Goal: Task Accomplishment & Management: Manage account settings

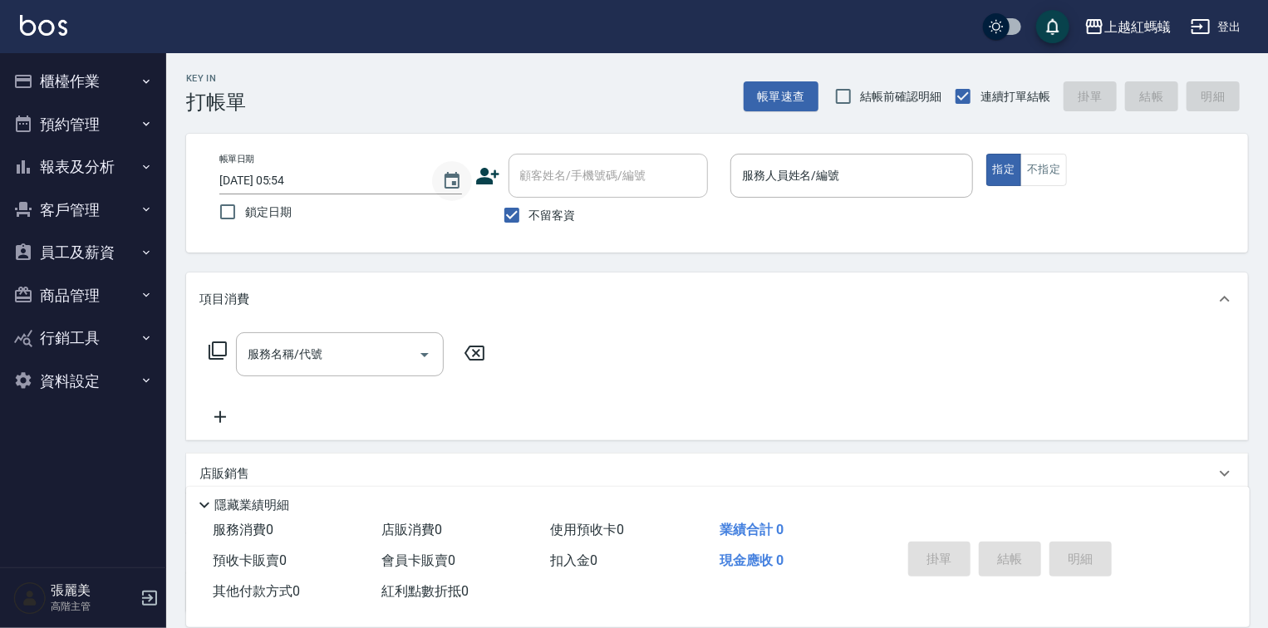
click at [451, 181] on icon "Choose date, selected date is 2025-08-17" at bounding box center [452, 181] width 20 height 20
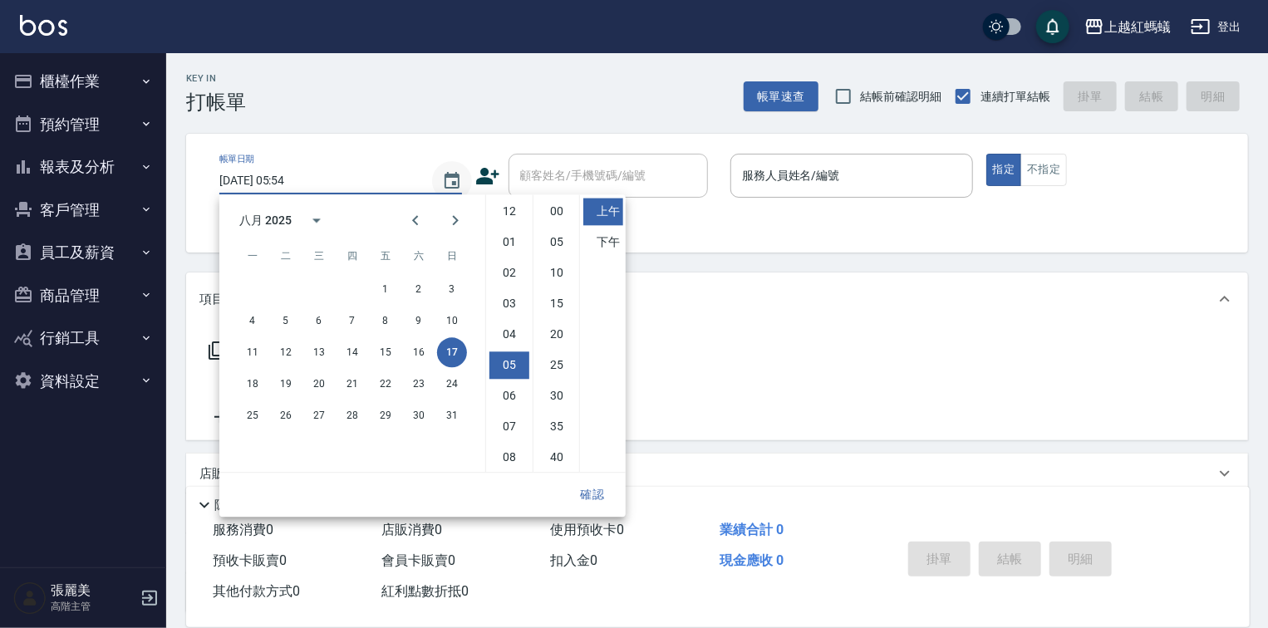
scroll to position [93, 0]
click at [415, 353] on button "16" at bounding box center [419, 352] width 30 height 30
type input "[DATE] 05:54"
click at [600, 495] on button "確認" at bounding box center [592, 494] width 53 height 31
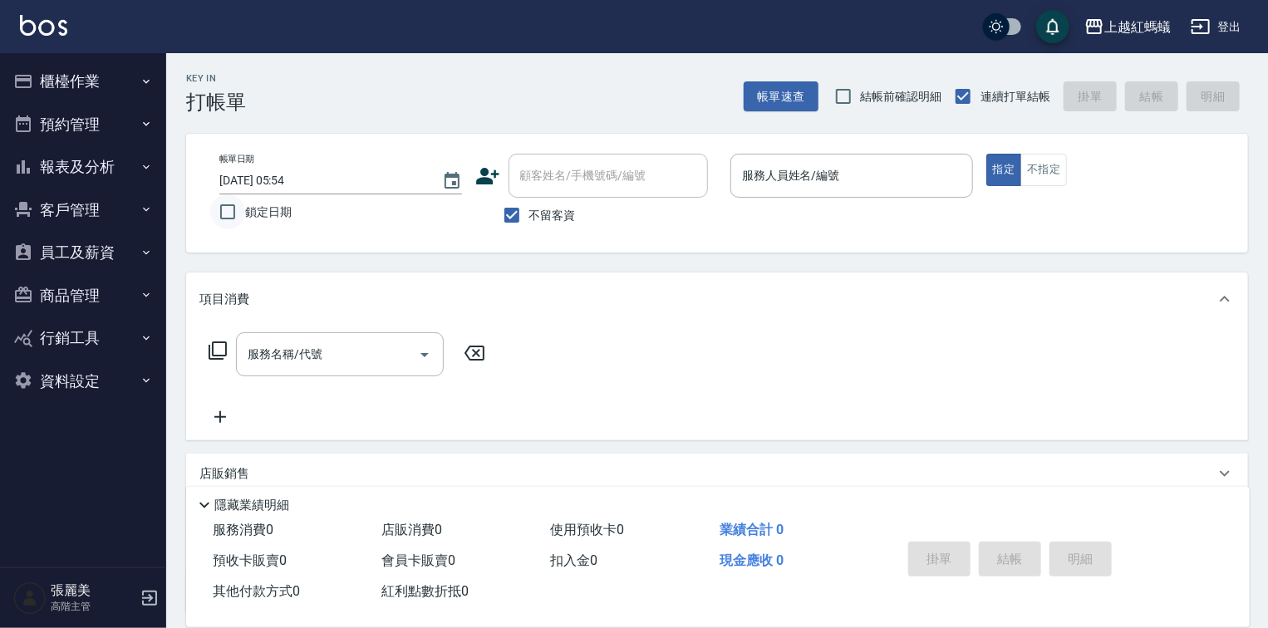
click at [230, 213] on input "鎖定日期" at bounding box center [227, 211] width 35 height 35
checkbox input "true"
click at [851, 193] on div "服務人員姓名/編號" at bounding box center [851, 176] width 243 height 44
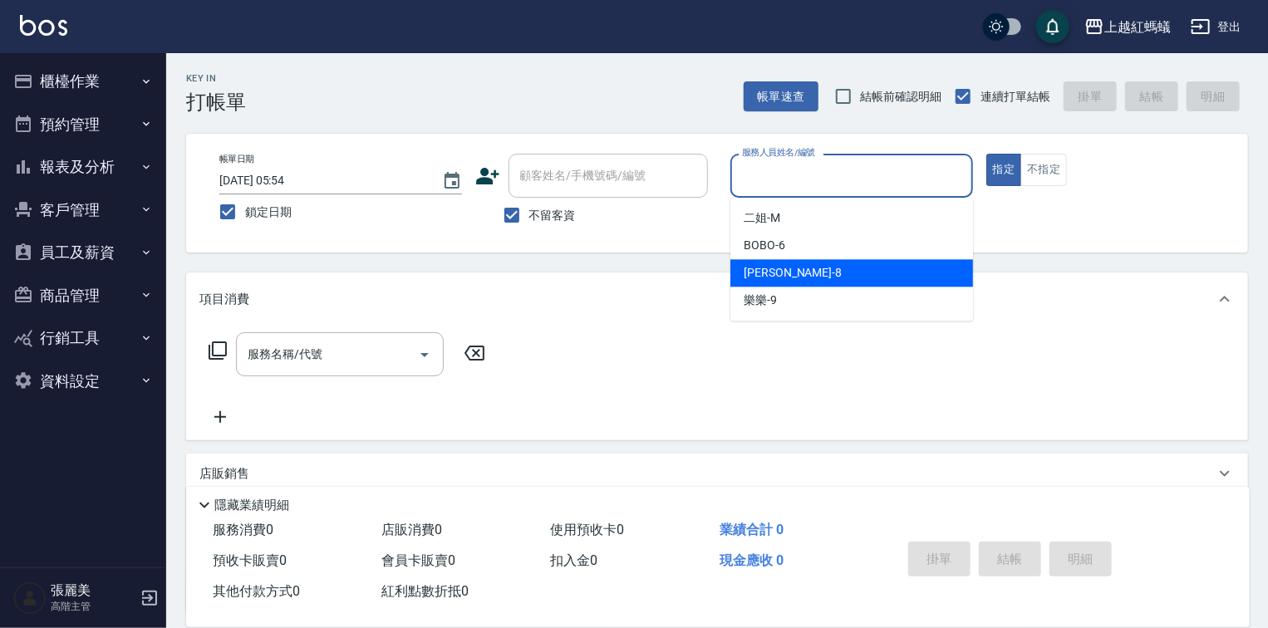
click at [788, 268] on div "[PERSON_NAME] -8" at bounding box center [851, 272] width 243 height 27
type input "[PERSON_NAME]-8"
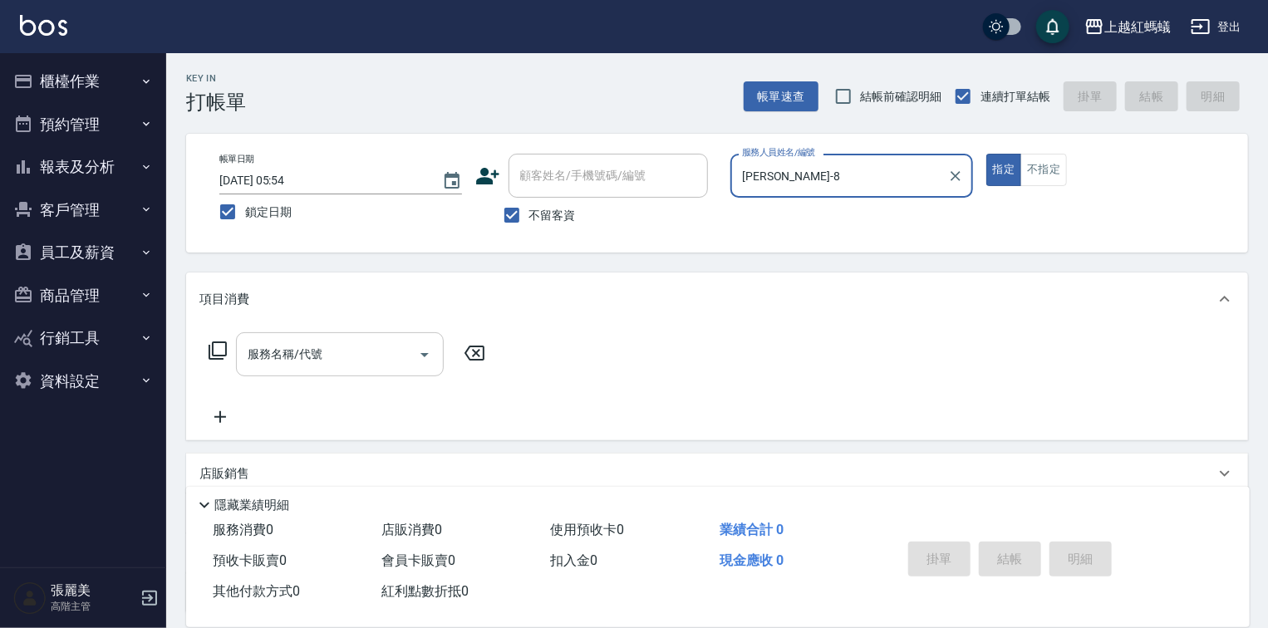
click at [361, 343] on input "服務名稱/代號" at bounding box center [327, 354] width 168 height 29
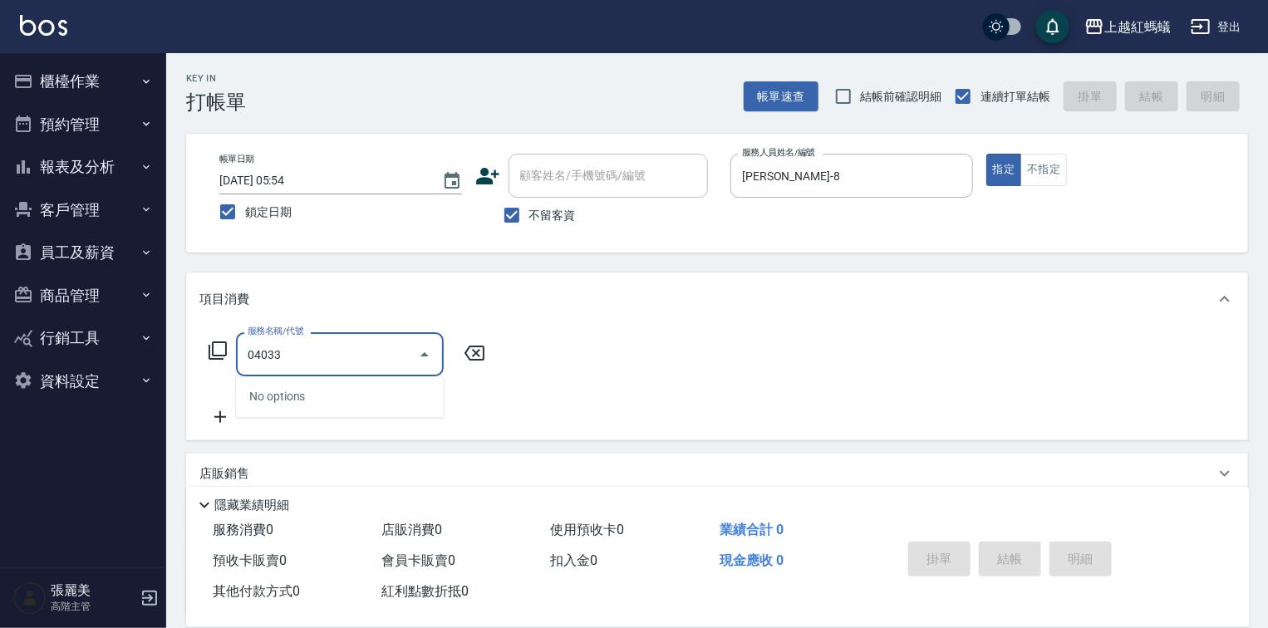
type input "04033"
click at [476, 352] on icon at bounding box center [474, 353] width 20 height 15
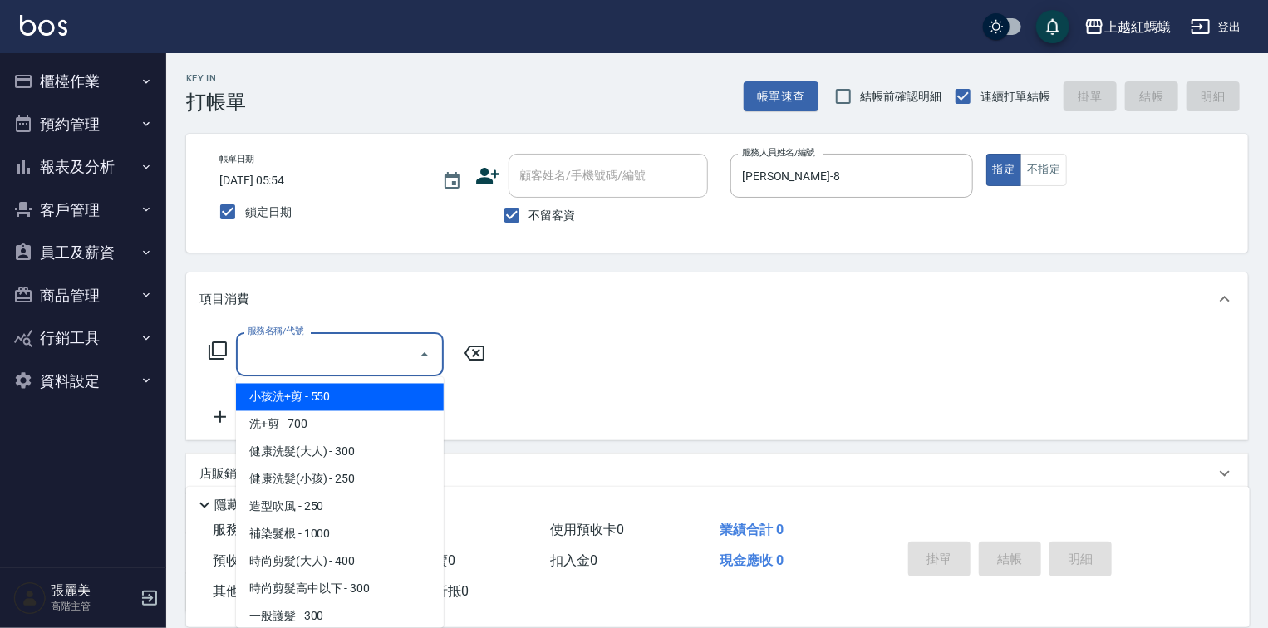
click at [319, 359] on input "服務名稱/代號" at bounding box center [327, 354] width 168 height 29
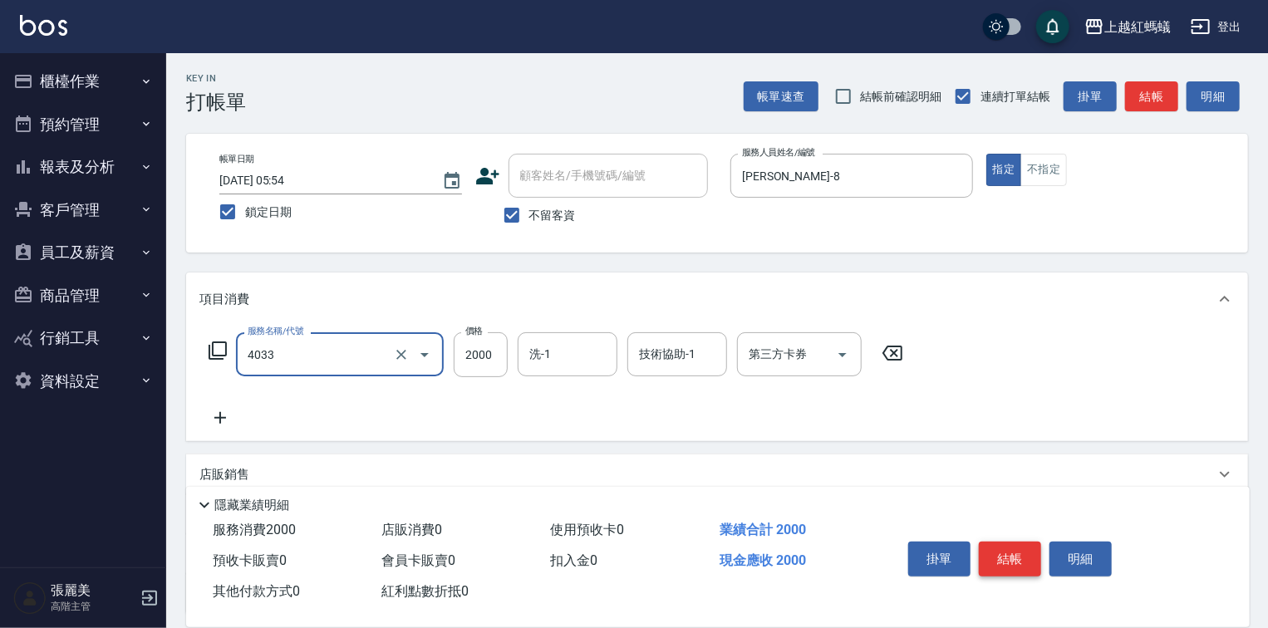
type input "創意挑染(長)(4033)"
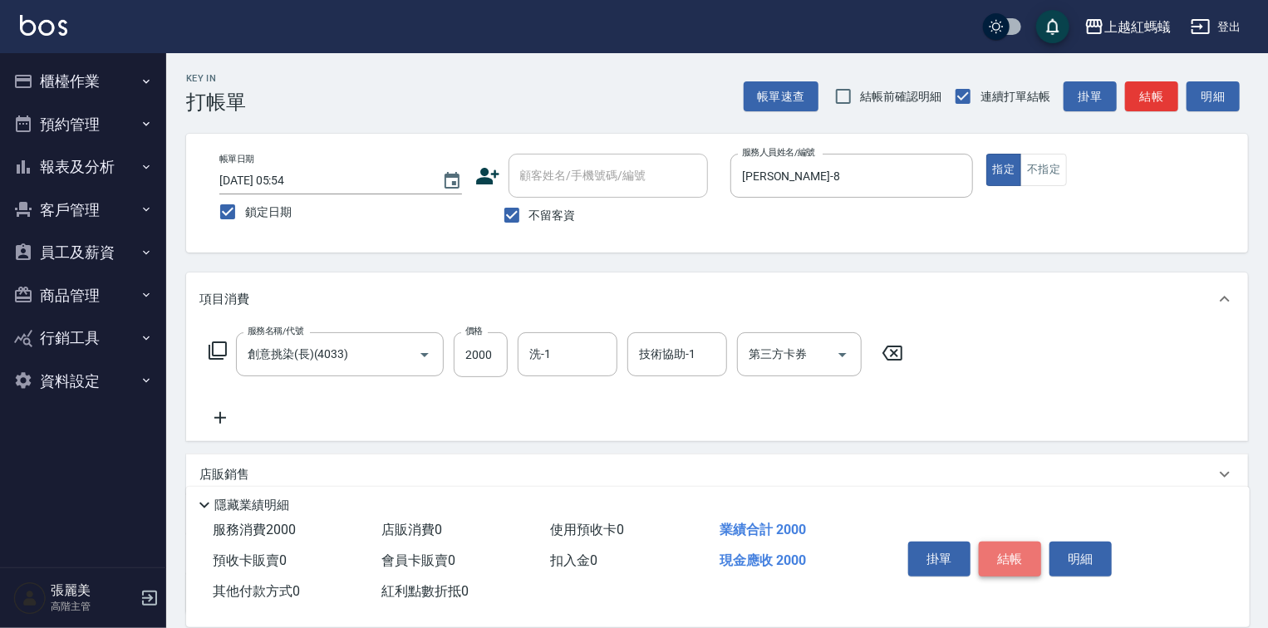
click at [1019, 558] on button "結帳" at bounding box center [1010, 559] width 62 height 35
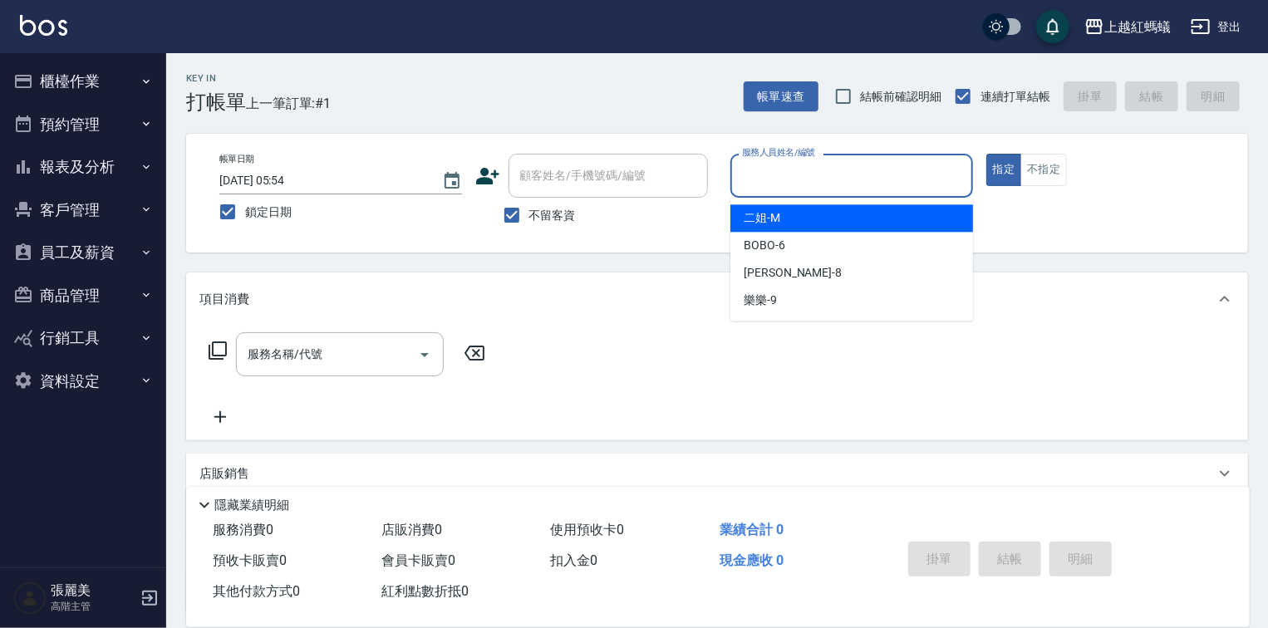
click at [802, 183] on input "服務人員姓名/編號" at bounding box center [852, 175] width 228 height 29
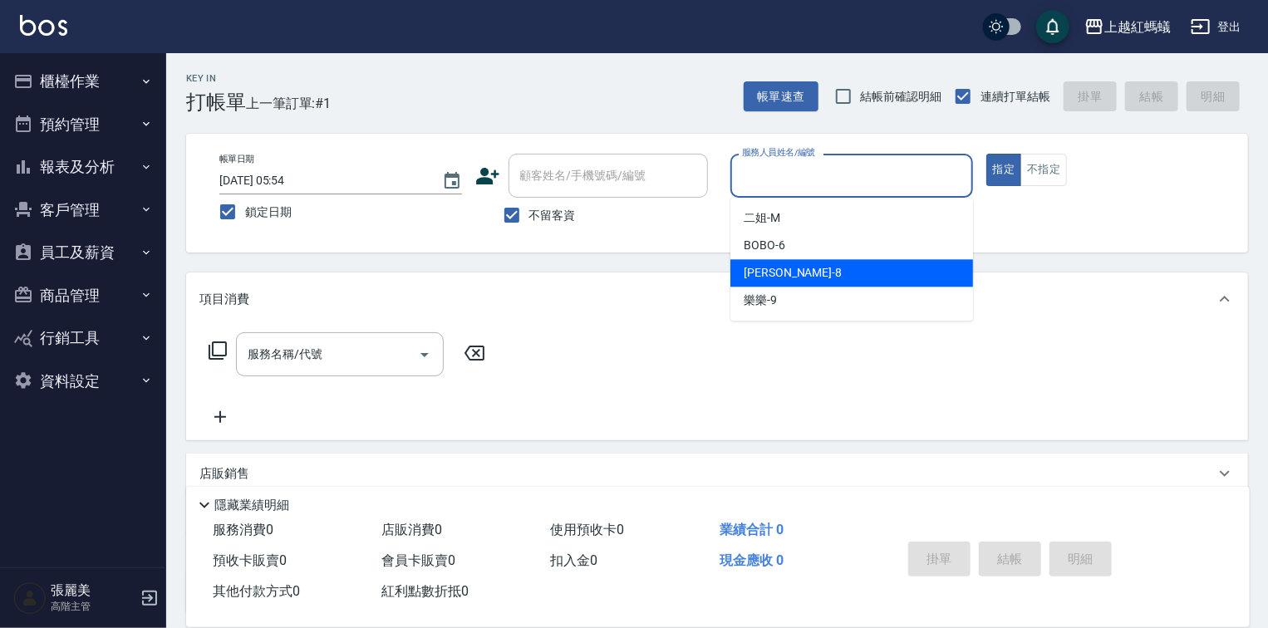
click at [795, 269] on div "[PERSON_NAME] -8" at bounding box center [851, 272] width 243 height 27
type input "[PERSON_NAME]-8"
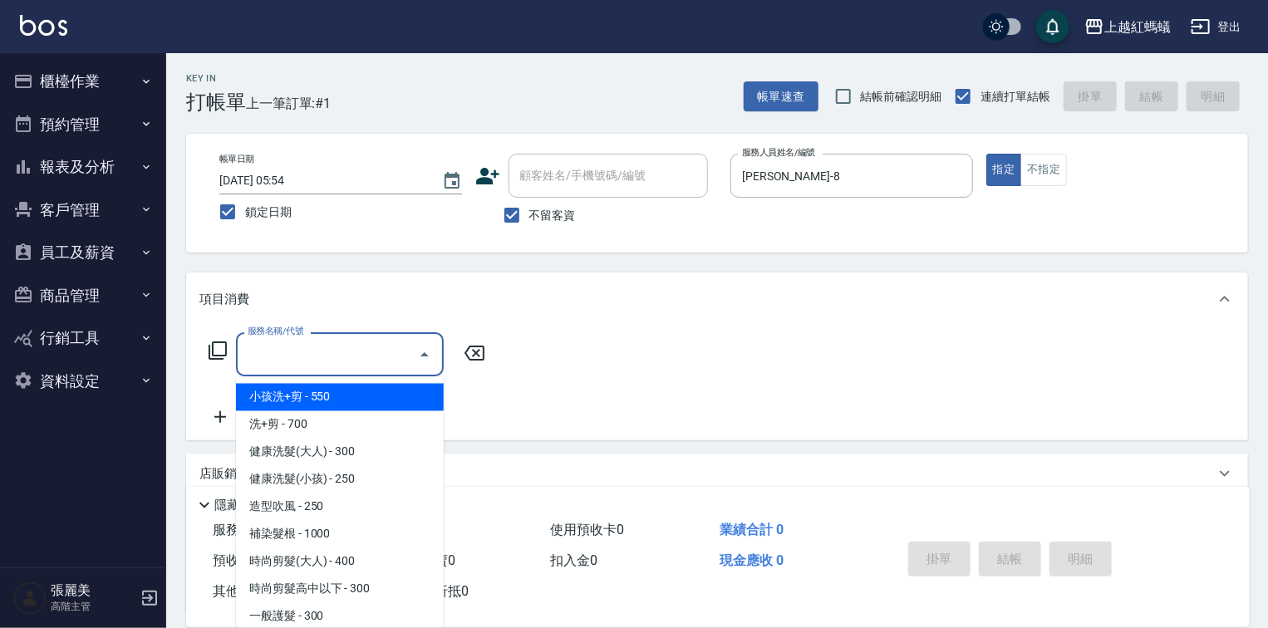
click at [361, 341] on input "服務名稱/代號" at bounding box center [327, 354] width 168 height 29
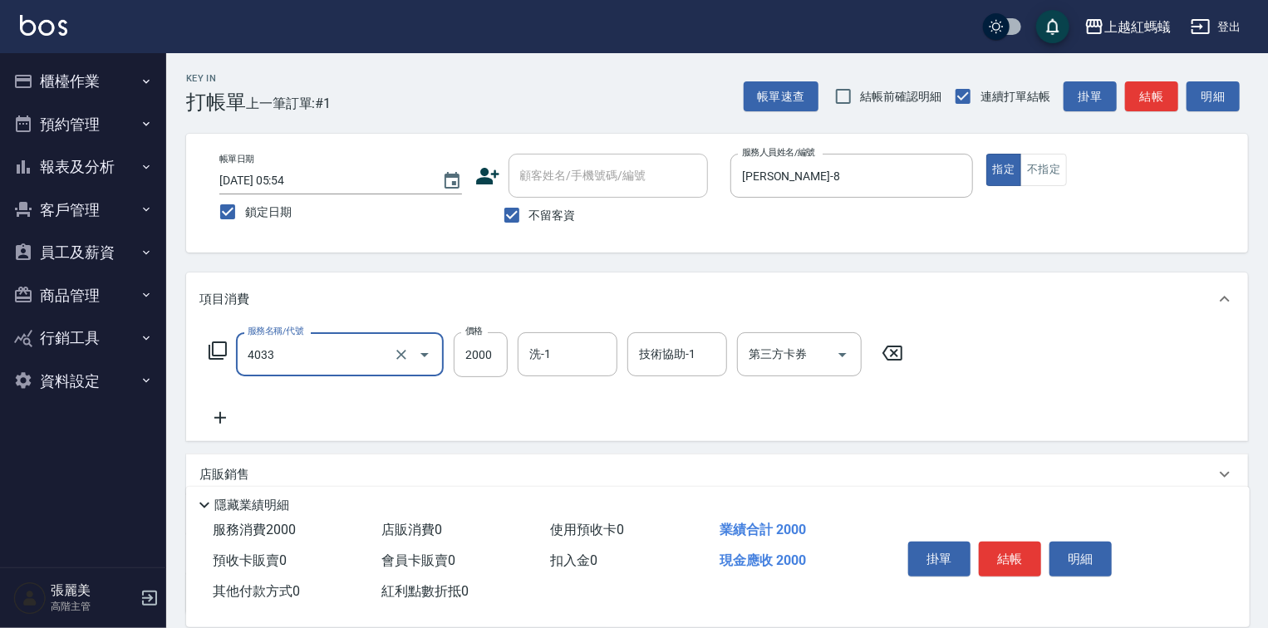
type input "創意挑染(長)(4033)"
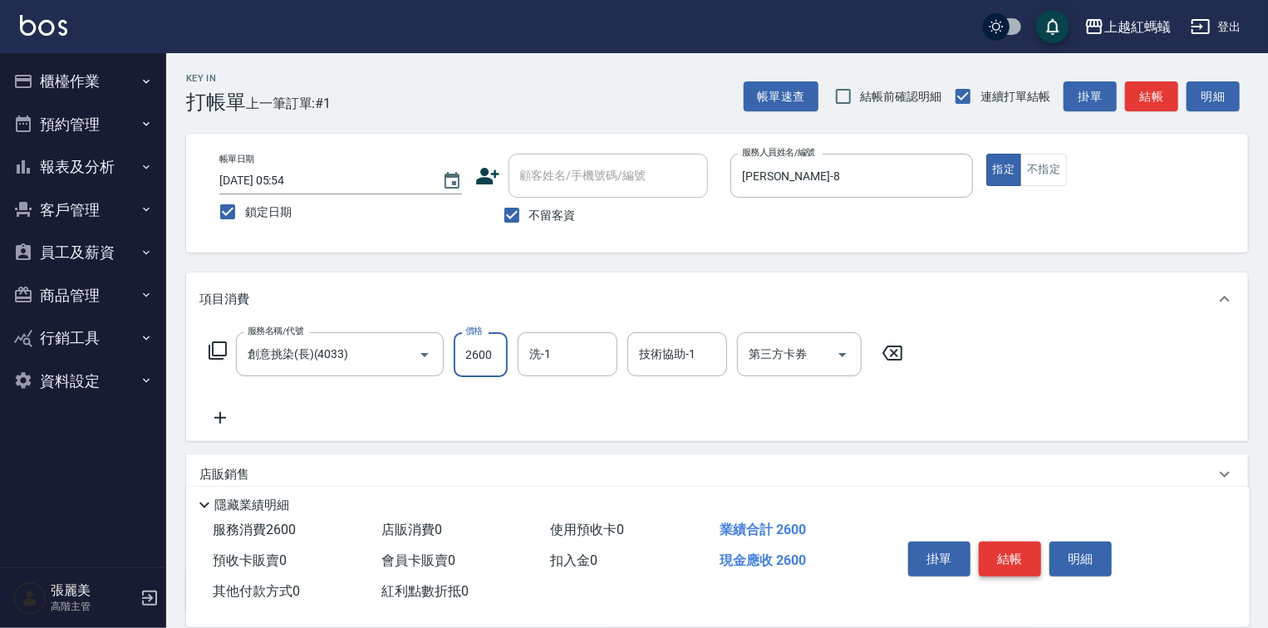
type input "2600"
click at [996, 559] on button "結帳" at bounding box center [1010, 559] width 62 height 35
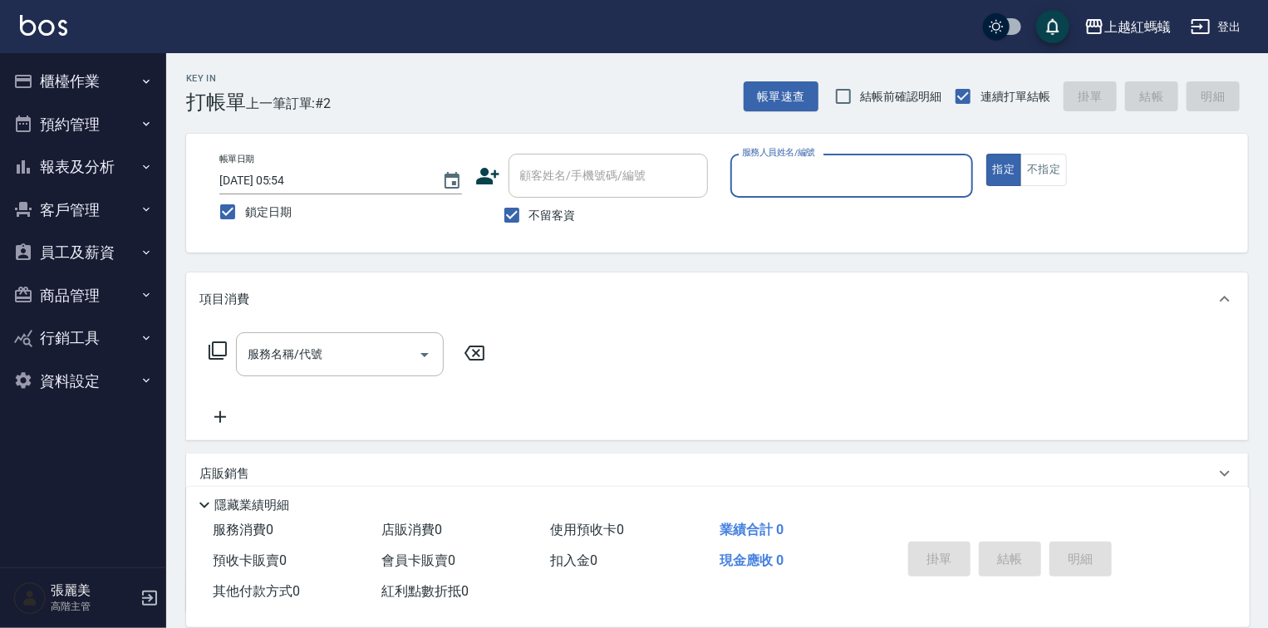
click at [793, 181] on input "服務人員姓名/編號" at bounding box center [852, 175] width 228 height 29
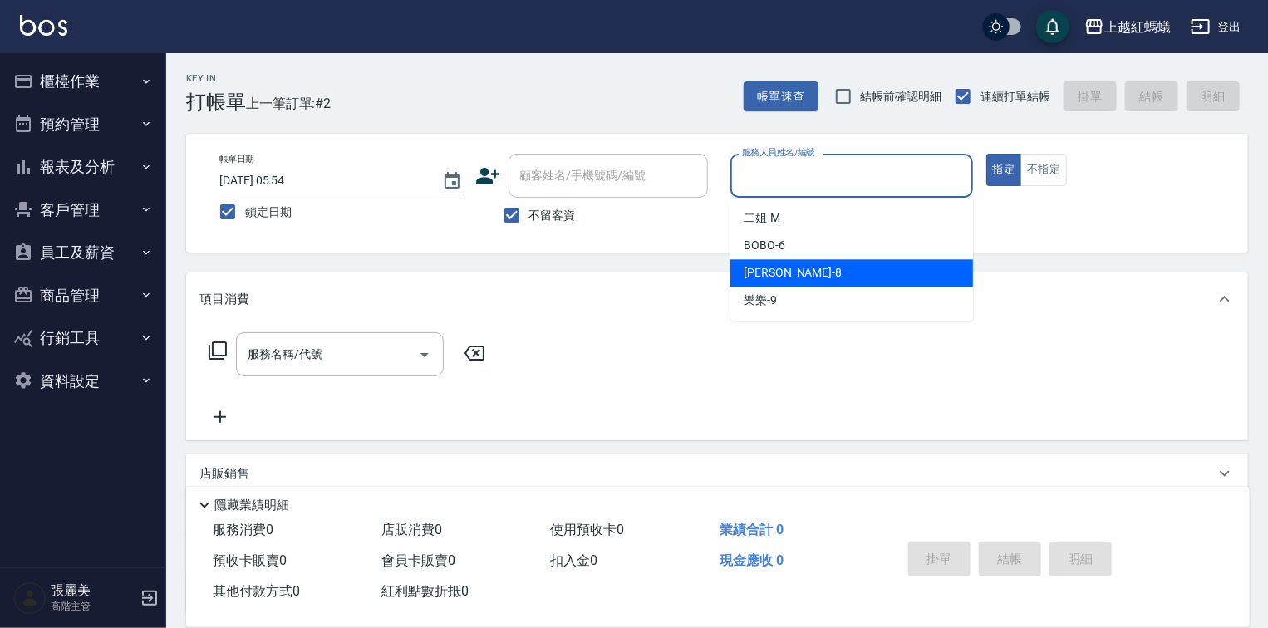
click at [794, 264] on div "[PERSON_NAME] -8" at bounding box center [851, 272] width 243 height 27
type input "[PERSON_NAME]-8"
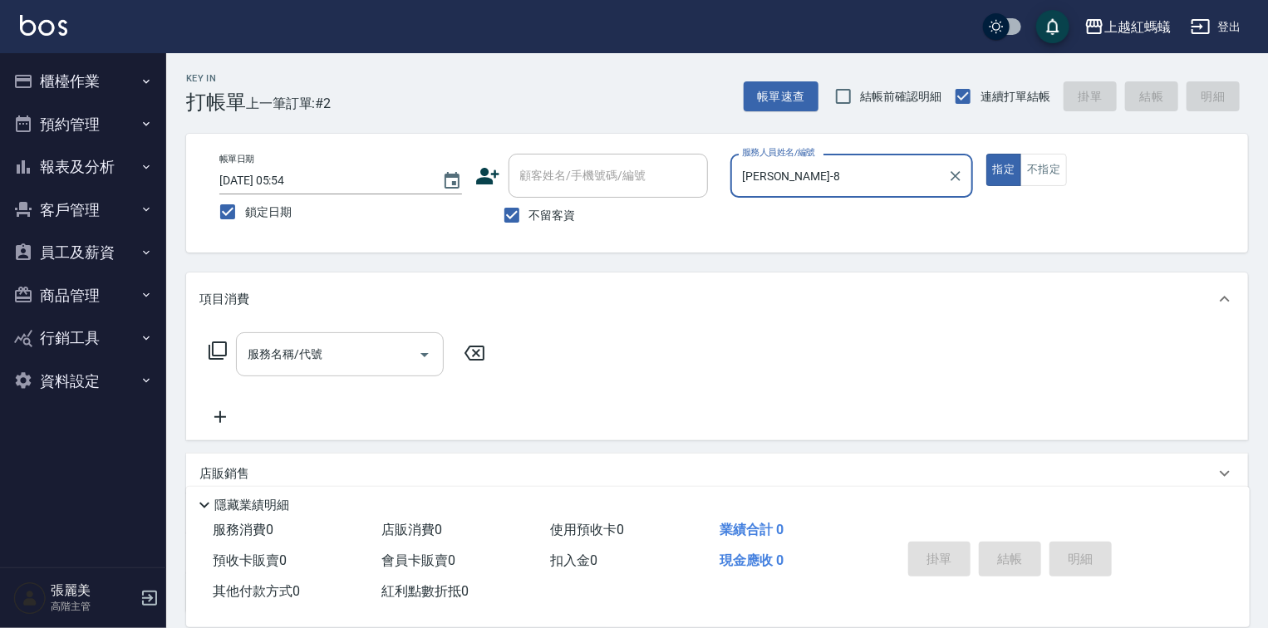
click at [357, 358] on input "服務名稱/代號" at bounding box center [327, 354] width 168 height 29
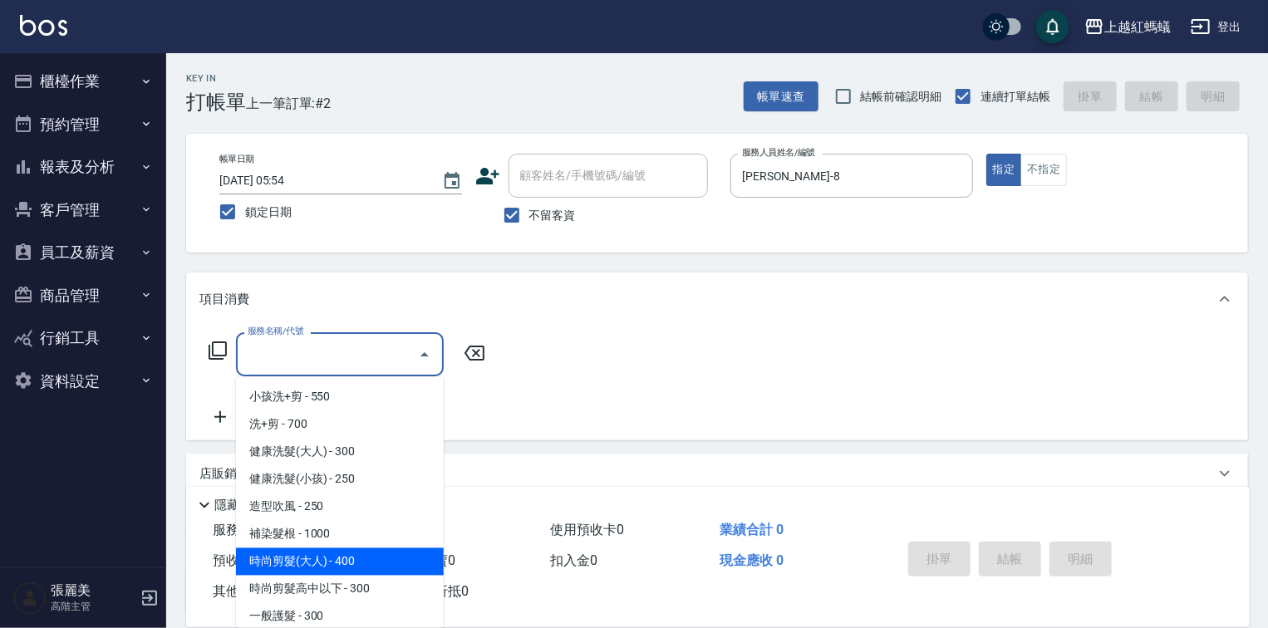
click at [396, 557] on span "時尚剪髮(大人) - 400" at bounding box center [340, 561] width 208 height 27
type input "時尚剪髮(大人)(301)"
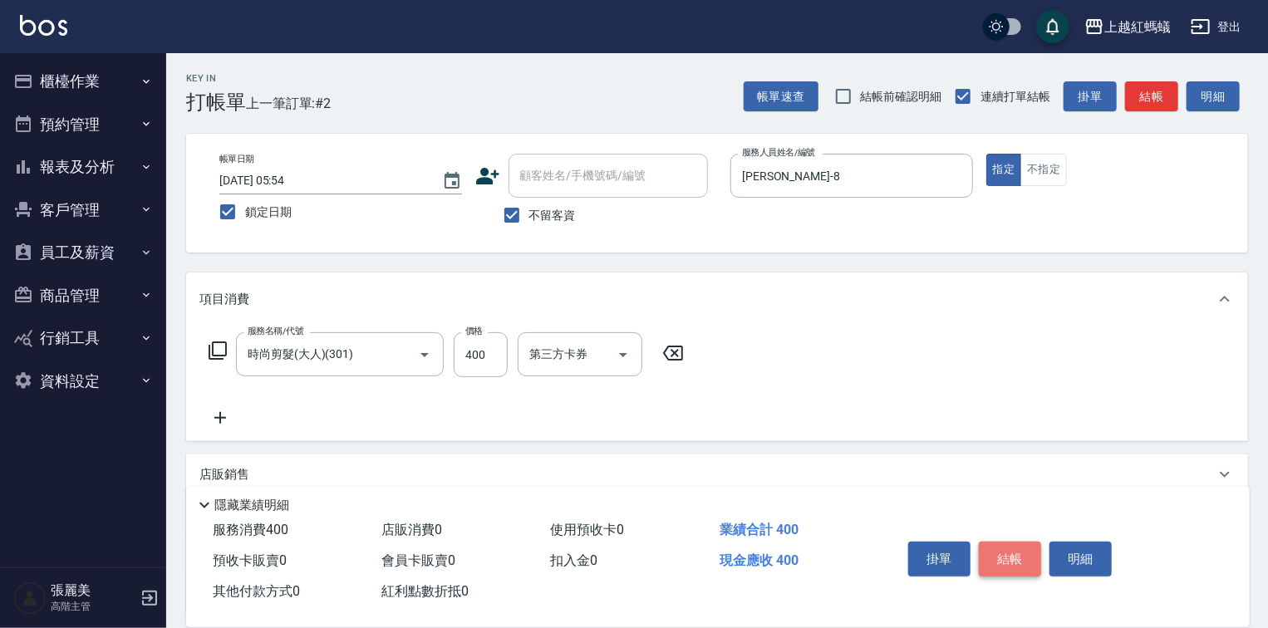
click at [1015, 542] on button "結帳" at bounding box center [1010, 559] width 62 height 35
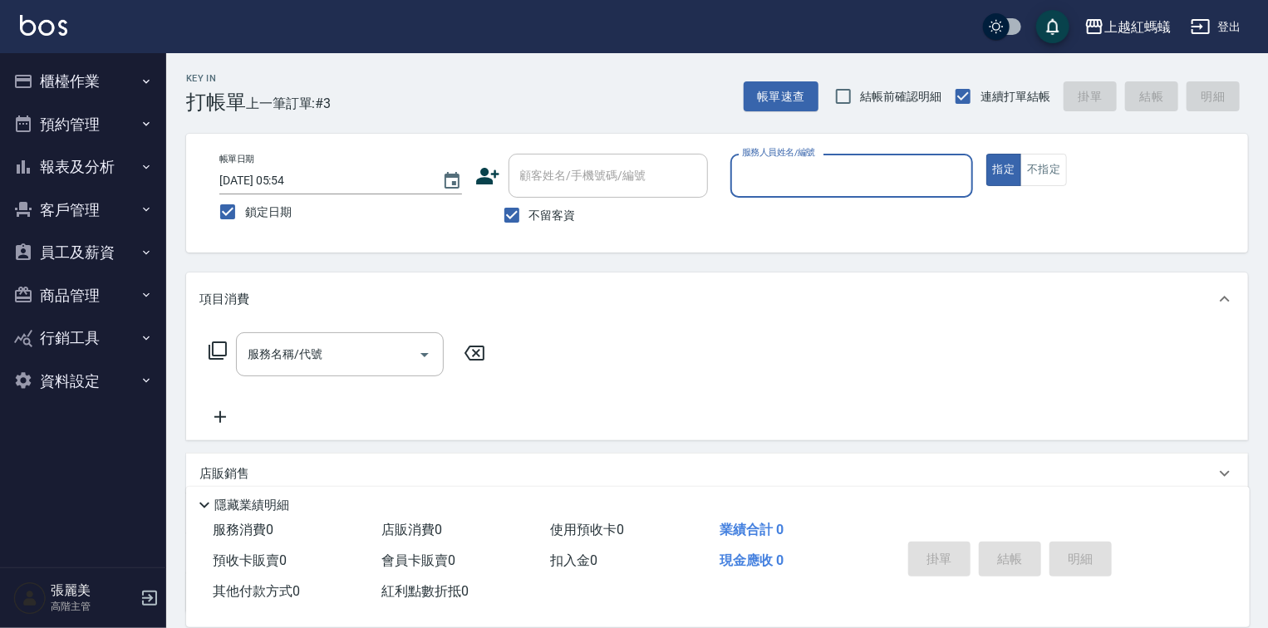
click at [855, 196] on div "服務人員姓名/編號" at bounding box center [851, 176] width 243 height 44
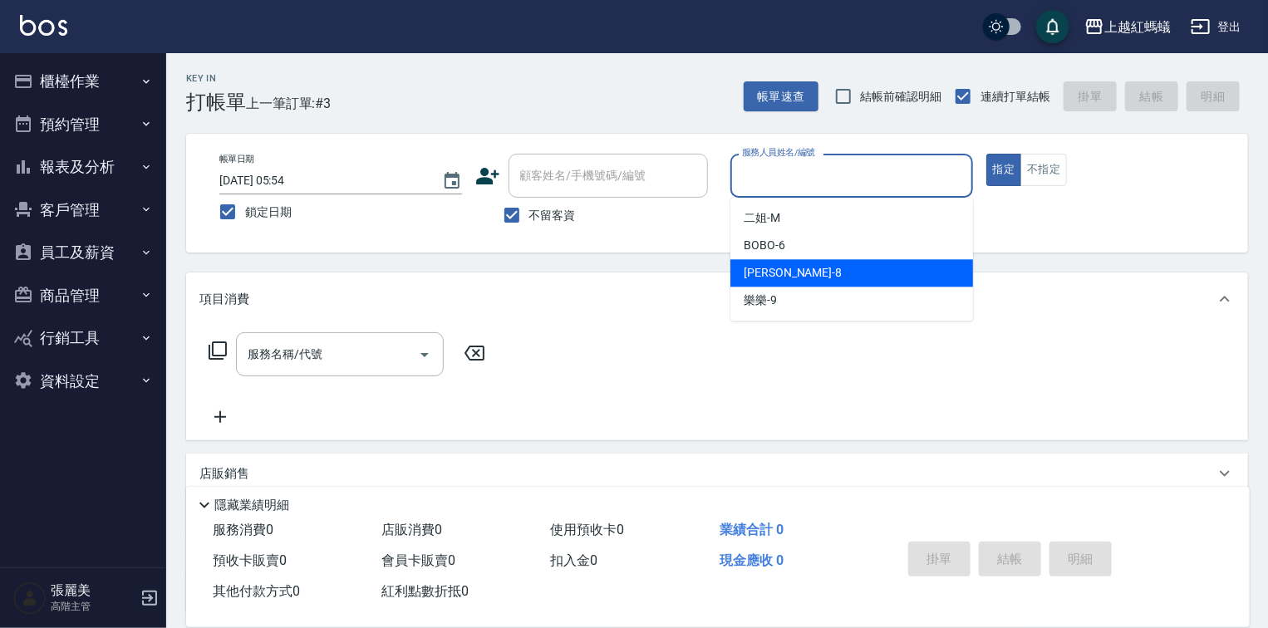
click at [813, 274] on div "[PERSON_NAME] -8" at bounding box center [851, 272] width 243 height 27
type input "[PERSON_NAME]-8"
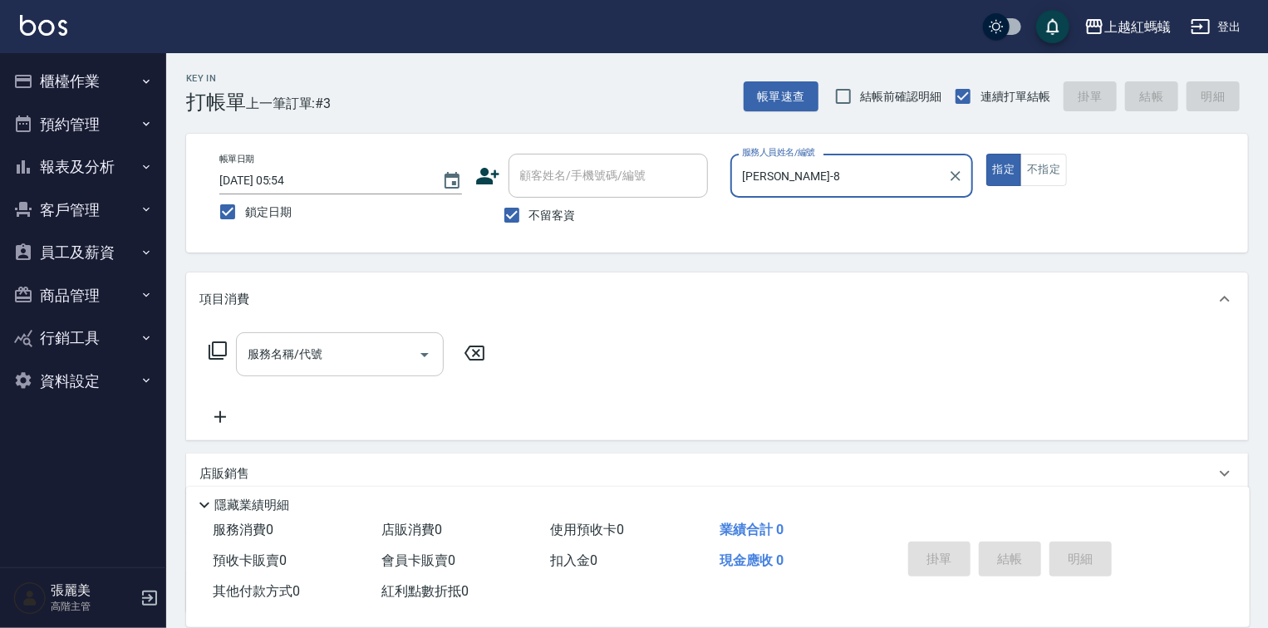
click at [361, 344] on input "服務名稱/代號" at bounding box center [327, 354] width 168 height 29
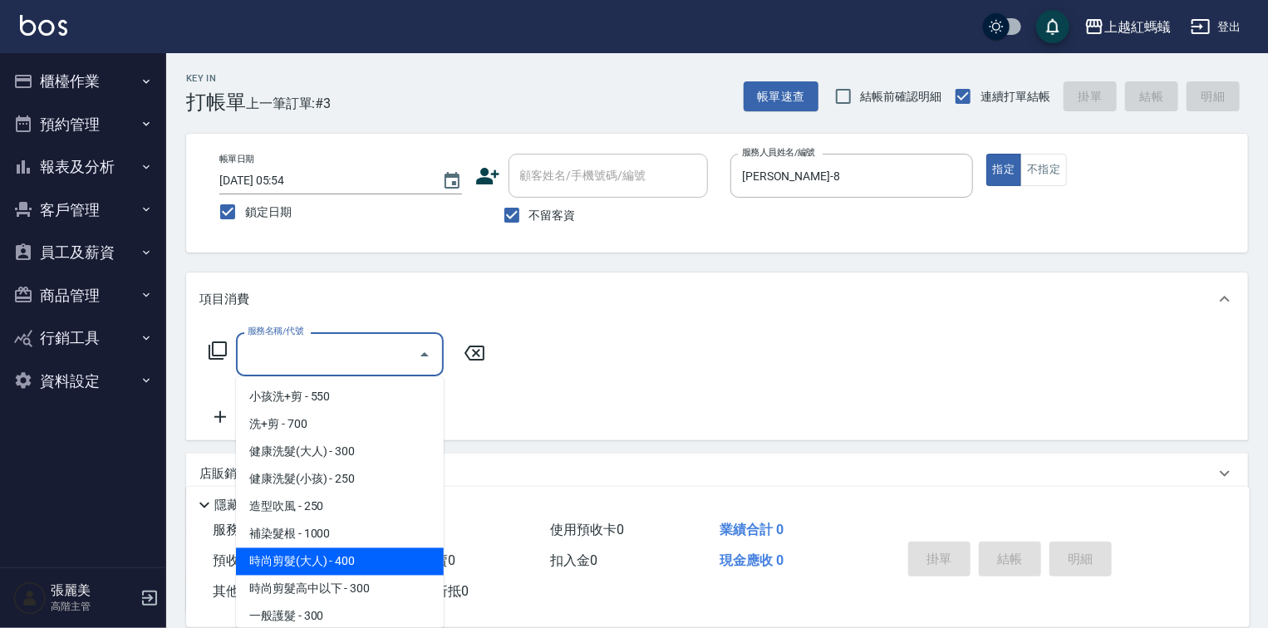
click at [376, 562] on span "時尚剪髮(大人) - 400" at bounding box center [340, 561] width 208 height 27
type input "時尚剪髮(大人)(301)"
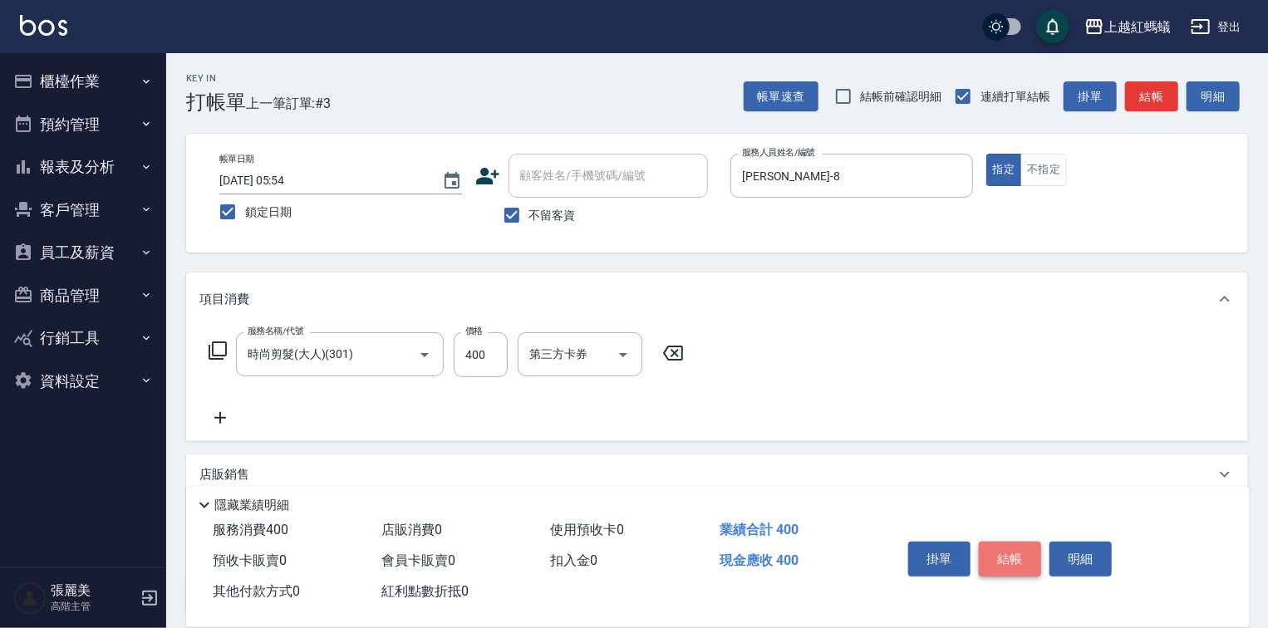
click at [1018, 555] on button "結帳" at bounding box center [1010, 559] width 62 height 35
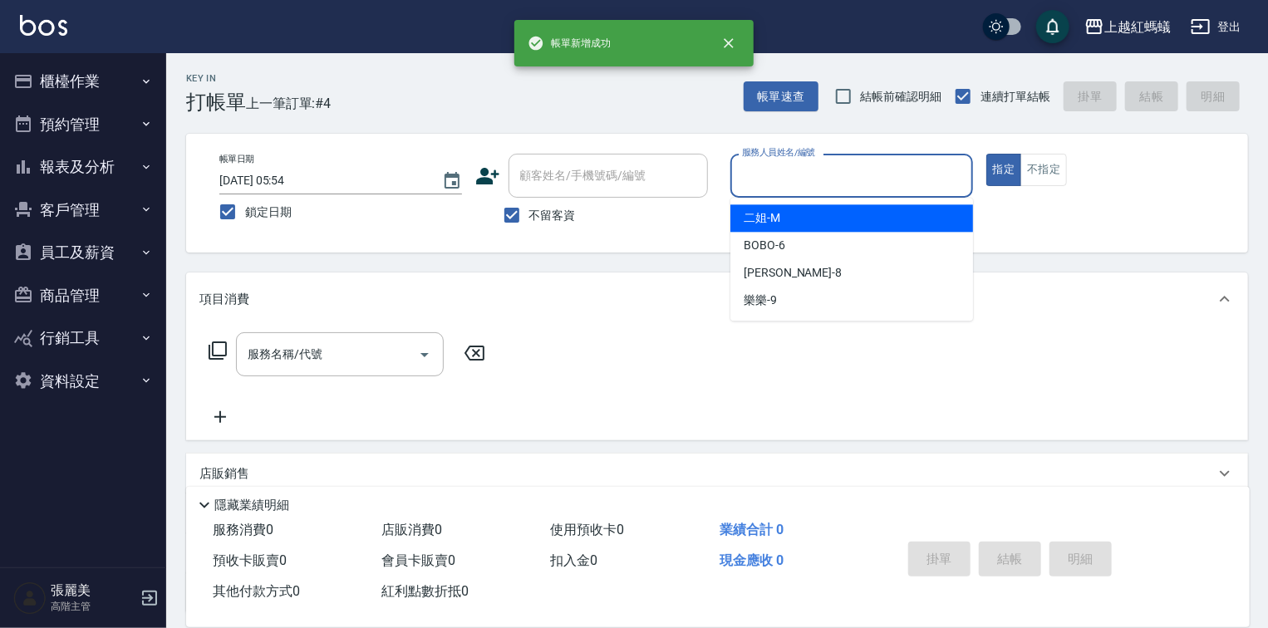
click at [785, 174] on input "服務人員姓名/編號" at bounding box center [852, 175] width 228 height 29
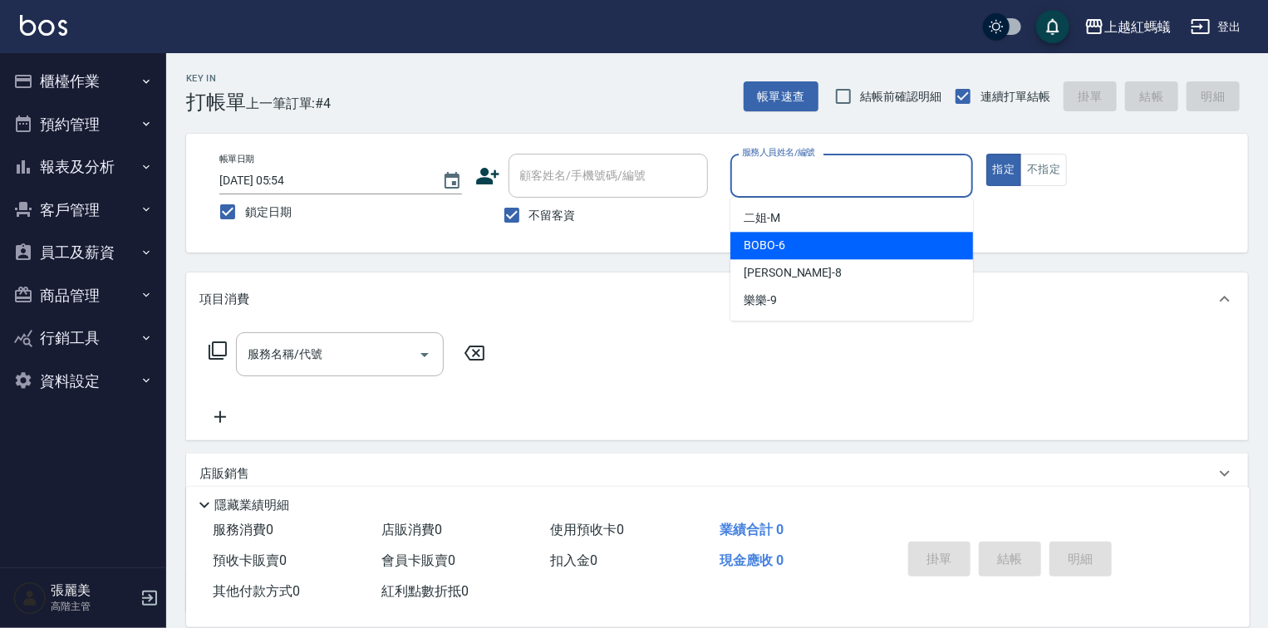
click at [799, 256] on div "BOBO -6" at bounding box center [851, 245] width 243 height 27
type input "BOBO-6"
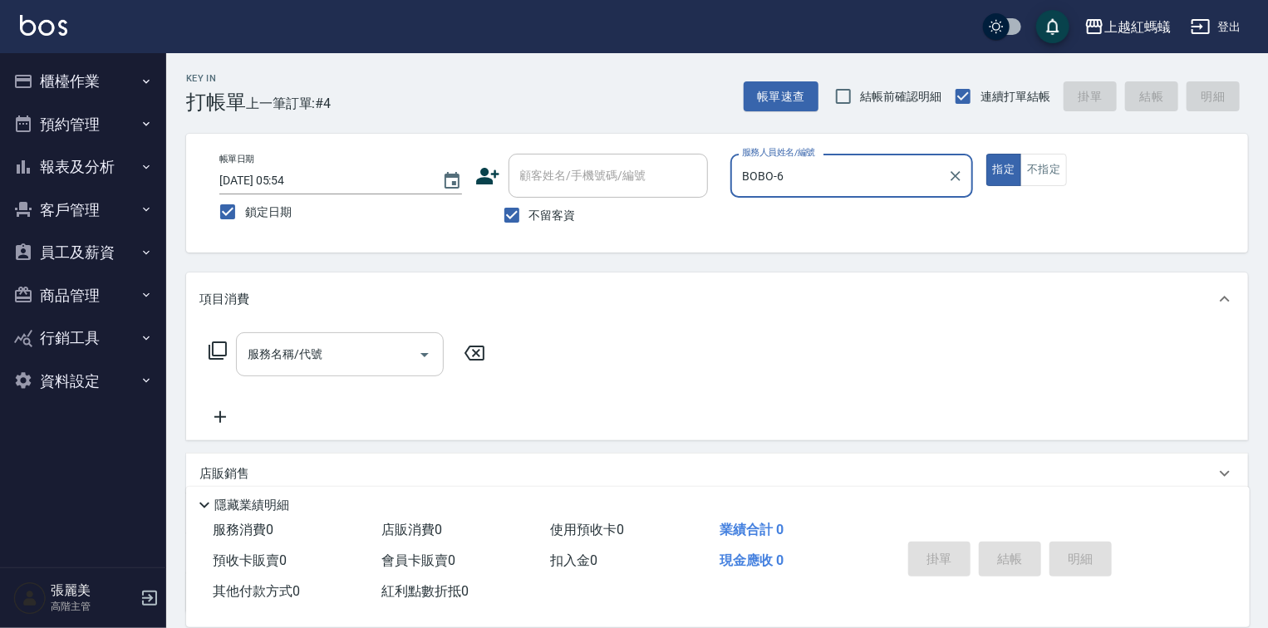
click at [328, 351] on input "服務名稱/代號" at bounding box center [327, 354] width 168 height 29
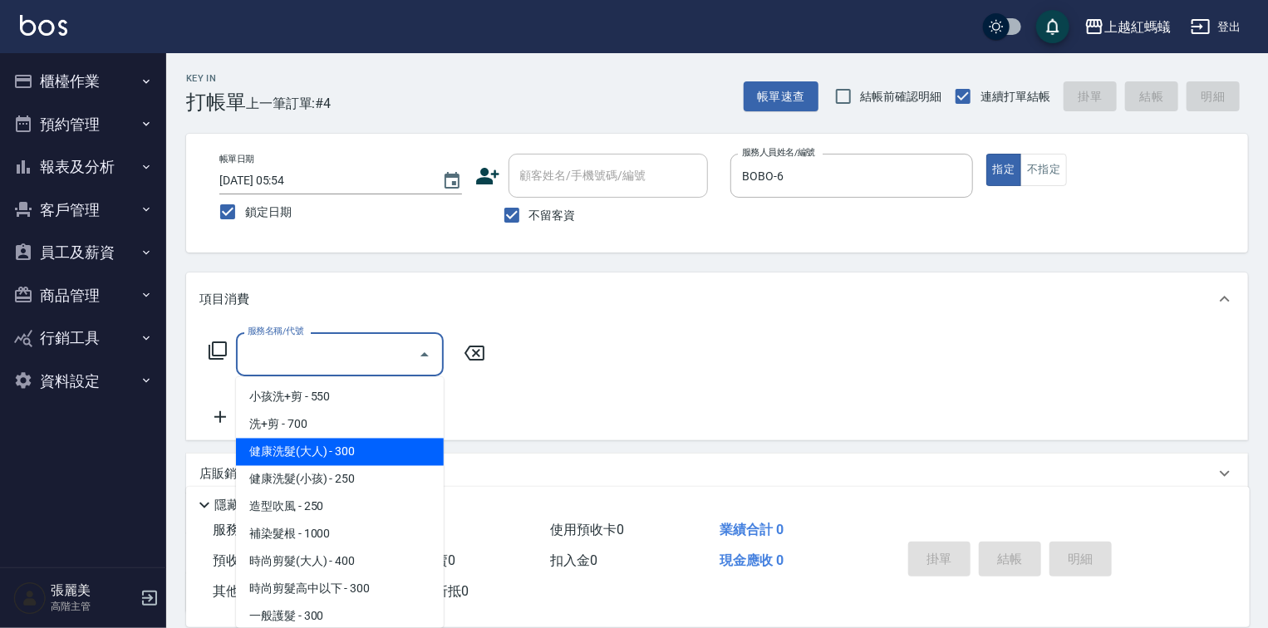
click at [398, 445] on span "健康洗髮(大人) - 300" at bounding box center [340, 452] width 208 height 27
type input "健康洗髮(大人)(201)"
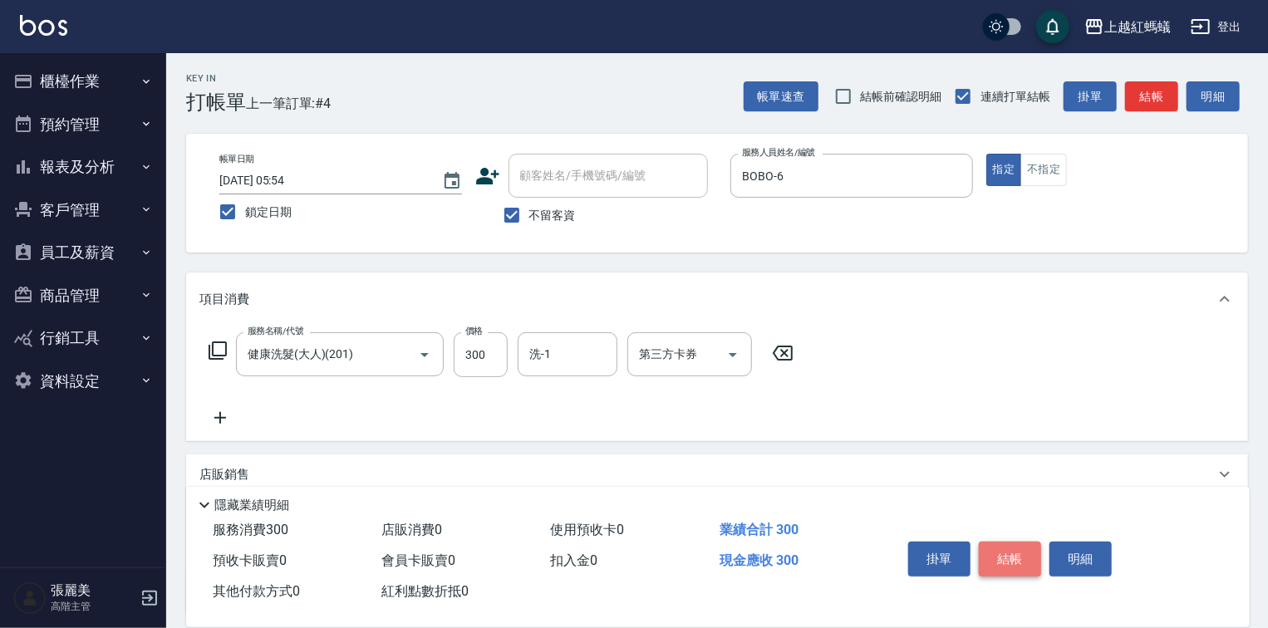
click at [1014, 558] on button "結帳" at bounding box center [1010, 559] width 62 height 35
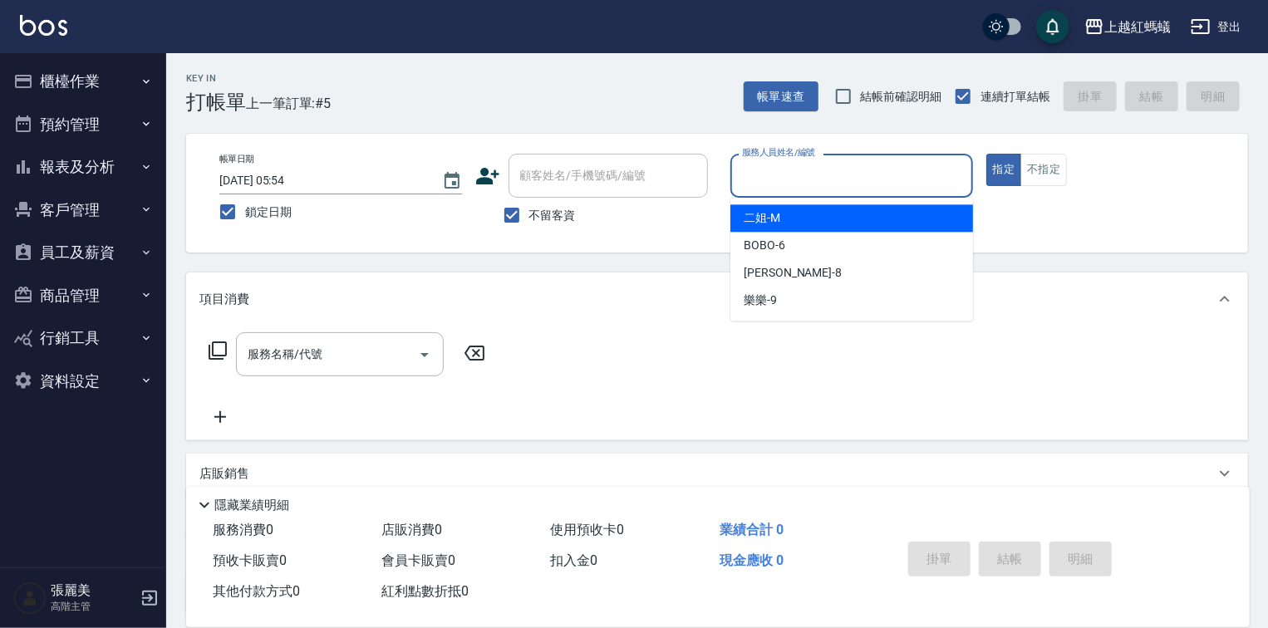
click at [773, 179] on input "服務人員姓名/編號" at bounding box center [852, 175] width 228 height 29
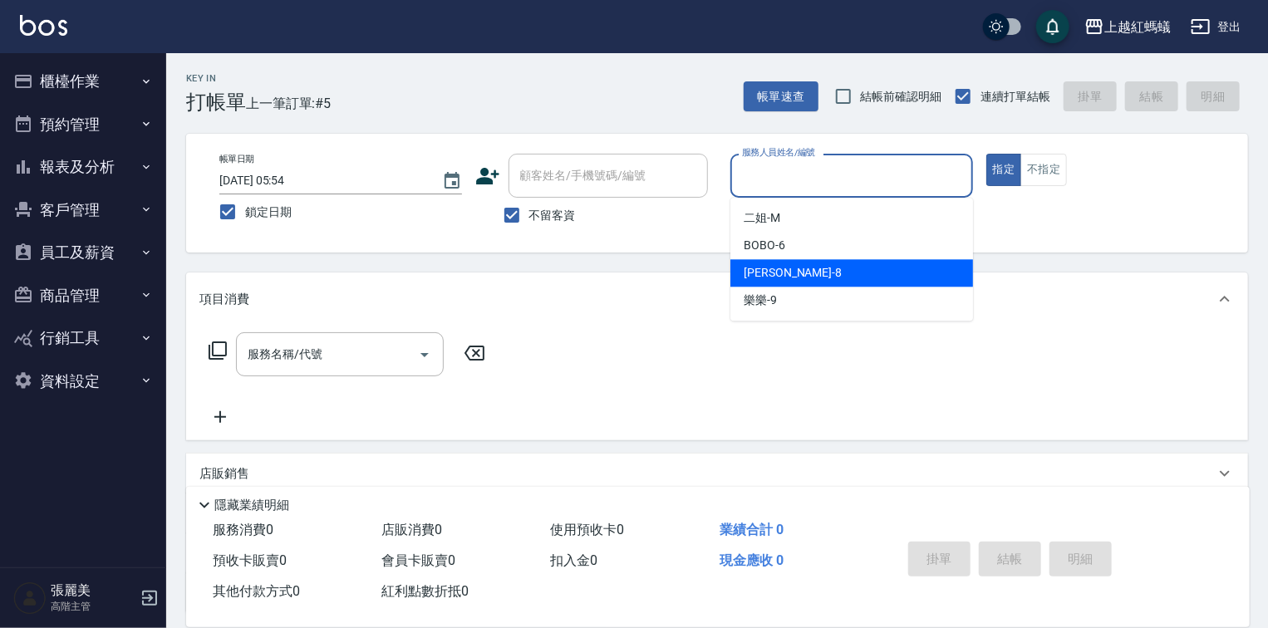
click at [797, 266] on div "[PERSON_NAME] -8" at bounding box center [851, 272] width 243 height 27
type input "[PERSON_NAME]-8"
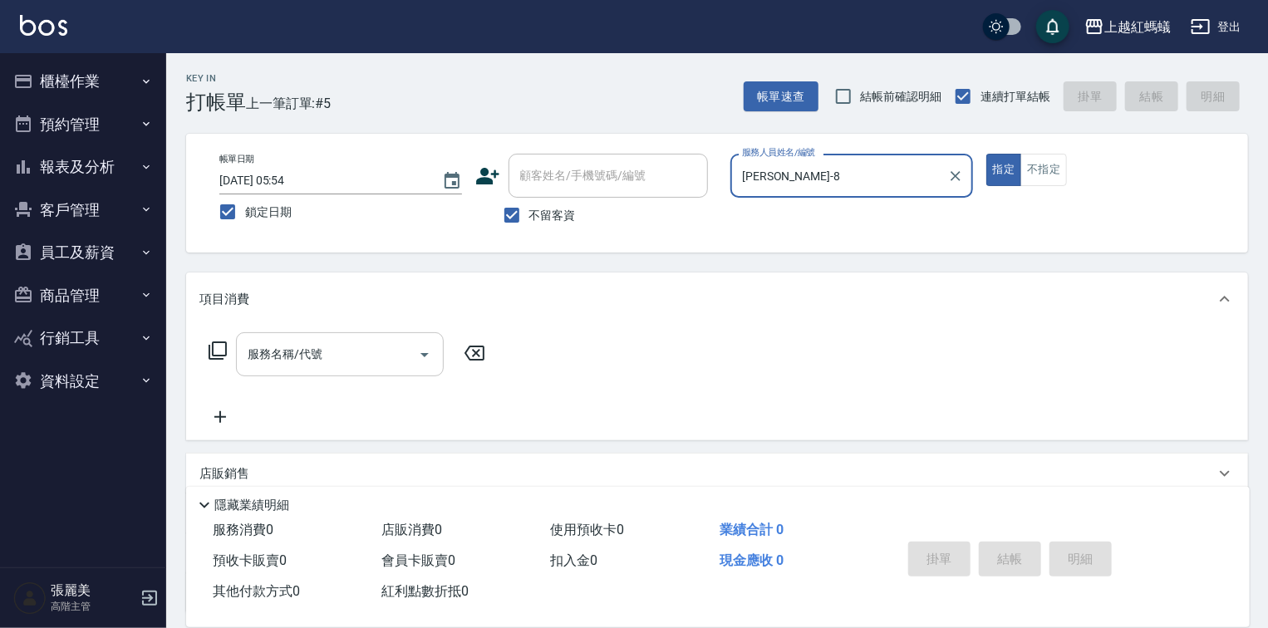
click at [392, 361] on input "服務名稱/代號" at bounding box center [327, 354] width 168 height 29
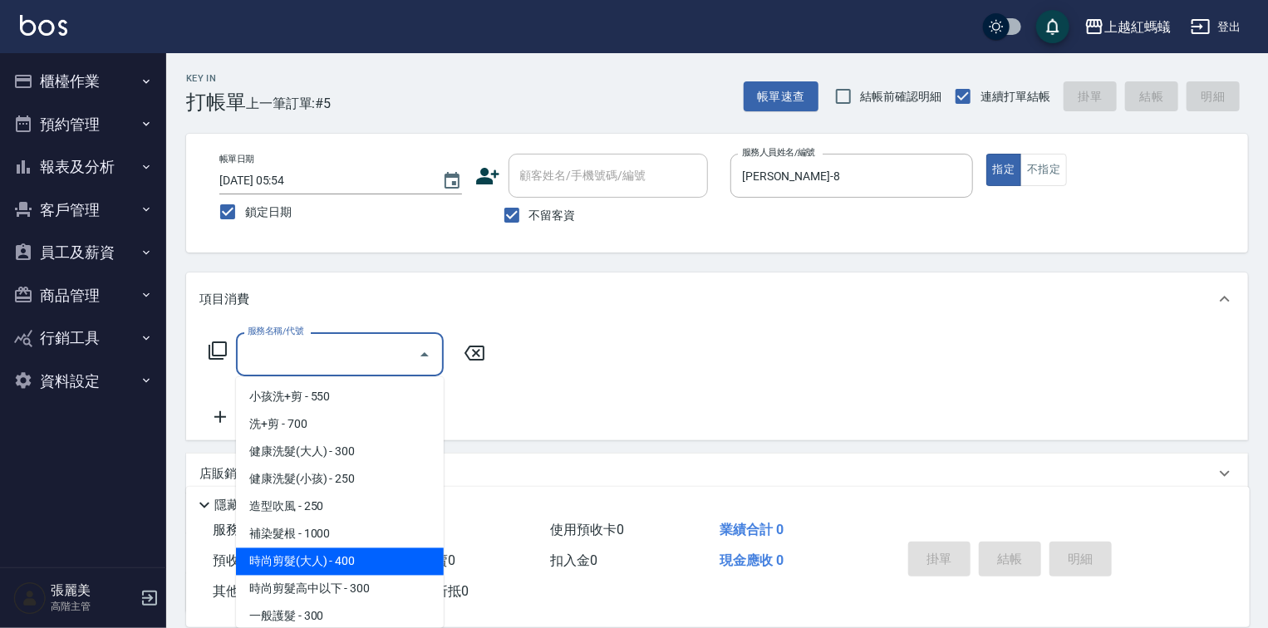
click at [415, 560] on span "時尚剪髮(大人) - 400" at bounding box center [340, 561] width 208 height 27
type input "時尚剪髮(大人)(301)"
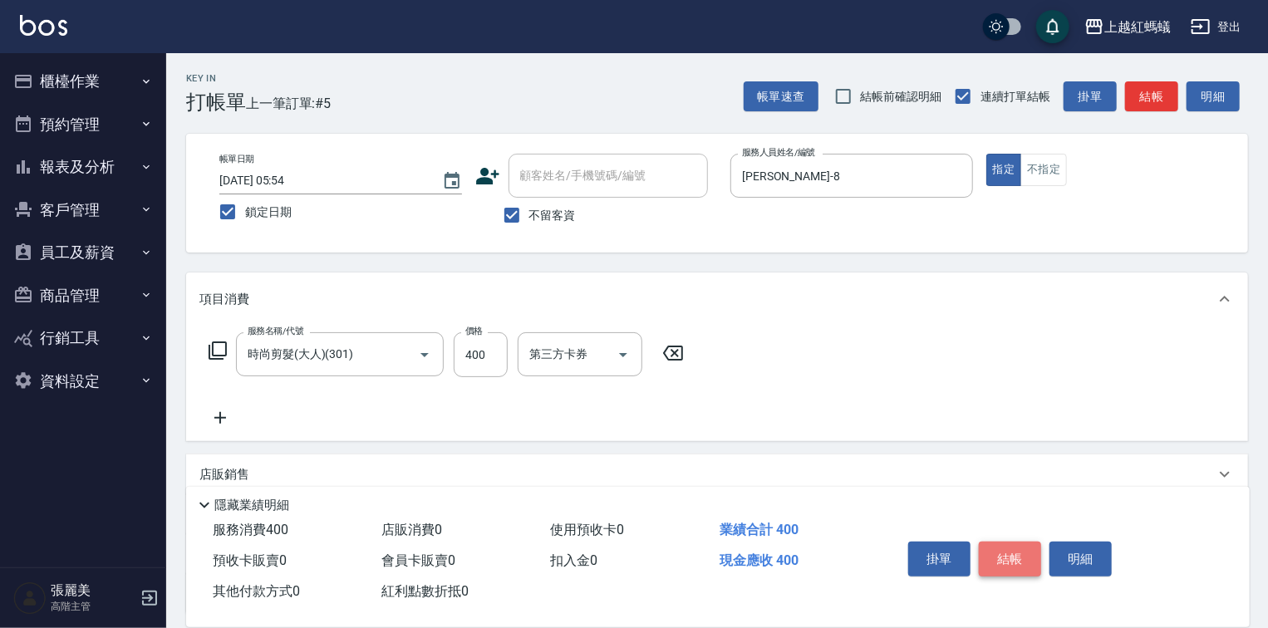
click at [1008, 552] on button "結帳" at bounding box center [1010, 559] width 62 height 35
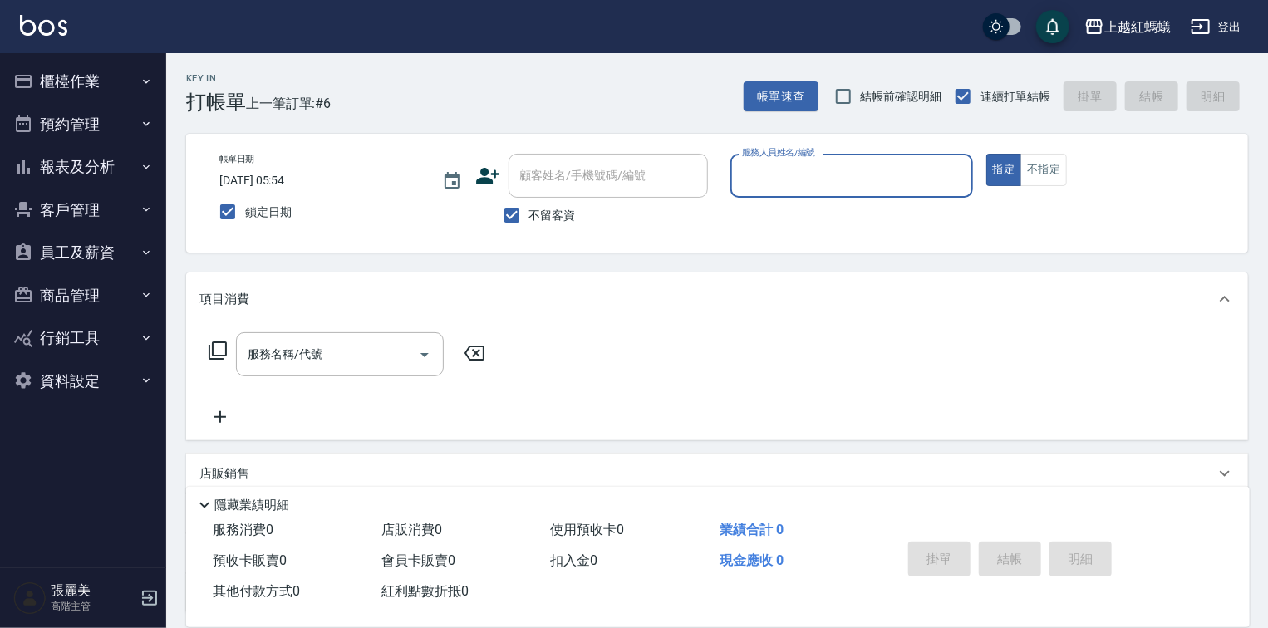
click at [804, 182] on input "服務人員姓名/編號" at bounding box center [852, 175] width 228 height 29
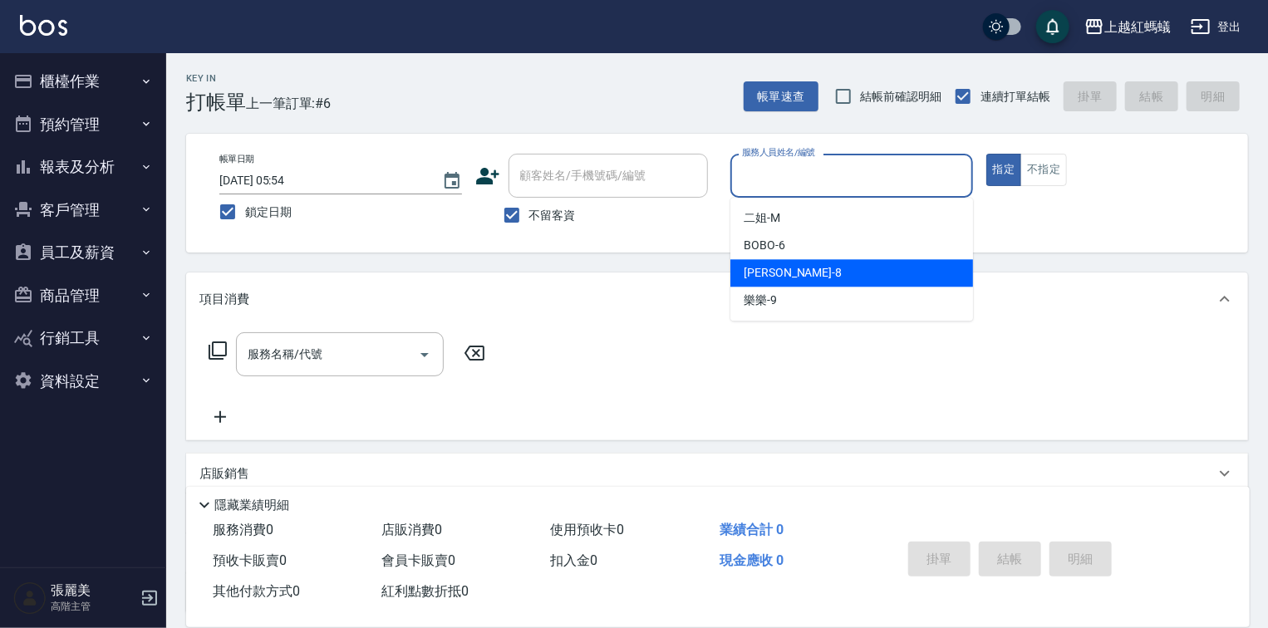
click at [823, 281] on div "[PERSON_NAME] -8" at bounding box center [851, 272] width 243 height 27
type input "[PERSON_NAME]-8"
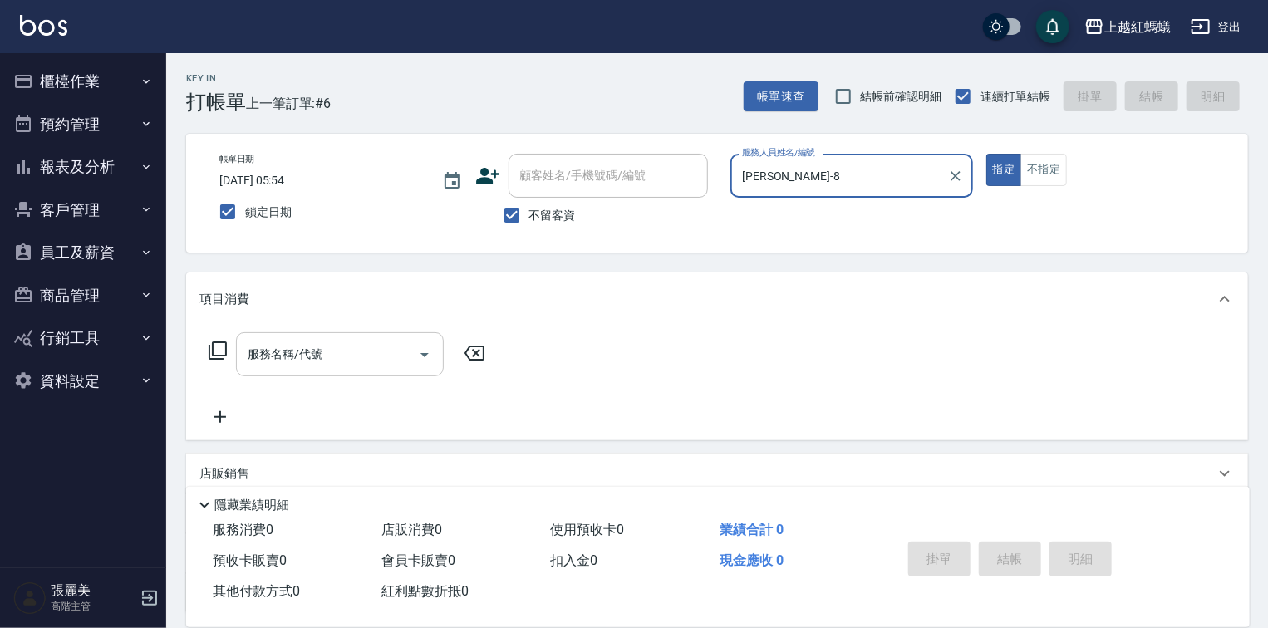
click at [384, 364] on input "服務名稱/代號" at bounding box center [327, 354] width 168 height 29
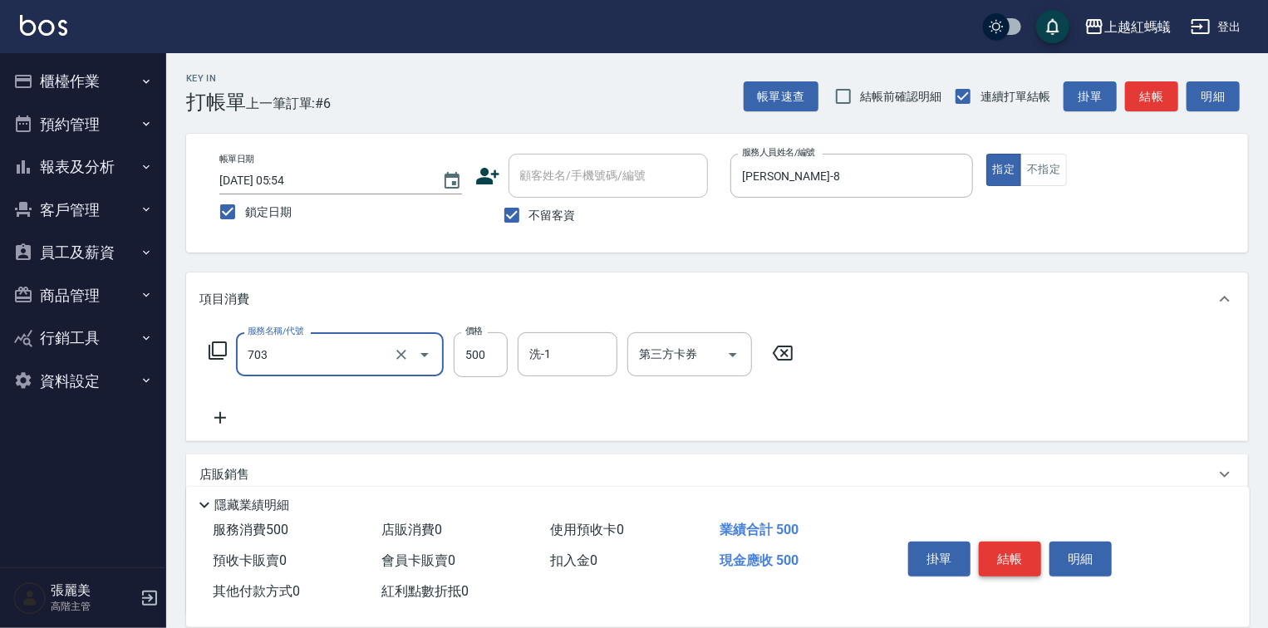
type input "[PERSON_NAME]兩段頭皮養護(703)"
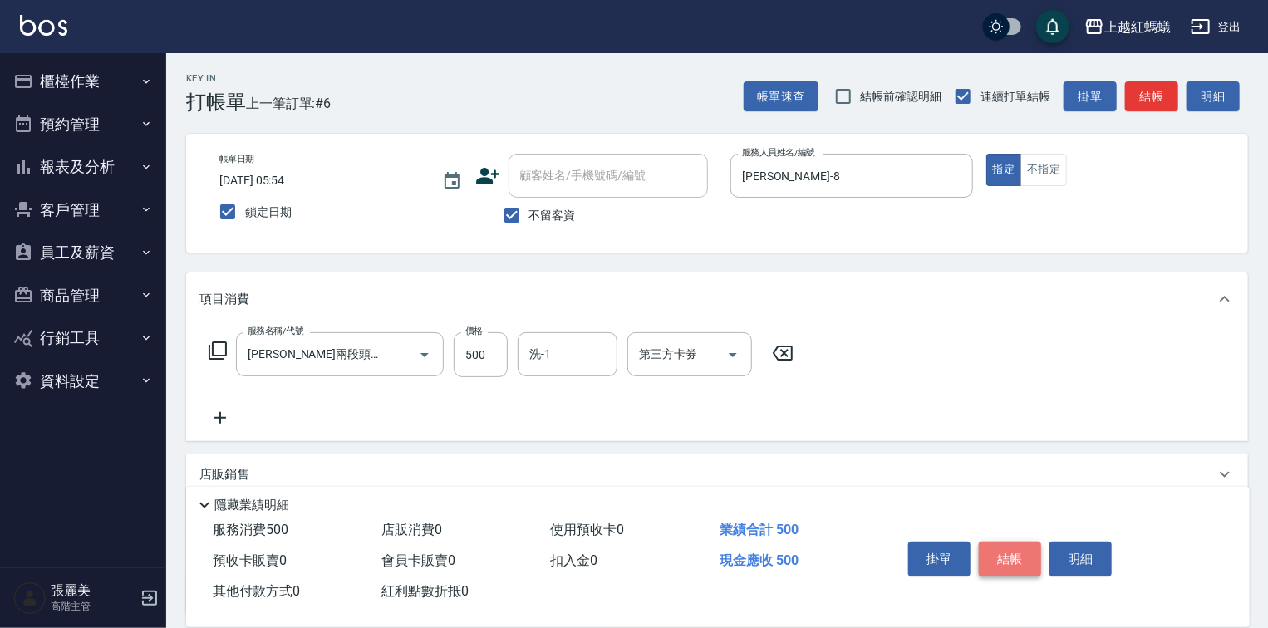
click at [1010, 551] on button "結帳" at bounding box center [1010, 559] width 62 height 35
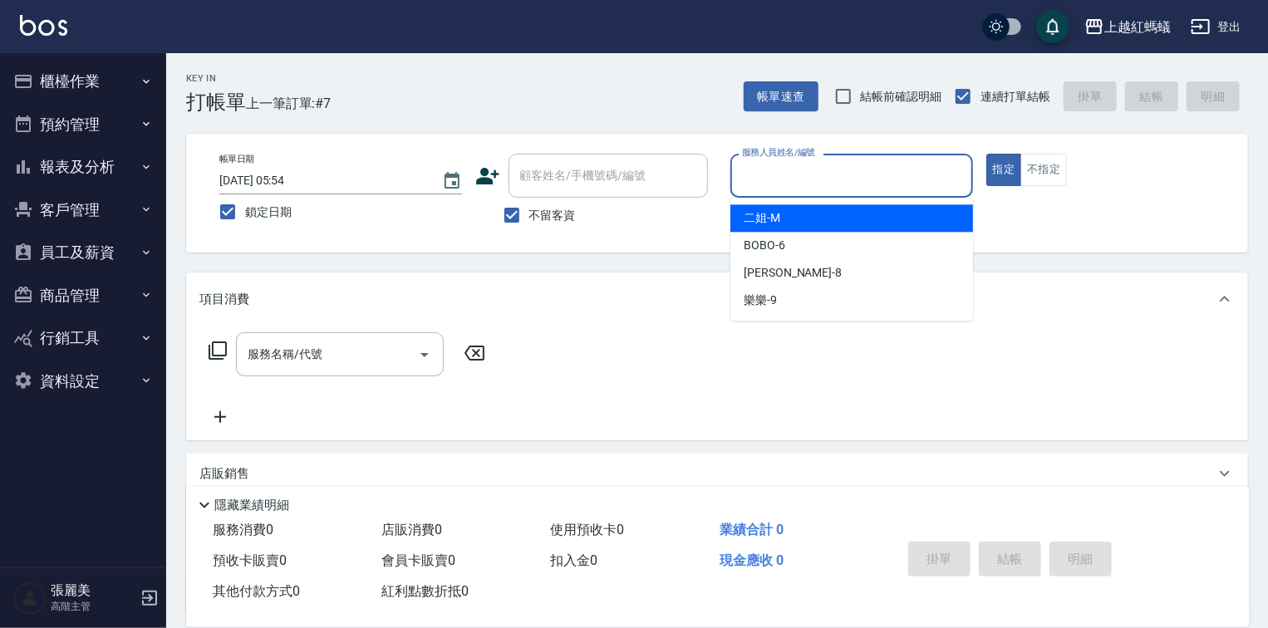
click at [856, 181] on input "服務人員姓名/編號" at bounding box center [852, 175] width 228 height 29
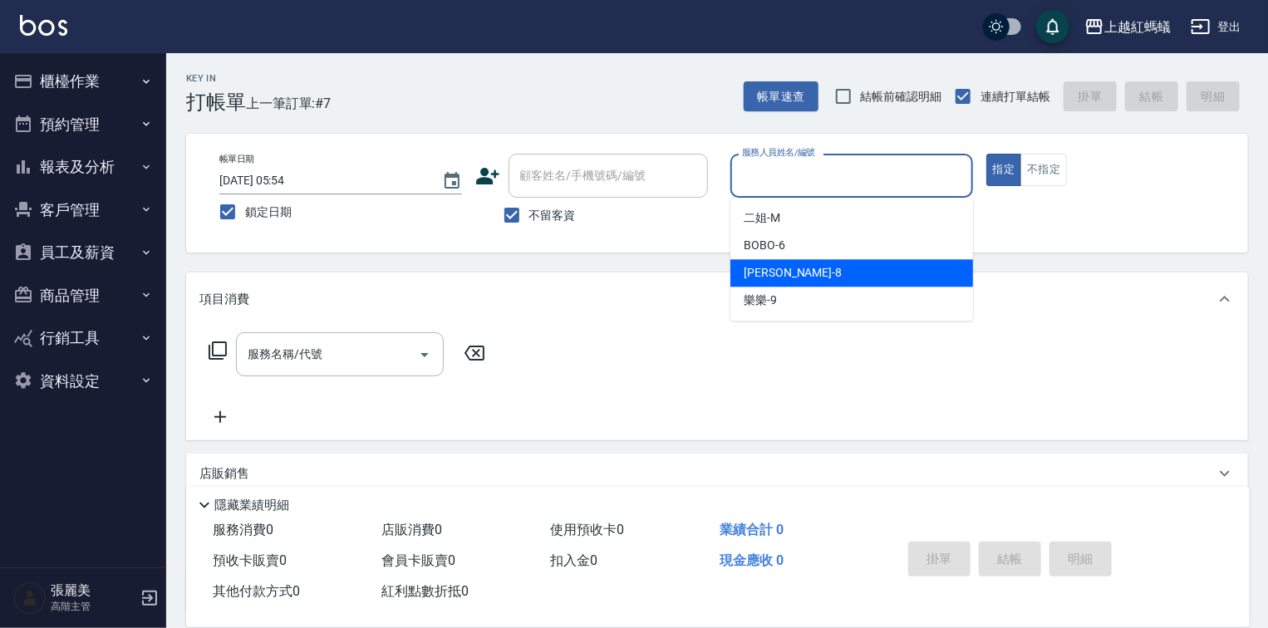
click at [808, 282] on div "[PERSON_NAME] -8" at bounding box center [851, 272] width 243 height 27
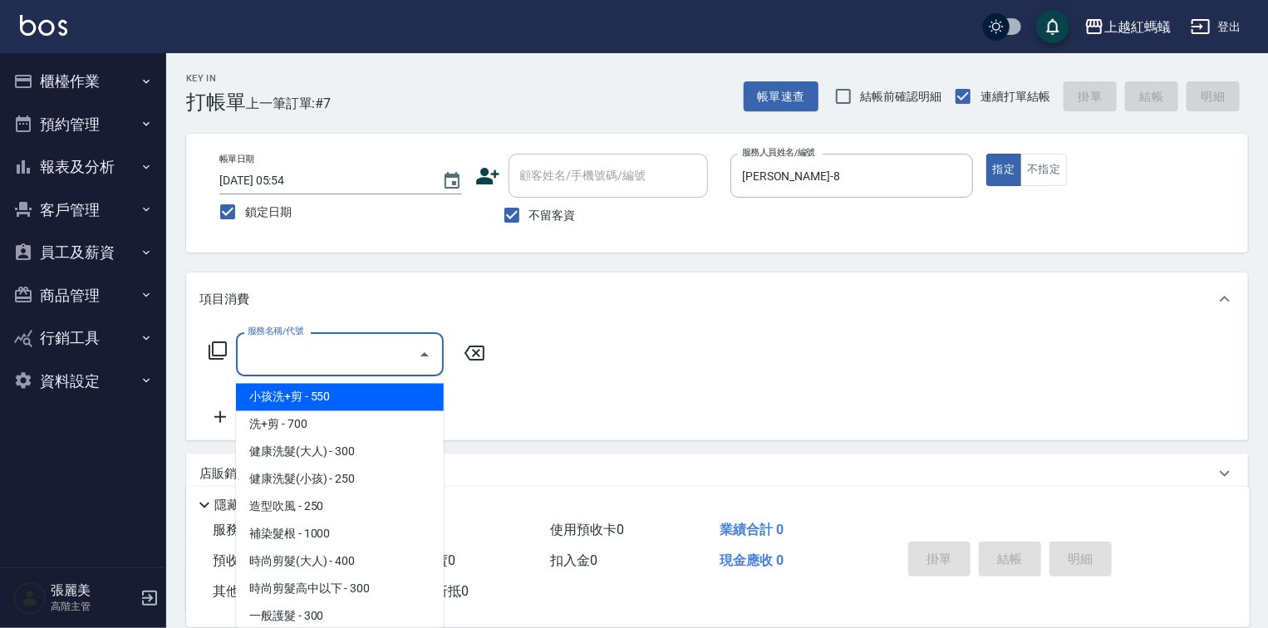
click at [346, 351] on input "服務名稱/代號" at bounding box center [327, 354] width 168 height 29
click at [814, 164] on input "[PERSON_NAME]-8" at bounding box center [839, 175] width 203 height 29
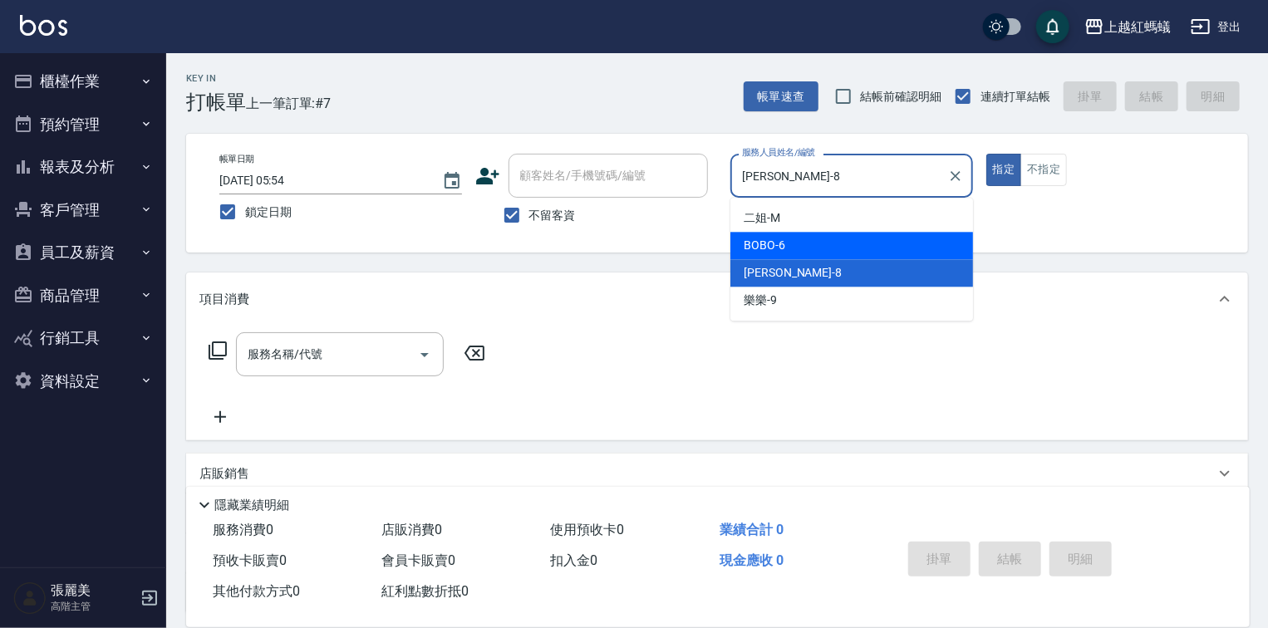
click at [813, 246] on div "BOBO -6" at bounding box center [851, 245] width 243 height 27
type input "BOBO-6"
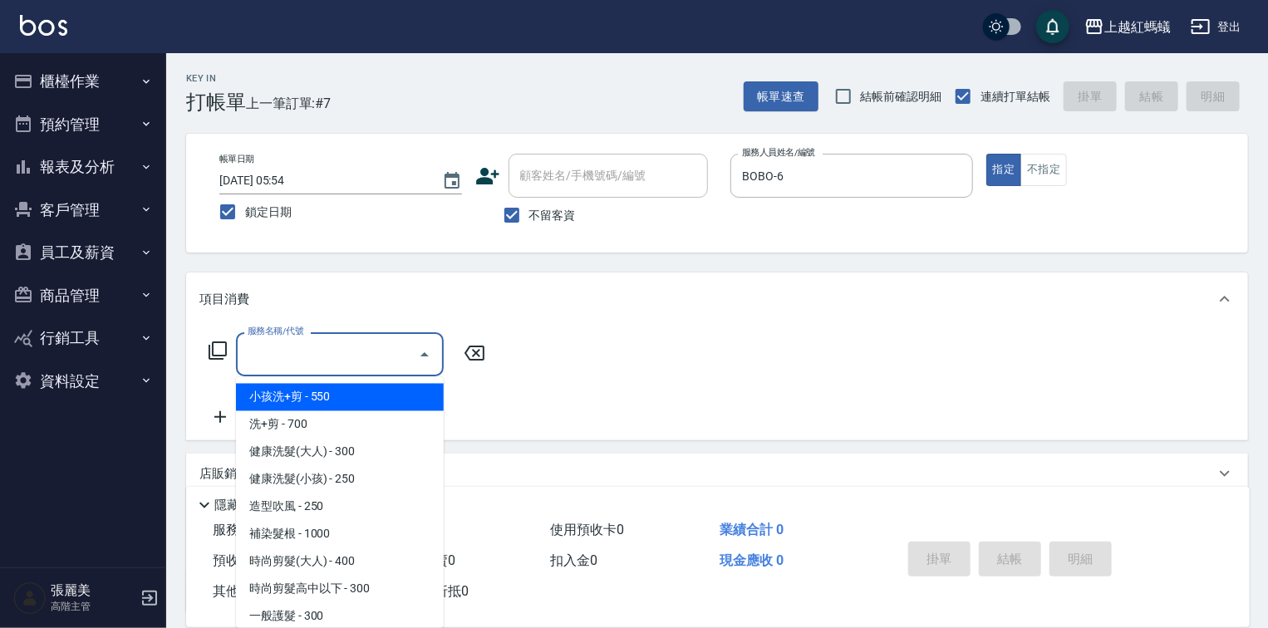
click at [337, 350] on input "服務名稱/代號" at bounding box center [327, 354] width 168 height 29
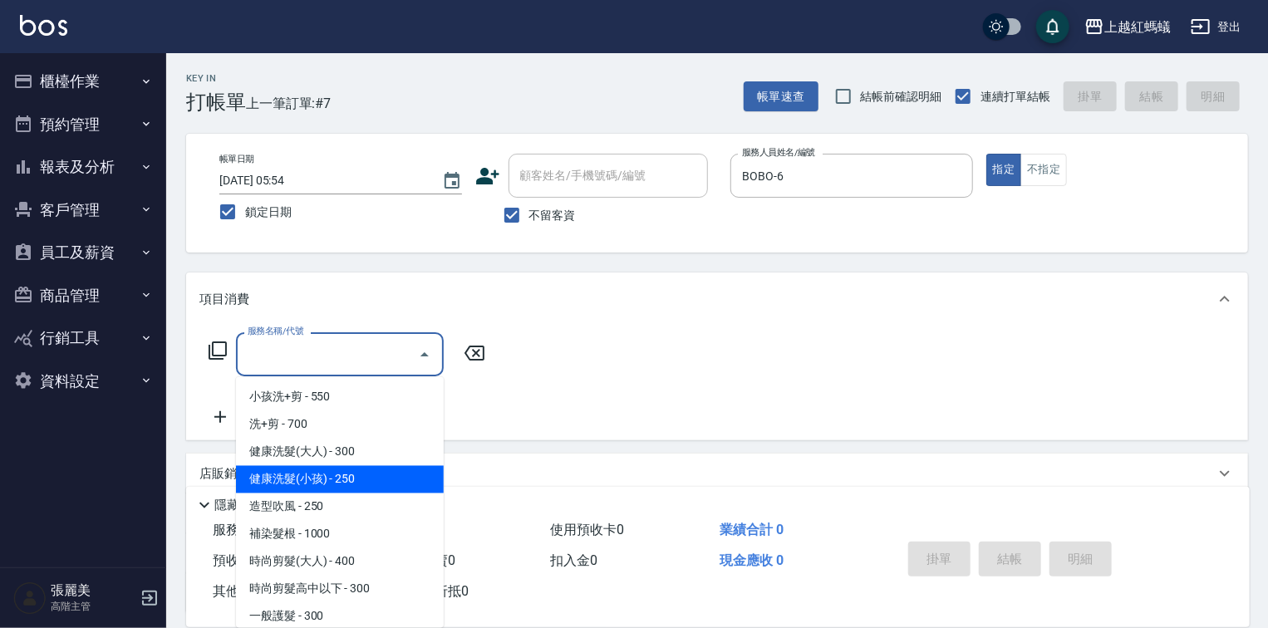
click at [344, 480] on span "健康洗髮(小孩) - 250" at bounding box center [340, 479] width 208 height 27
type input "健康洗髮(小孩)(202)"
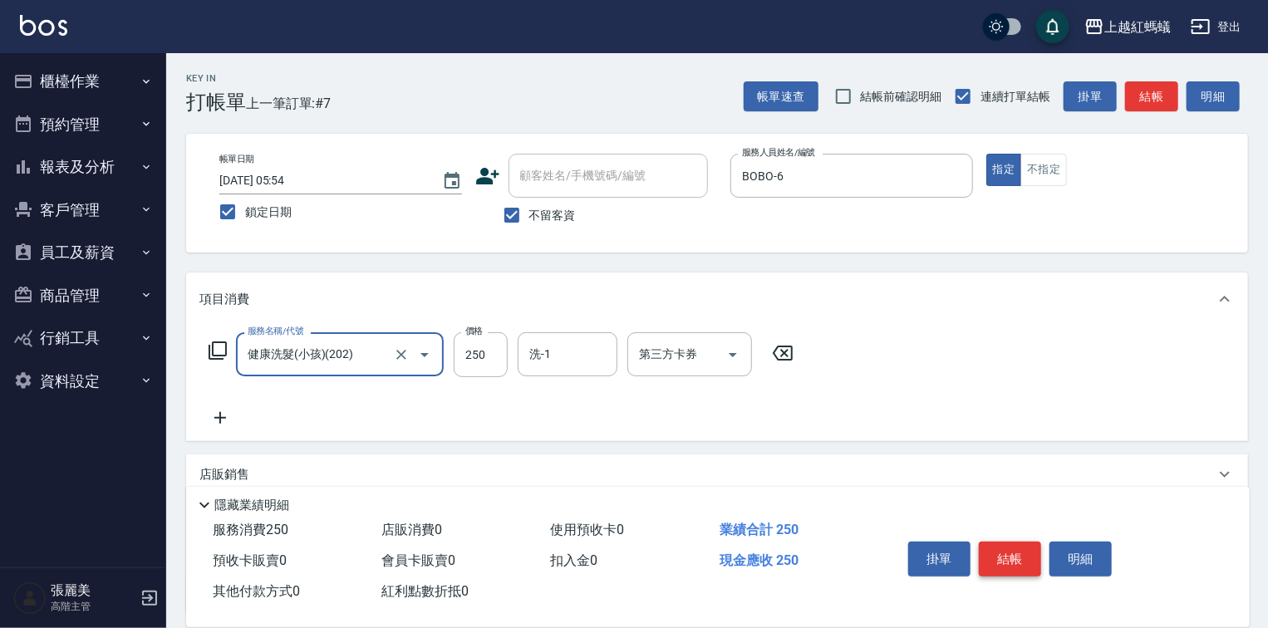
click at [1019, 545] on button "結帳" at bounding box center [1010, 559] width 62 height 35
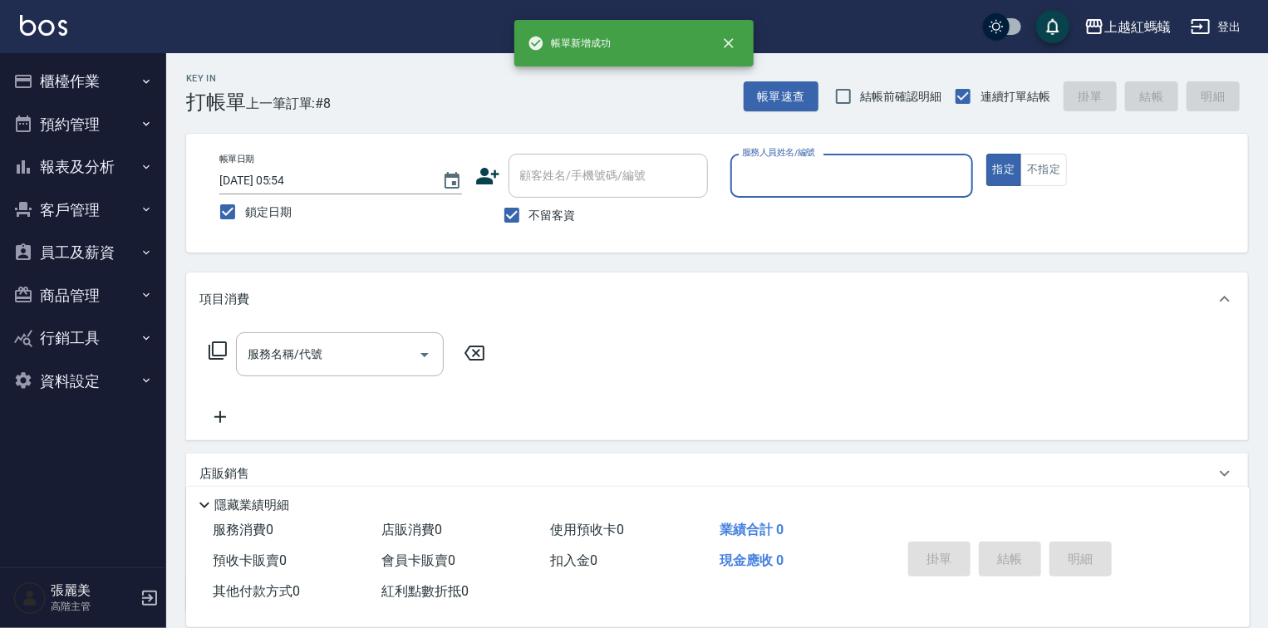
drag, startPoint x: 823, startPoint y: 178, endPoint x: 815, endPoint y: 189, distance: 14.3
click at [822, 178] on input "服務人員姓名/編號" at bounding box center [852, 175] width 228 height 29
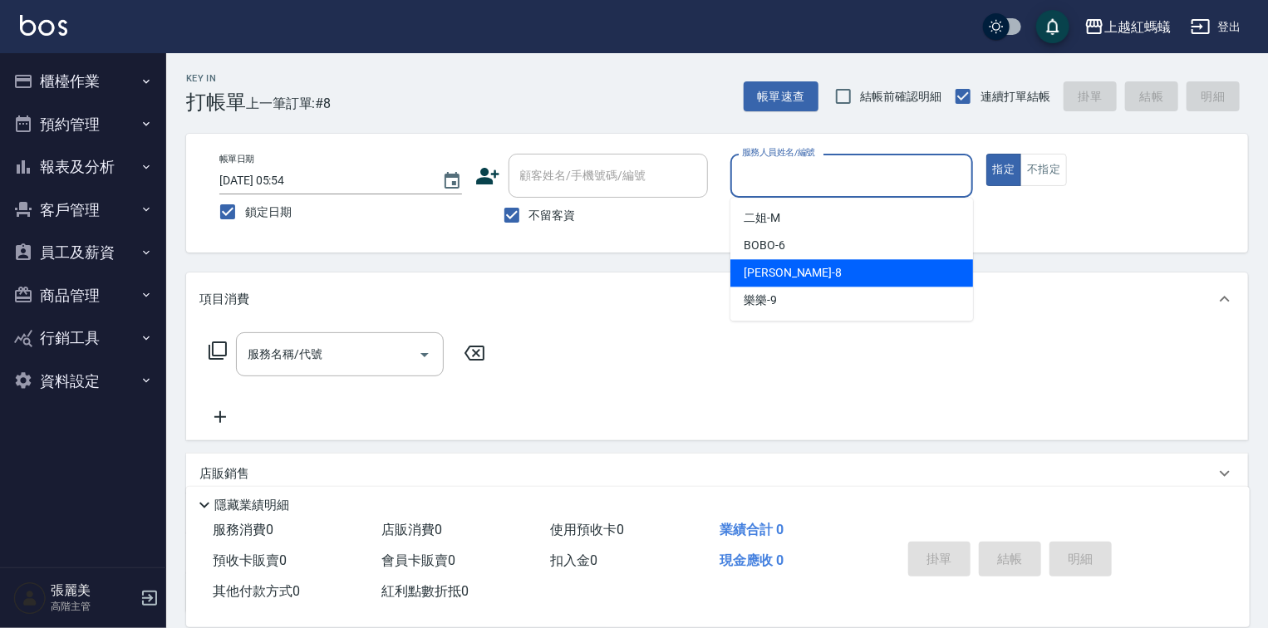
click at [792, 277] on div "[PERSON_NAME] -8" at bounding box center [851, 272] width 243 height 27
type input "[PERSON_NAME]-8"
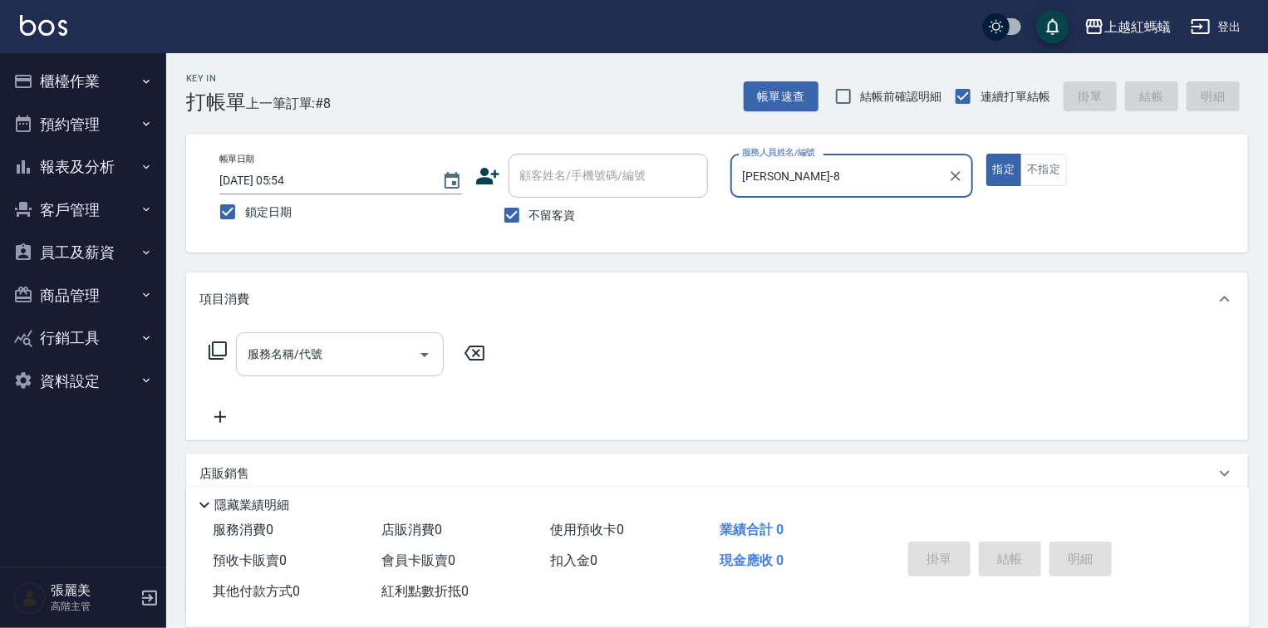
click at [314, 359] on input "服務名稱/代號" at bounding box center [327, 354] width 168 height 29
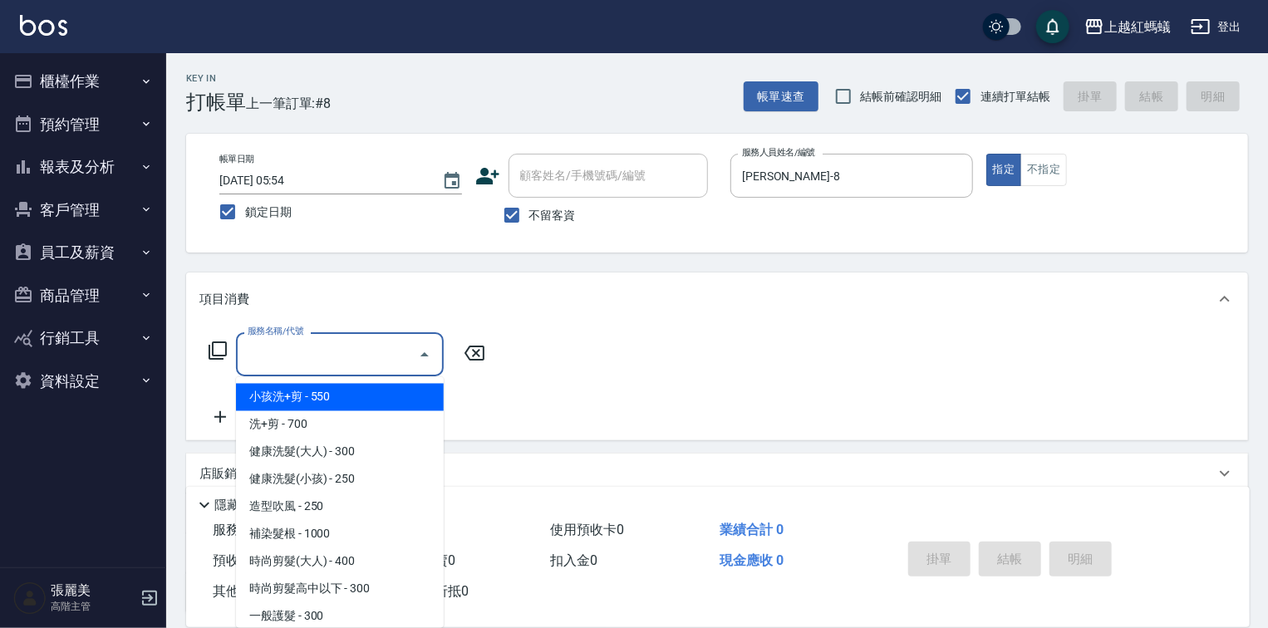
click at [350, 393] on span "小孩洗+剪 - 550" at bounding box center [340, 397] width 208 height 27
type input "小孩洗+剪(109)"
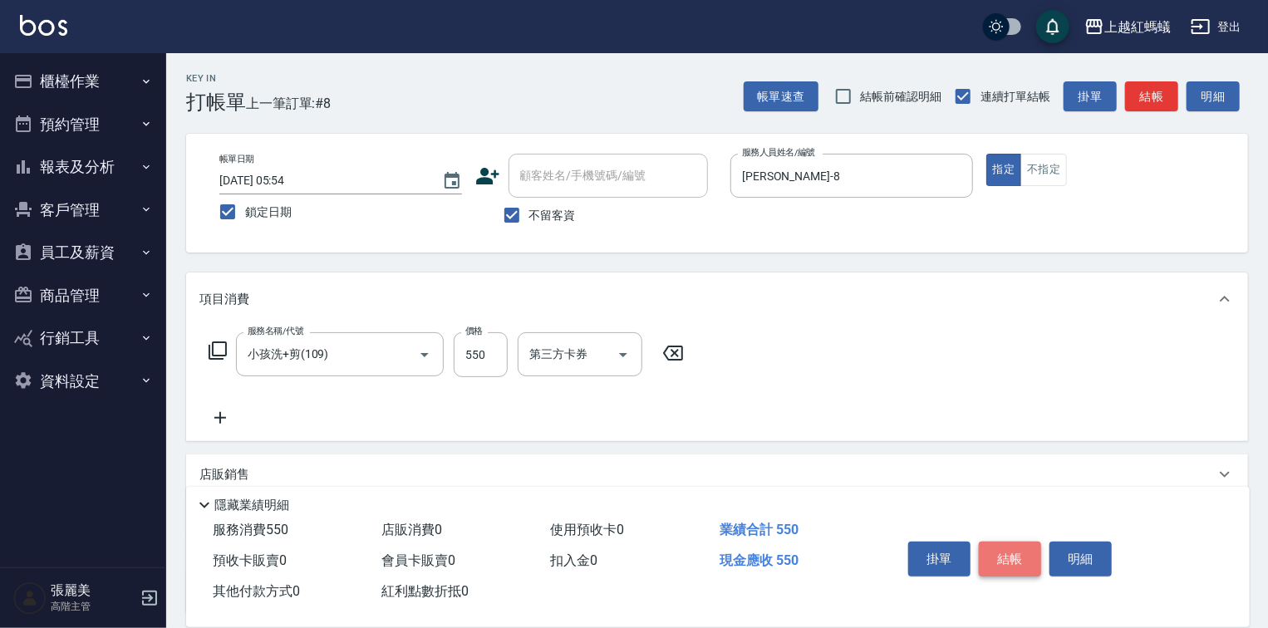
click at [1021, 556] on button "結帳" at bounding box center [1010, 559] width 62 height 35
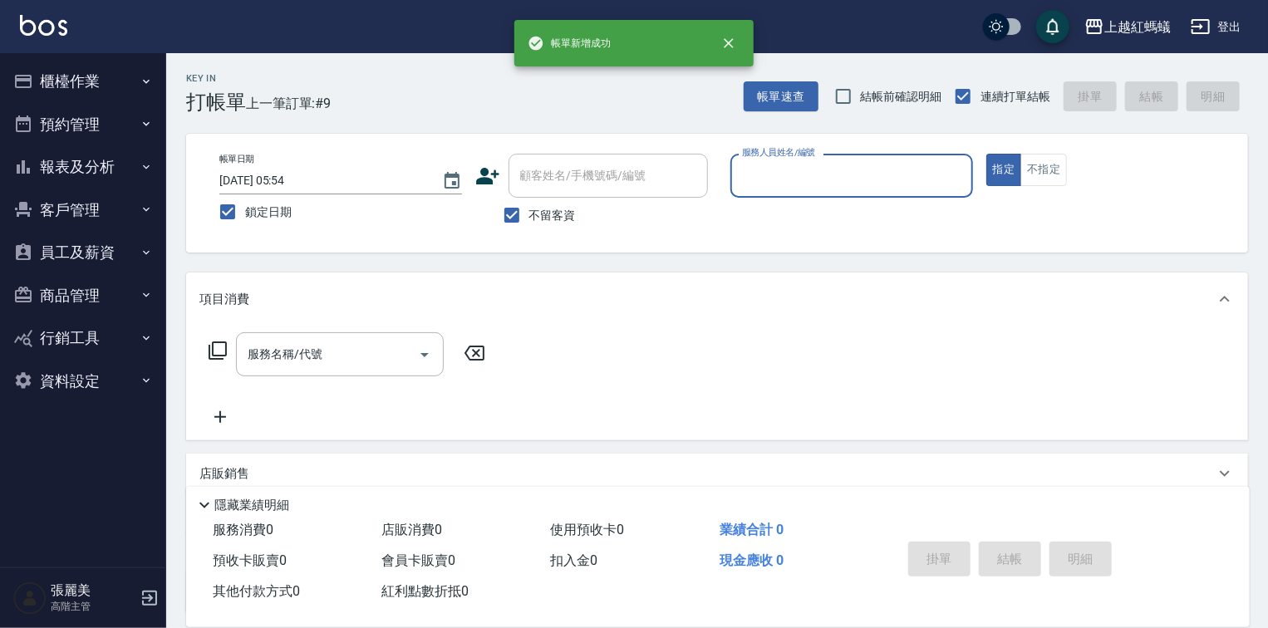
click at [818, 175] on input "服務人員姓名/編號" at bounding box center [852, 175] width 228 height 29
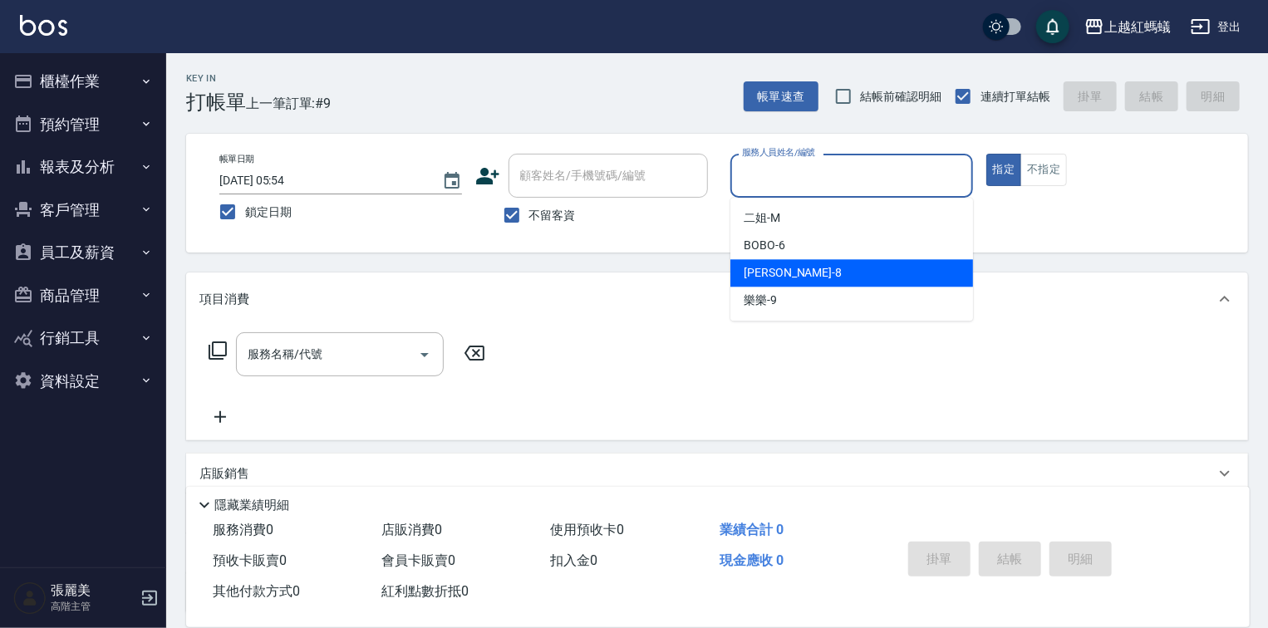
click at [814, 275] on div "[PERSON_NAME] -8" at bounding box center [851, 272] width 243 height 27
type input "[PERSON_NAME]-8"
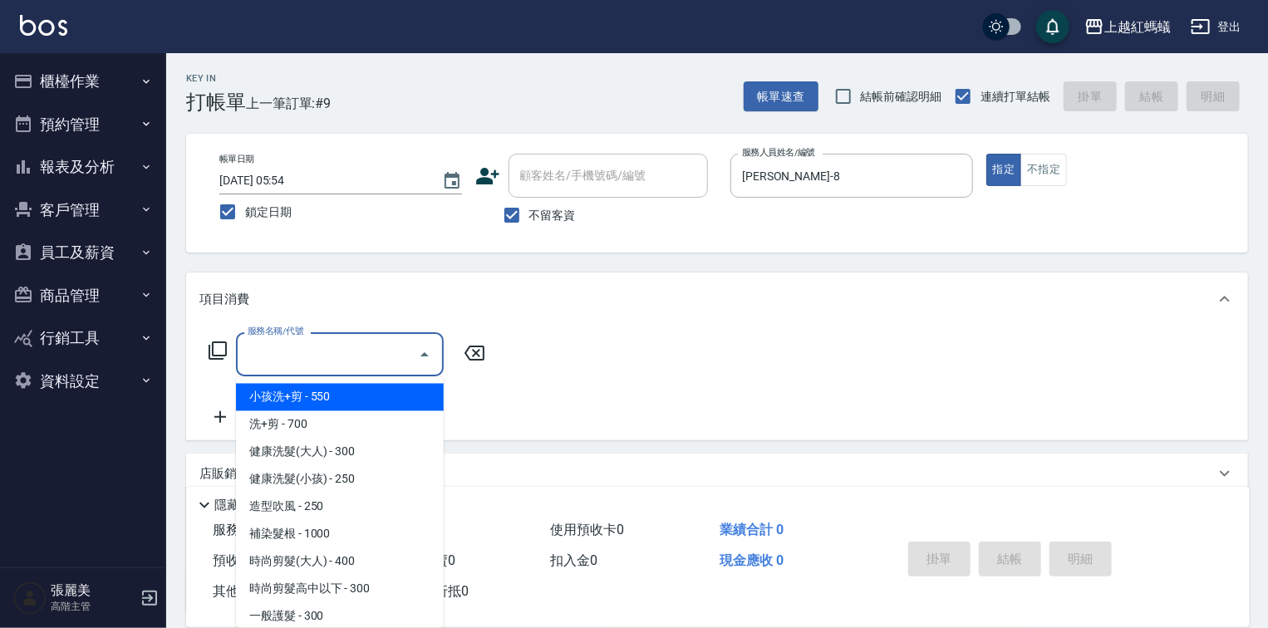
click at [342, 354] on input "服務名稱/代號" at bounding box center [327, 354] width 168 height 29
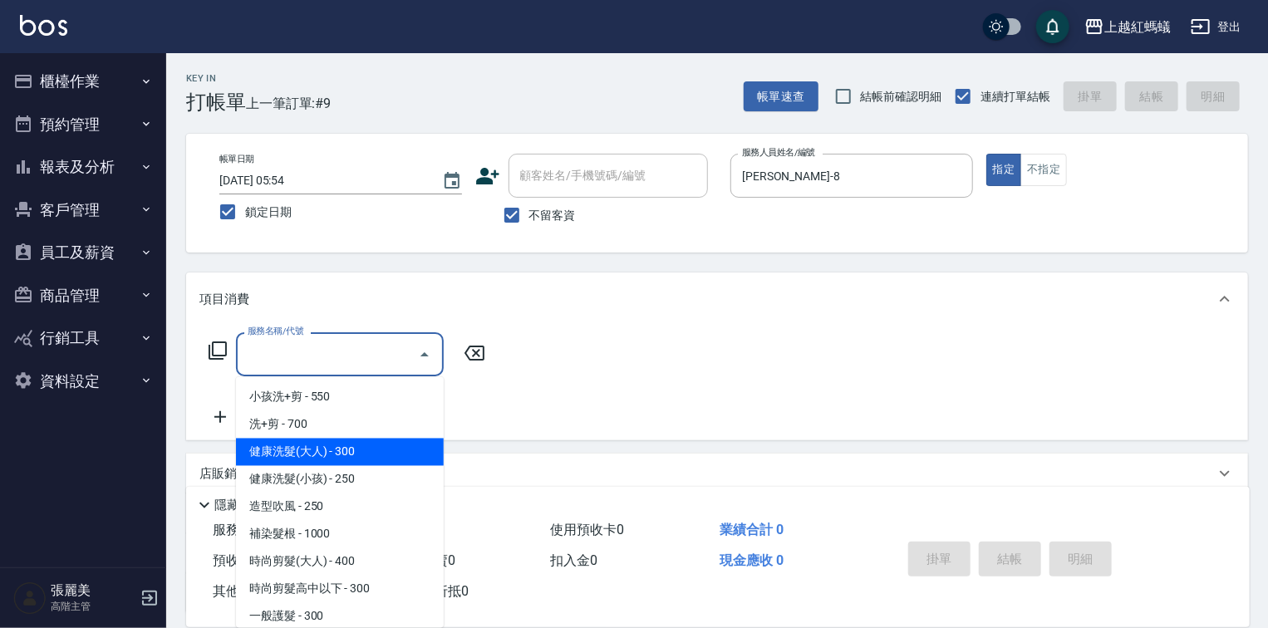
click at [390, 450] on span "健康洗髮(大人) - 300" at bounding box center [340, 452] width 208 height 27
type input "健康洗髮(大人)(201)"
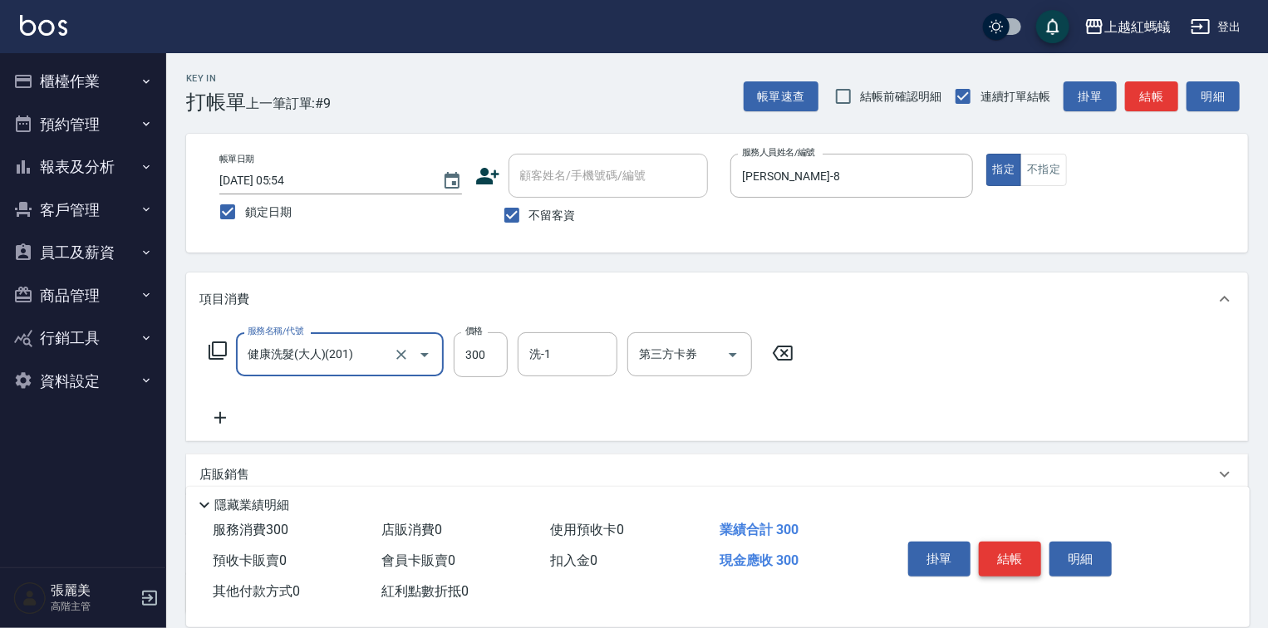
click at [997, 557] on button "結帳" at bounding box center [1010, 559] width 62 height 35
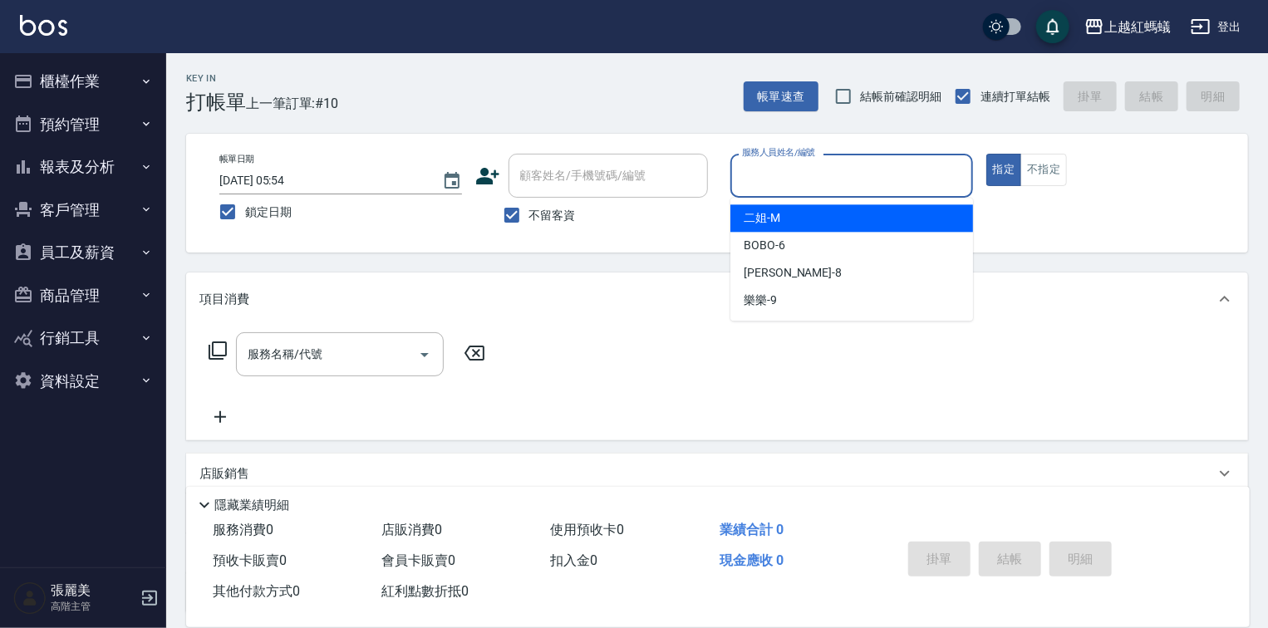
click at [764, 186] on input "服務人員姓名/編號" at bounding box center [852, 175] width 228 height 29
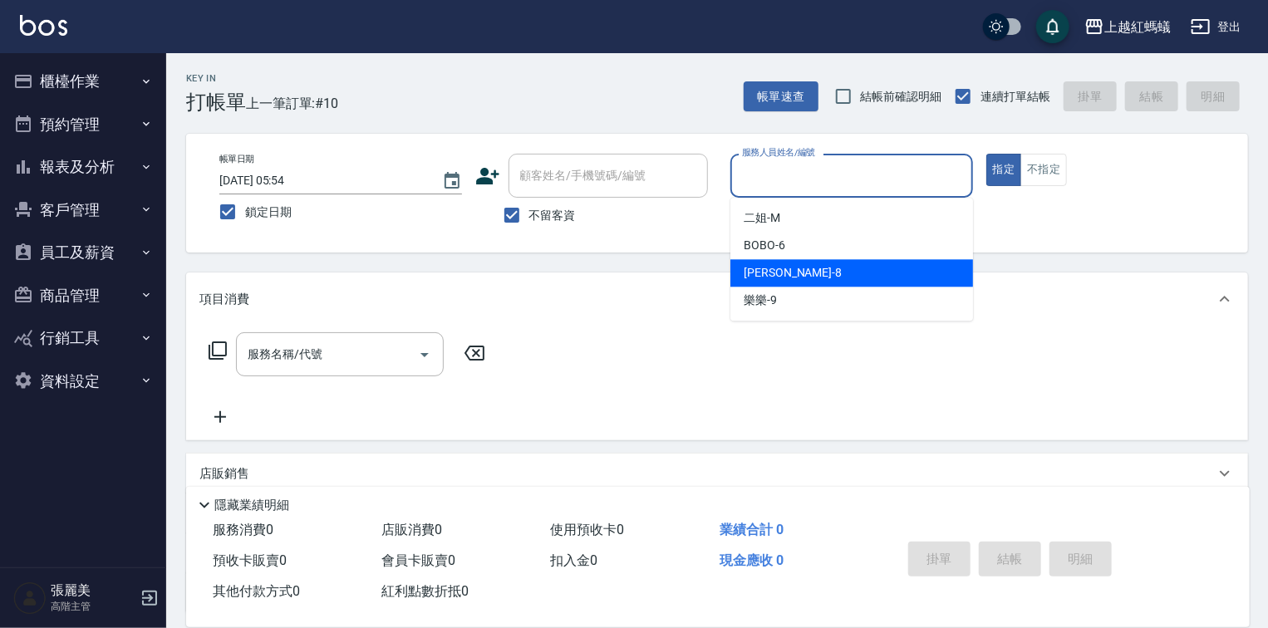
click at [763, 268] on span "[PERSON_NAME] -8" at bounding box center [793, 272] width 98 height 17
type input "[PERSON_NAME]-8"
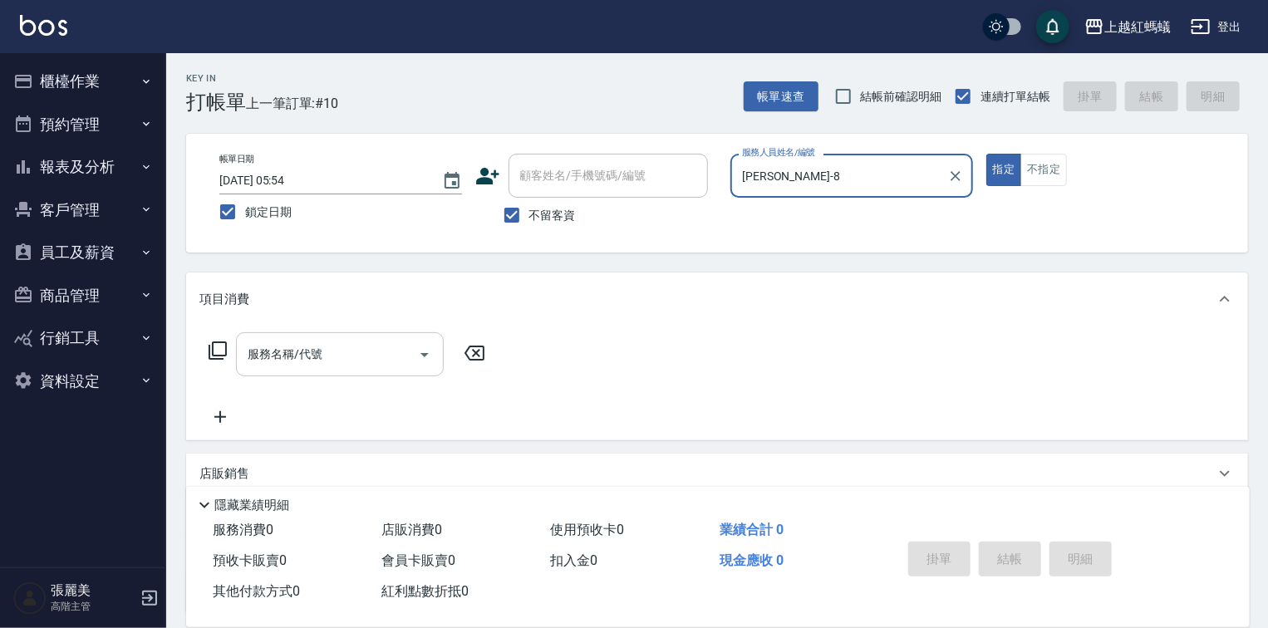
click at [375, 352] on input "服務名稱/代號" at bounding box center [327, 354] width 168 height 29
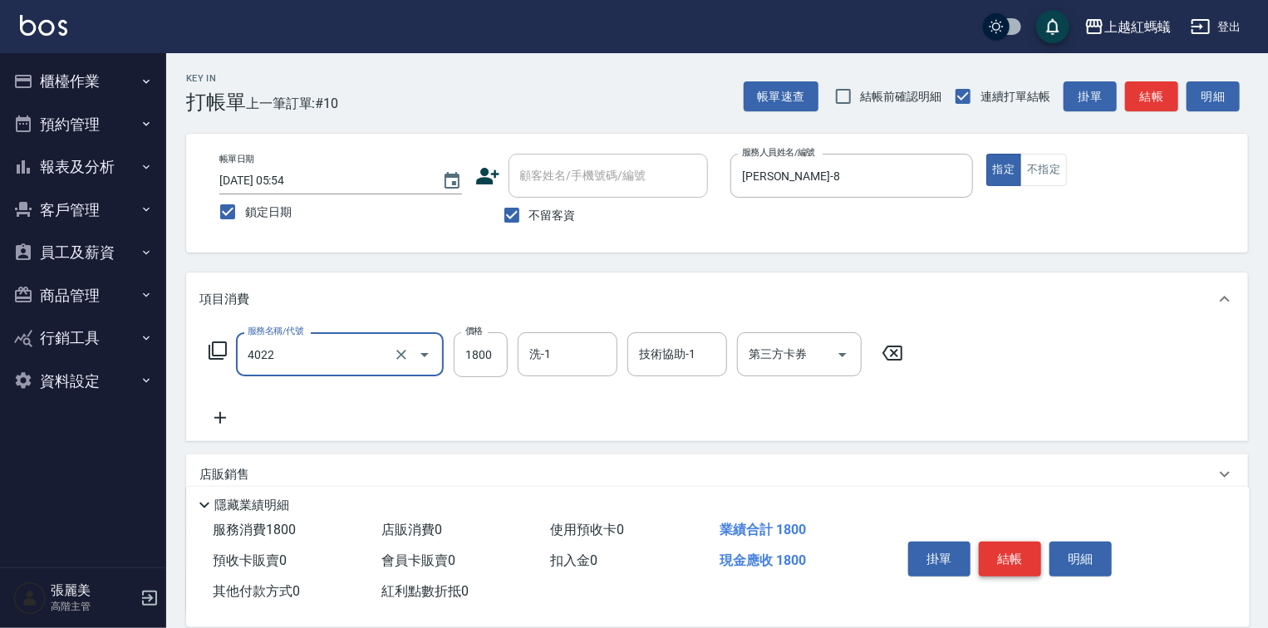
type input "時尚染髮(中)(4022)"
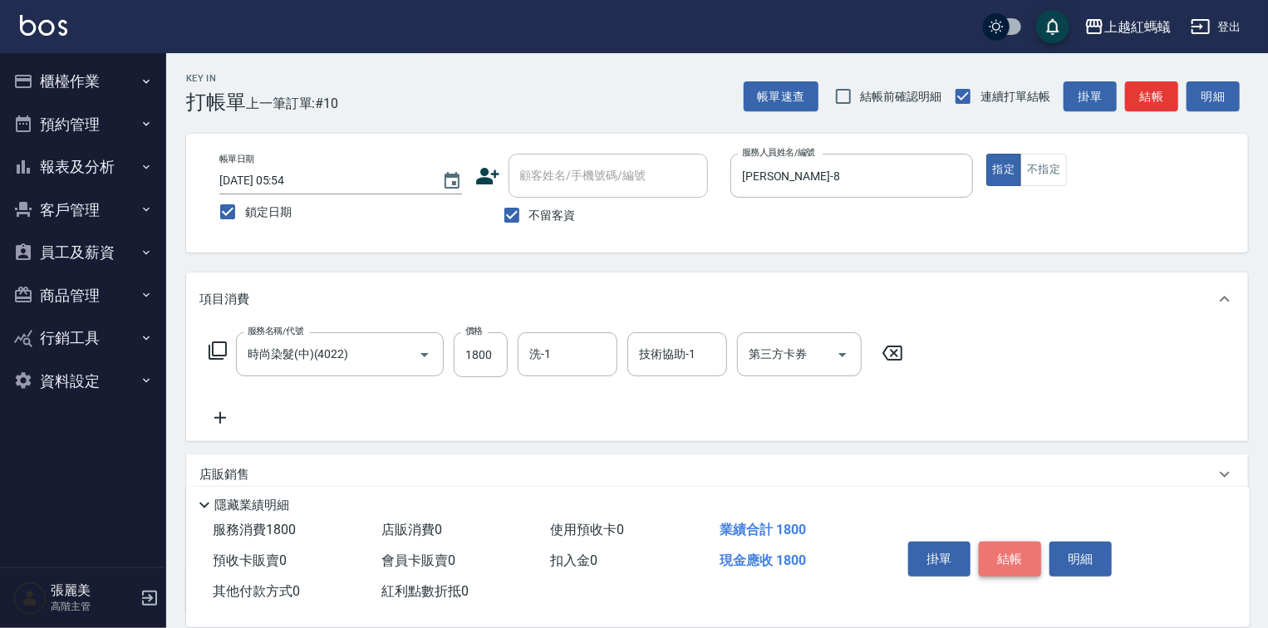
click at [1017, 549] on button "結帳" at bounding box center [1010, 559] width 62 height 35
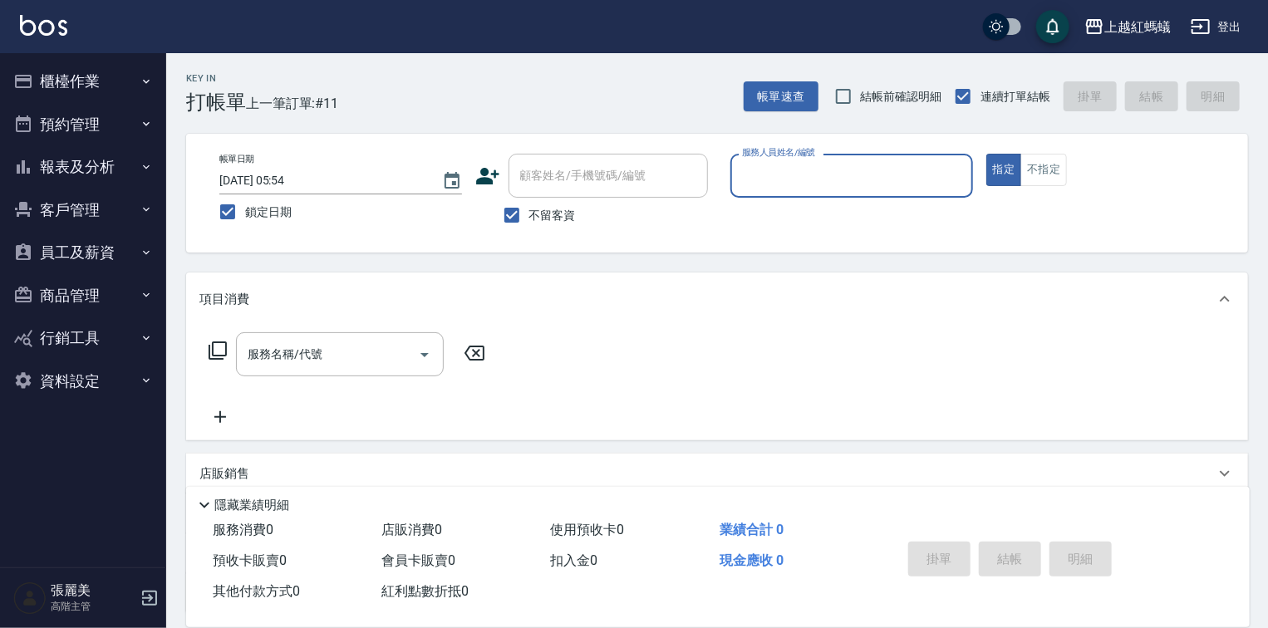
click at [797, 170] on input "服務人員姓名/編號" at bounding box center [852, 175] width 228 height 29
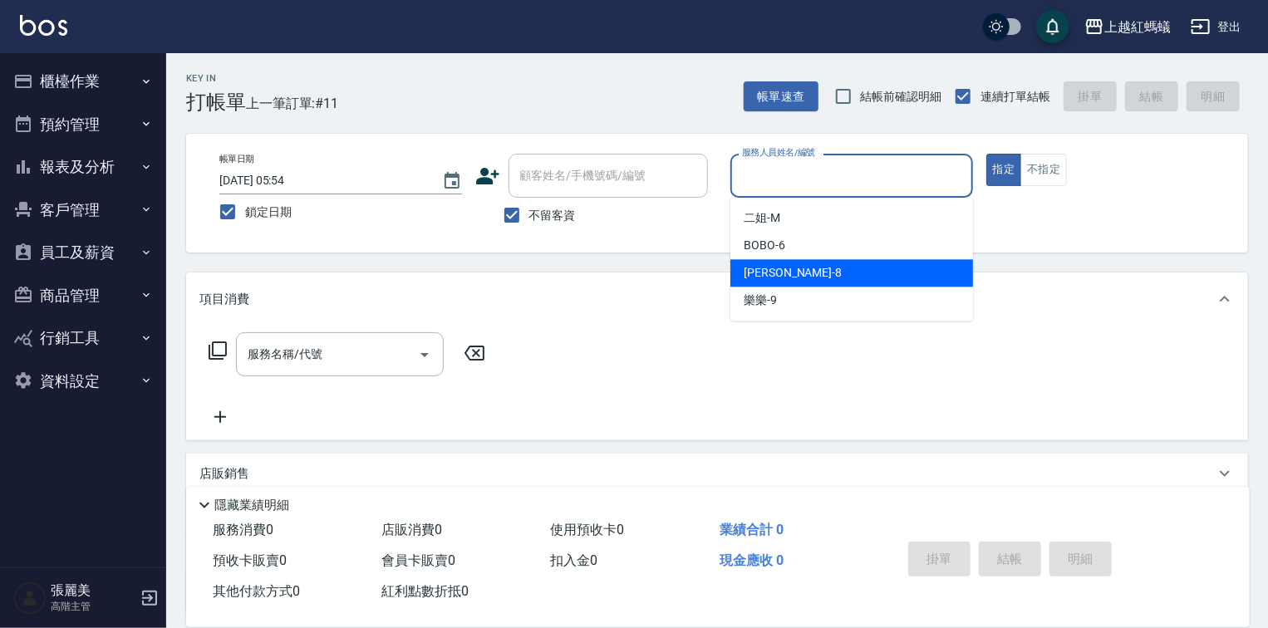
click at [789, 274] on div "[PERSON_NAME] -8" at bounding box center [851, 272] width 243 height 27
type input "[PERSON_NAME]-8"
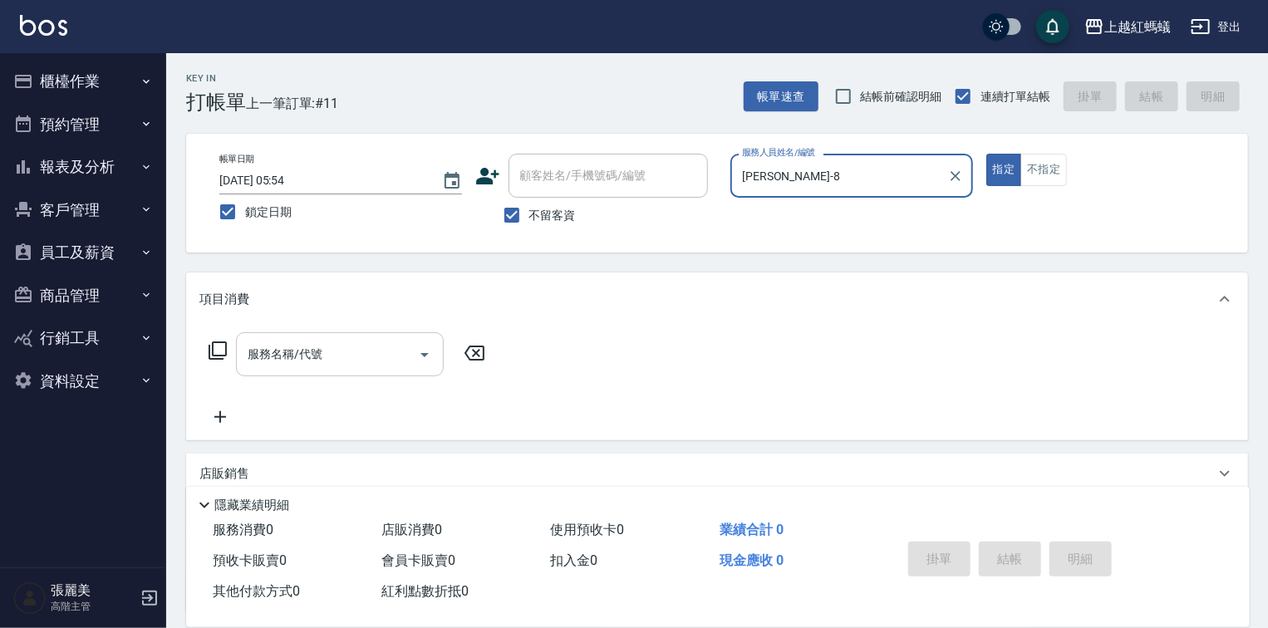
click at [360, 356] on input "服務名稱/代號" at bounding box center [327, 354] width 168 height 29
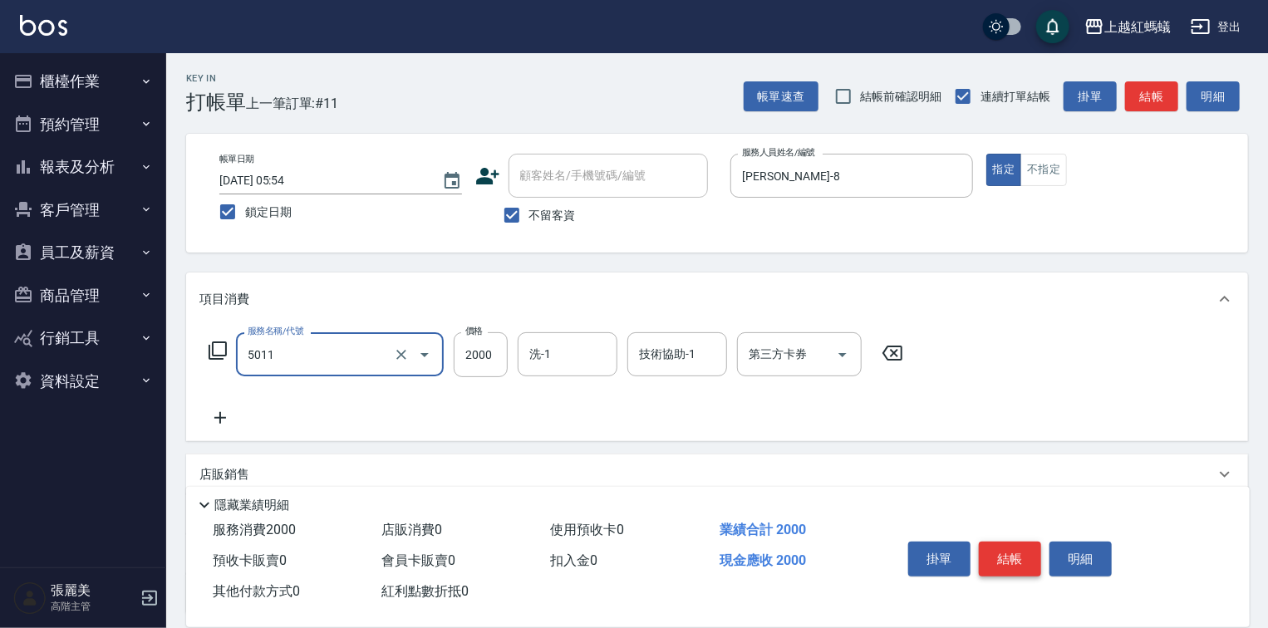
type input "桑多麗燙(短)(5011)"
click at [1017, 565] on button "結帳" at bounding box center [1010, 559] width 62 height 35
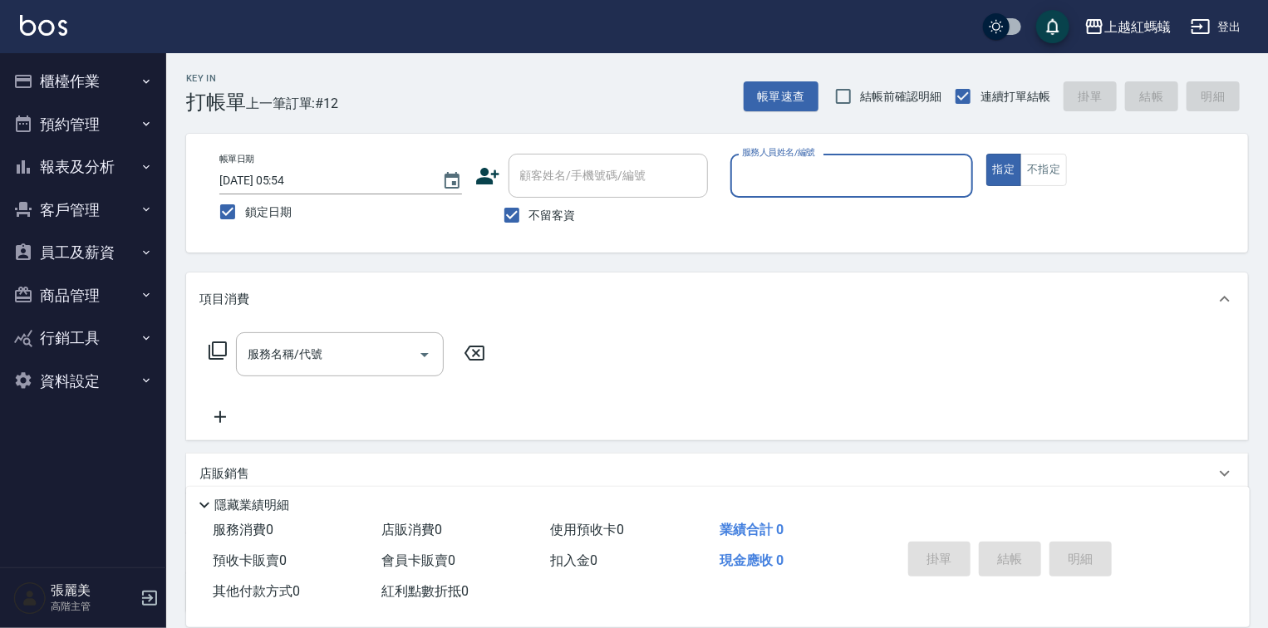
click at [807, 163] on input "服務人員姓名/編號" at bounding box center [852, 175] width 228 height 29
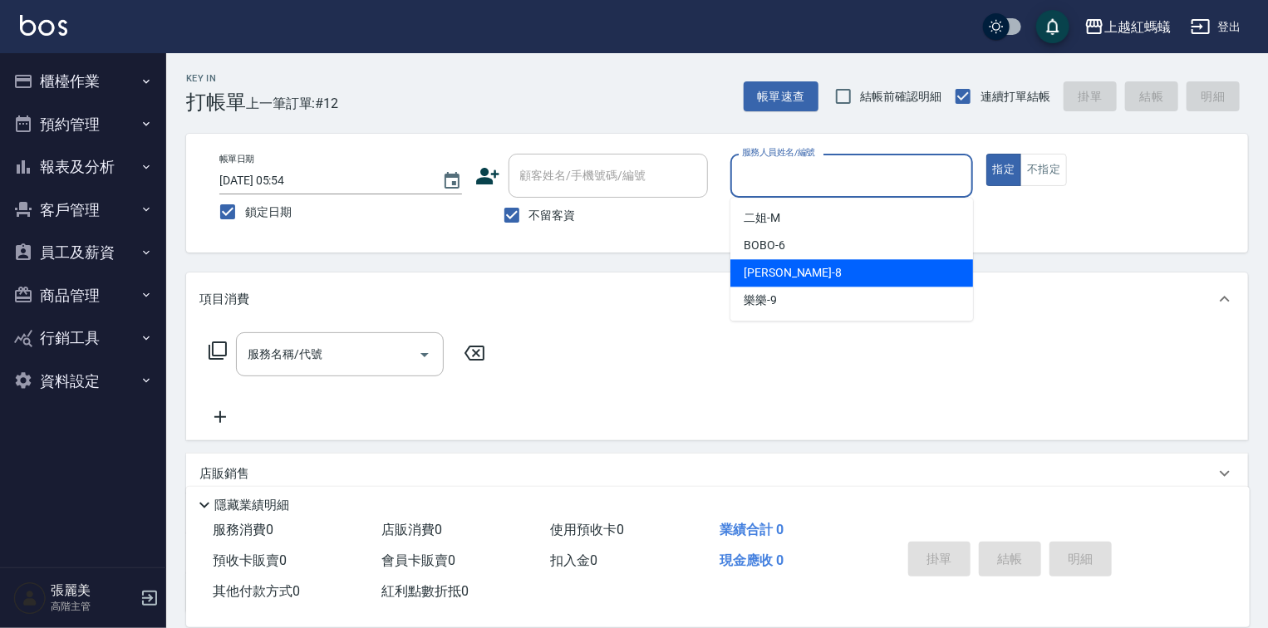
click at [809, 267] on div "[PERSON_NAME] -8" at bounding box center [851, 272] width 243 height 27
type input "[PERSON_NAME]-8"
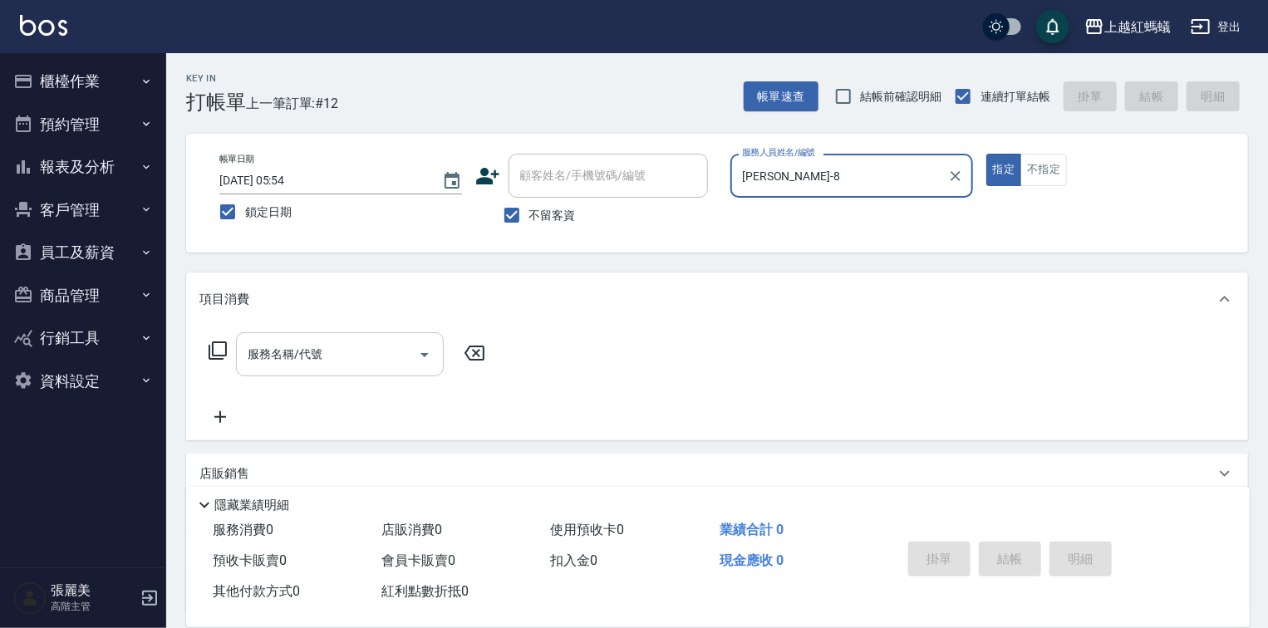
click at [316, 361] on input "服務名稱/代號" at bounding box center [327, 354] width 168 height 29
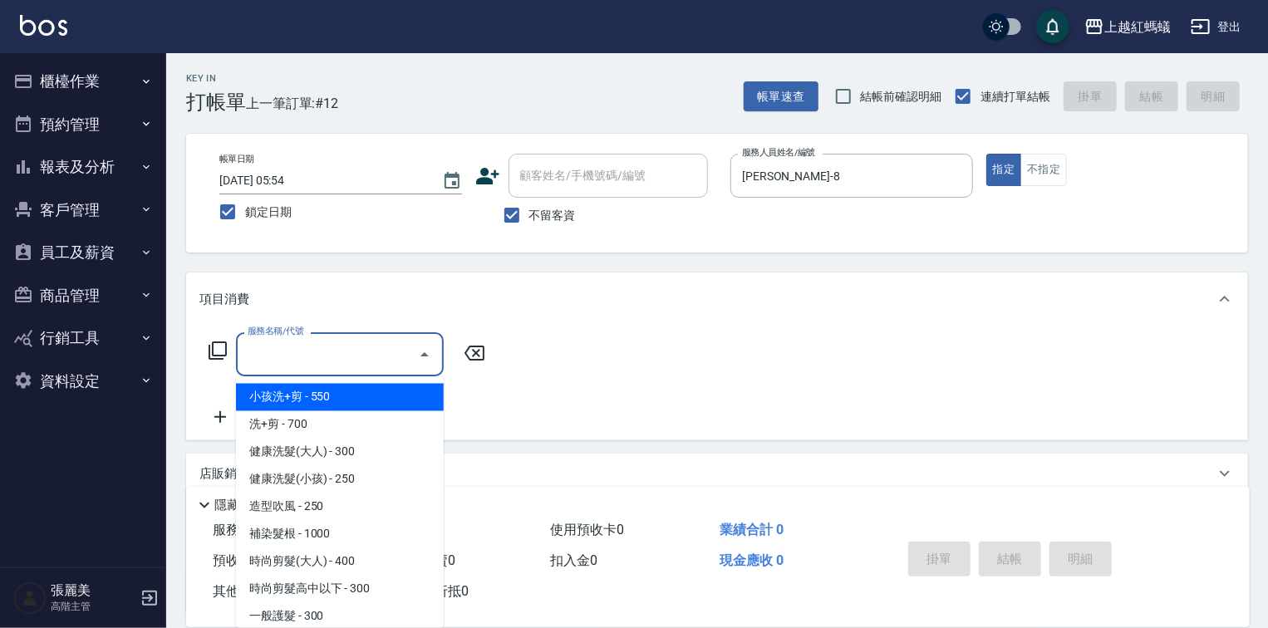
click at [286, 409] on span "小孩洗+剪 - 550" at bounding box center [340, 397] width 208 height 27
type input "小孩洗+剪(109)"
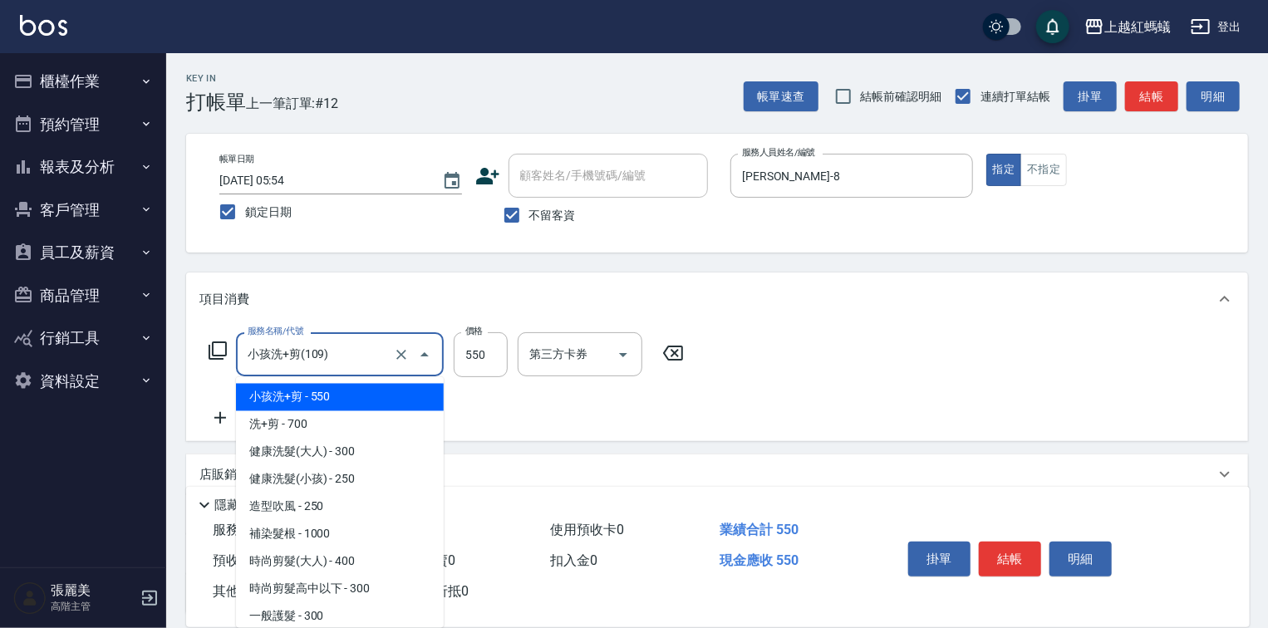
click at [298, 362] on input "小孩洗+剪(109)" at bounding box center [316, 354] width 146 height 29
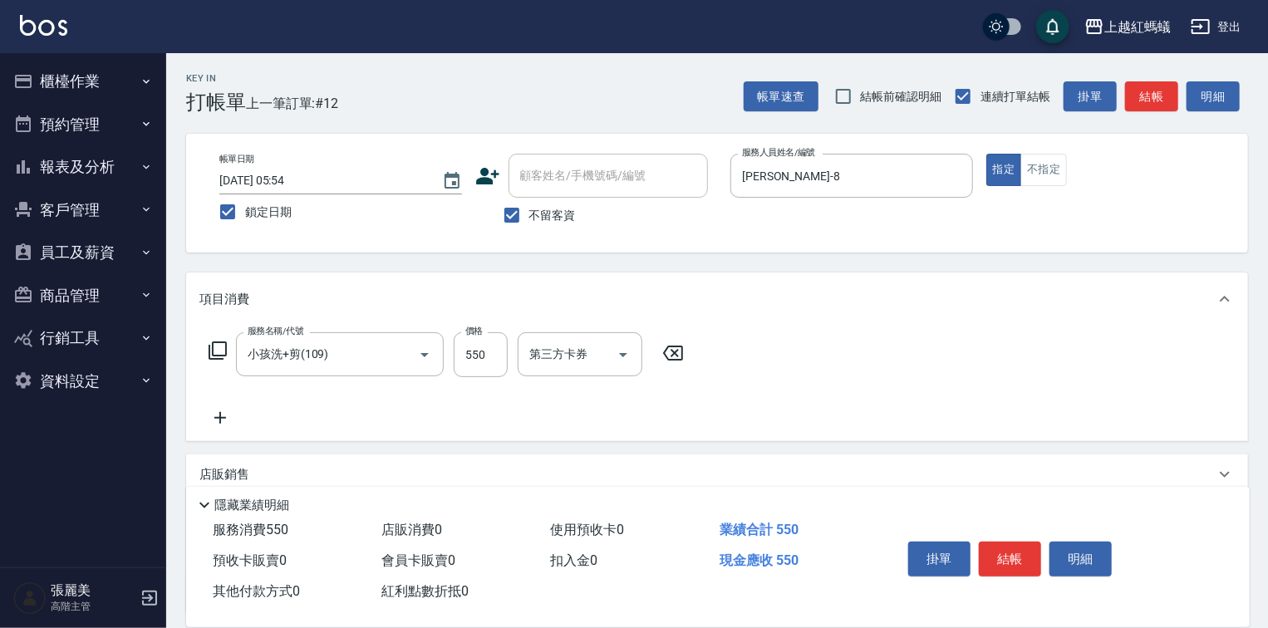
click at [676, 349] on icon at bounding box center [673, 353] width 42 height 20
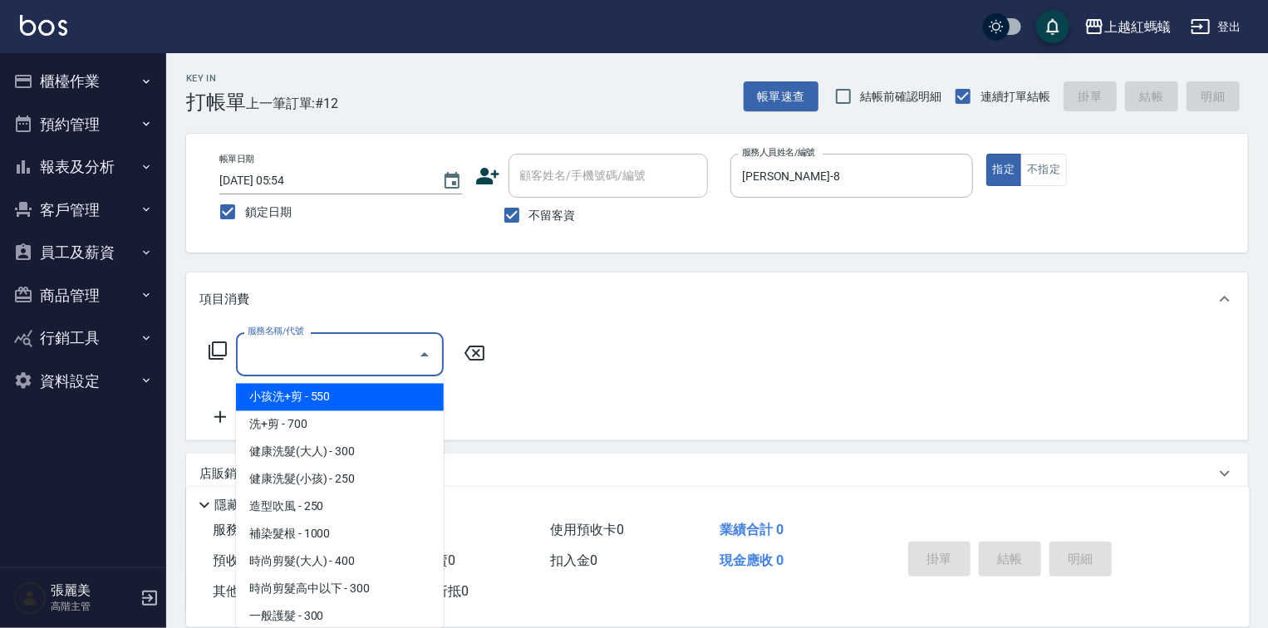
click at [345, 369] on input "服務名稱/代號" at bounding box center [327, 354] width 168 height 29
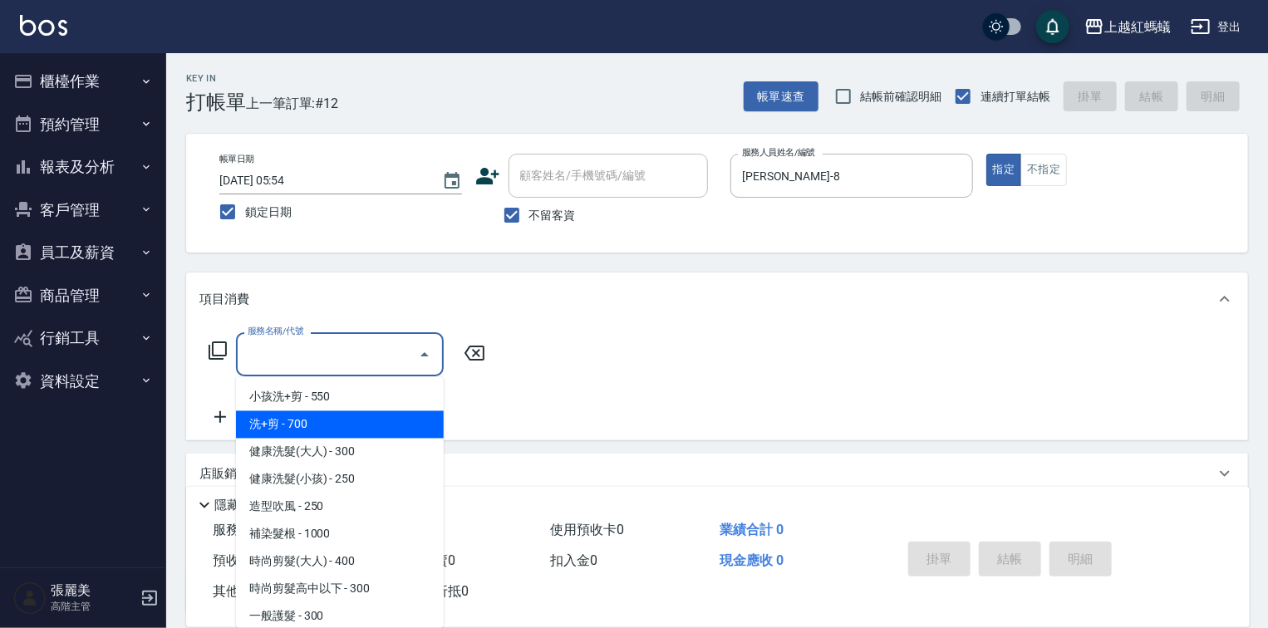
click at [304, 425] on span "洗+剪 - 700" at bounding box center [340, 424] width 208 height 27
type input "洗+剪(200)"
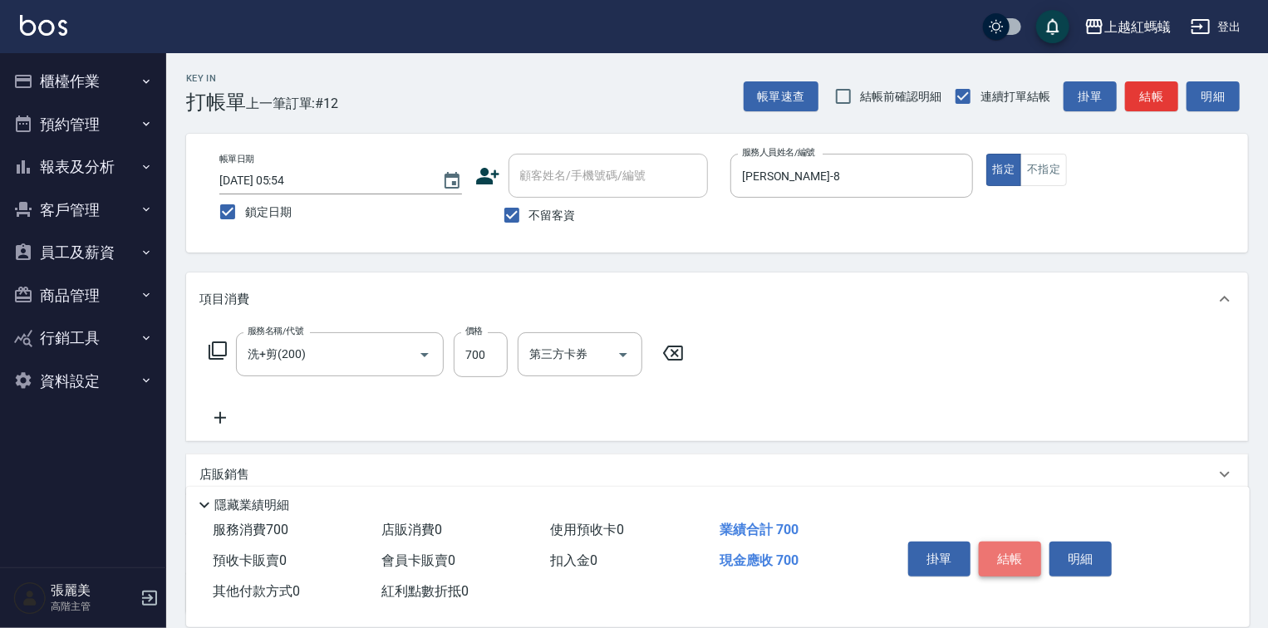
click at [991, 553] on button "結帳" at bounding box center [1010, 559] width 62 height 35
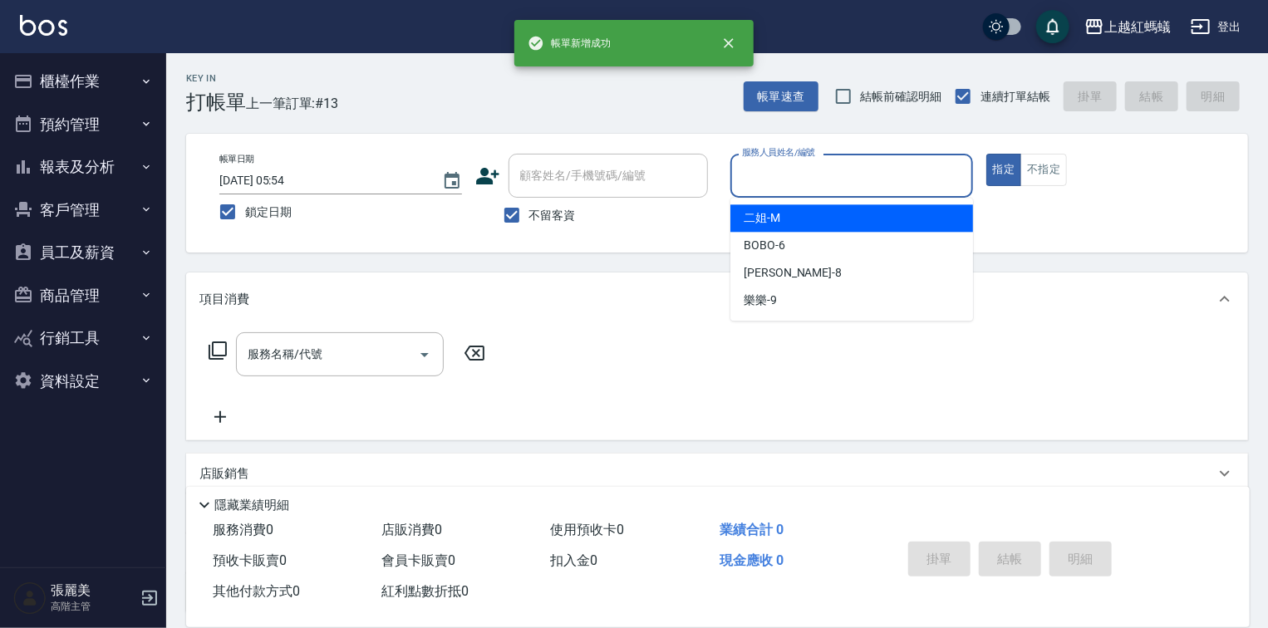
click at [801, 162] on input "服務人員姓名/編號" at bounding box center [852, 175] width 228 height 29
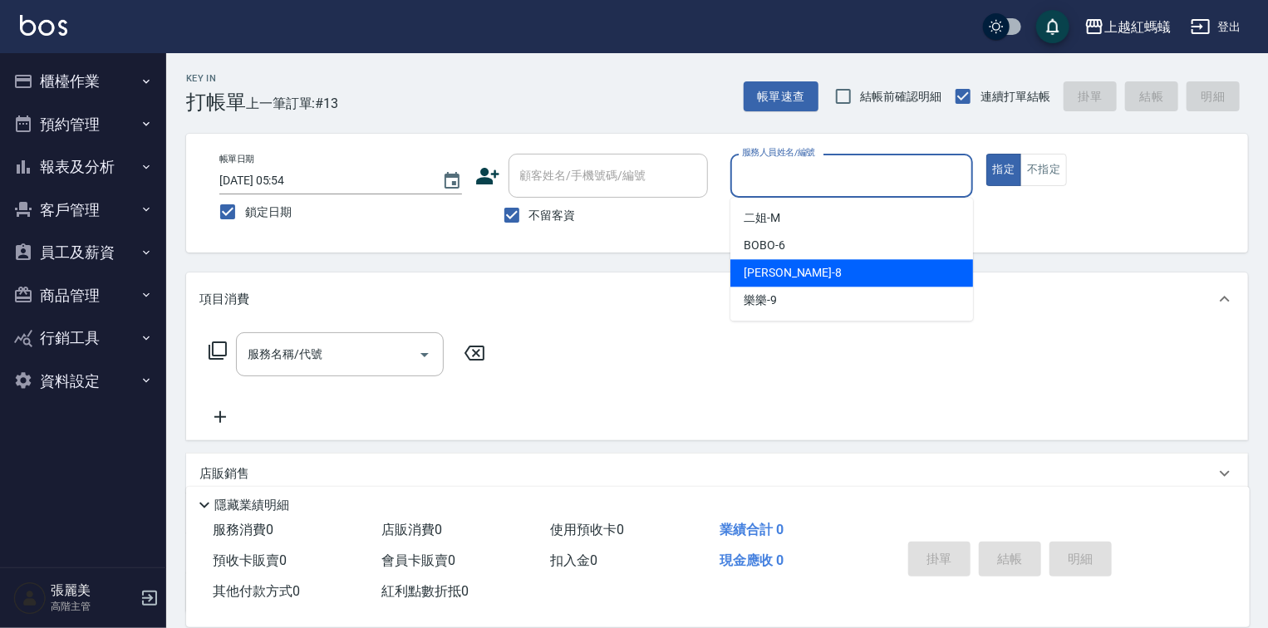
click at [798, 266] on div "[PERSON_NAME] -8" at bounding box center [851, 272] width 243 height 27
type input "[PERSON_NAME]-8"
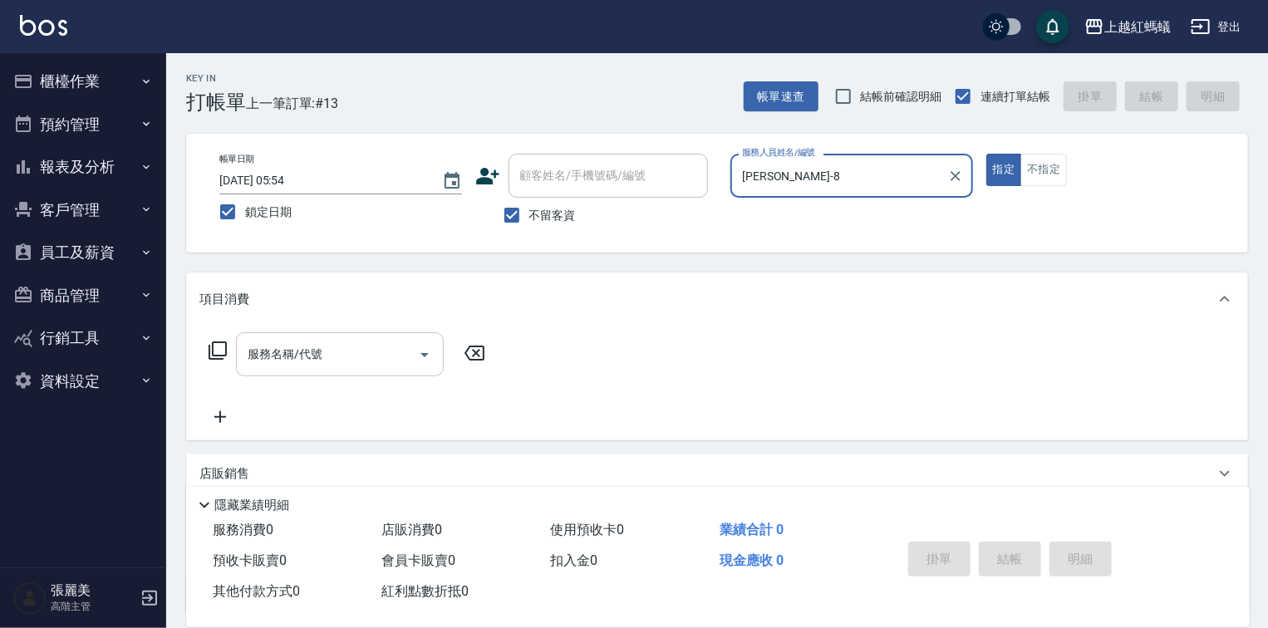
click at [362, 352] on input "服務名稱/代號" at bounding box center [327, 354] width 168 height 29
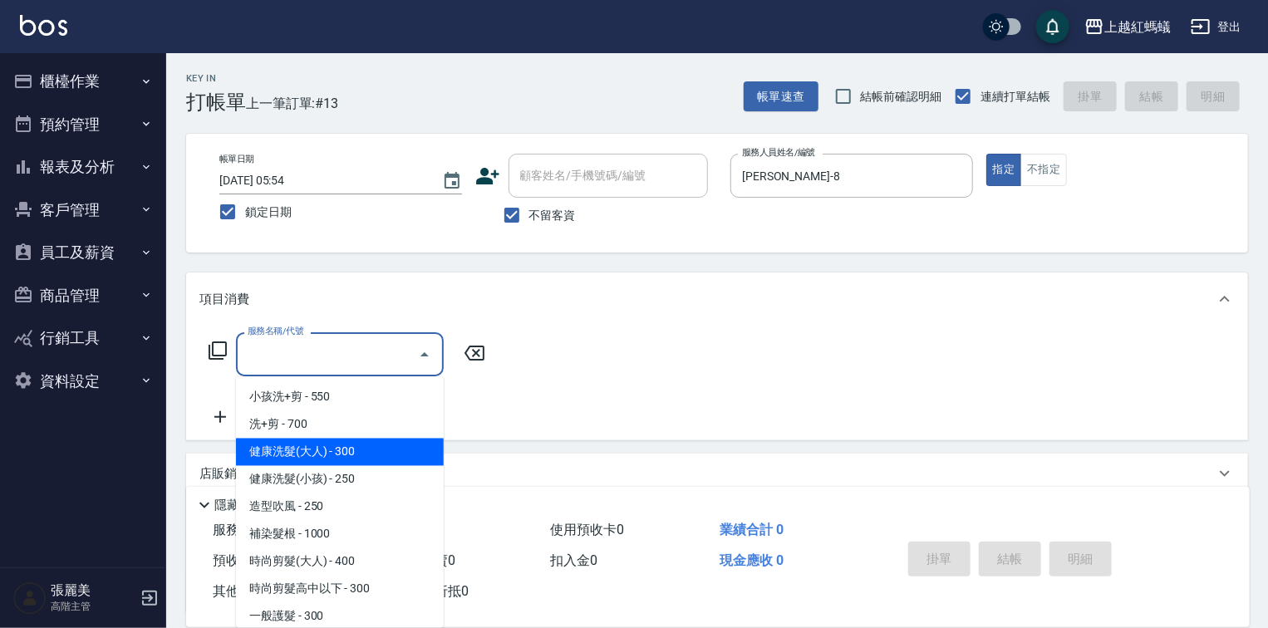
click at [366, 452] on span "健康洗髮(大人) - 300" at bounding box center [340, 452] width 208 height 27
type input "健康洗髮(大人)(201)"
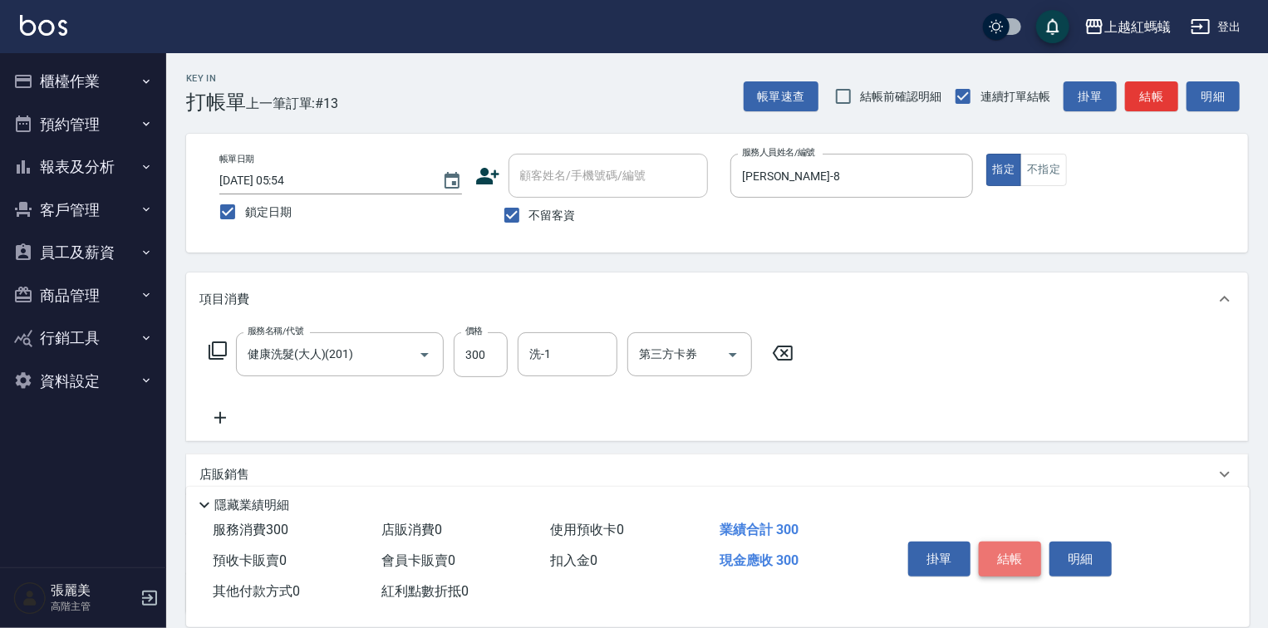
click at [1010, 556] on button "結帳" at bounding box center [1010, 559] width 62 height 35
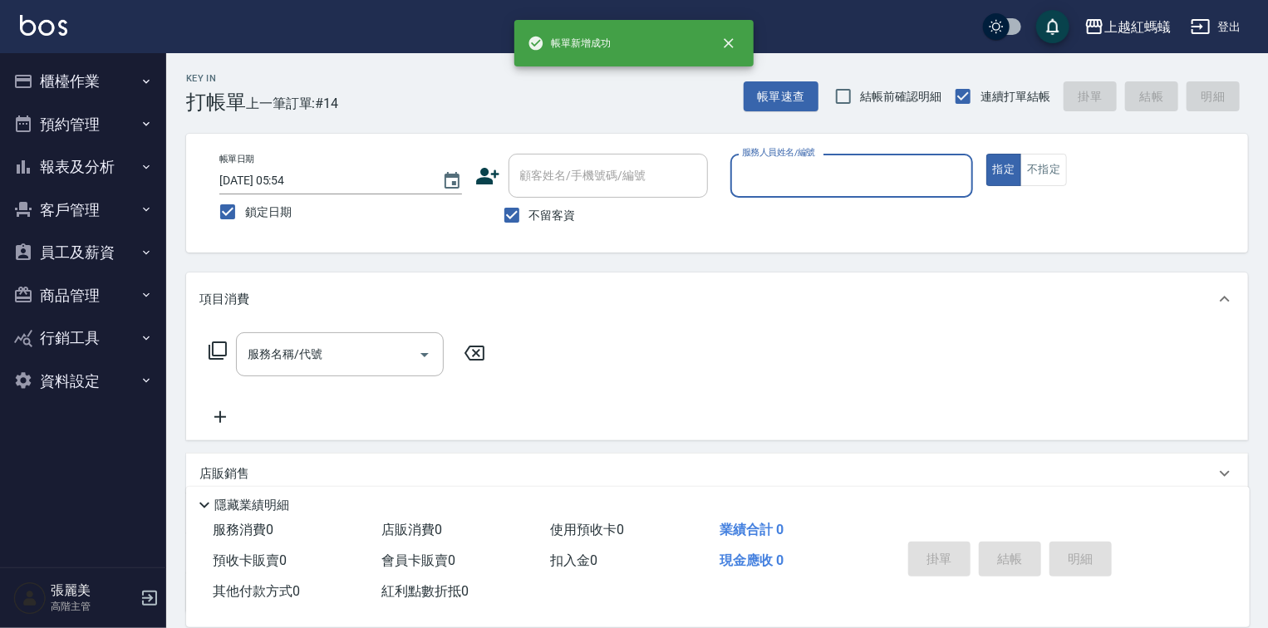
click at [786, 177] on input "服務人員姓名/編號" at bounding box center [852, 175] width 228 height 29
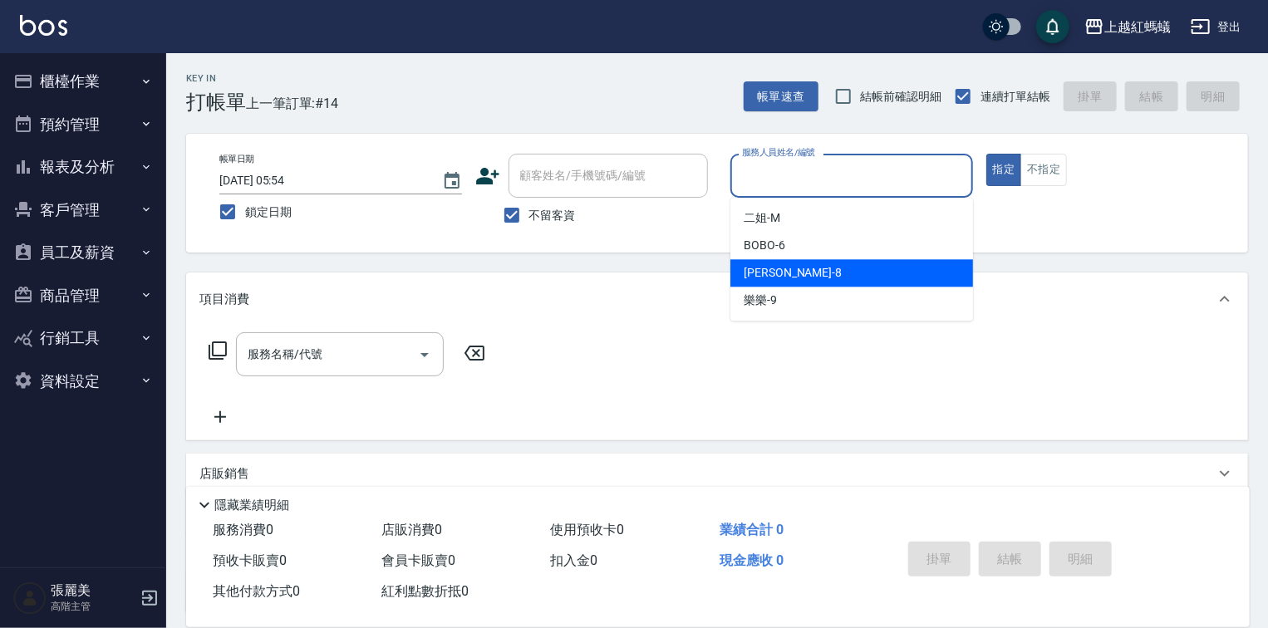
click at [781, 278] on div "[PERSON_NAME] -8" at bounding box center [851, 272] width 243 height 27
type input "[PERSON_NAME]-8"
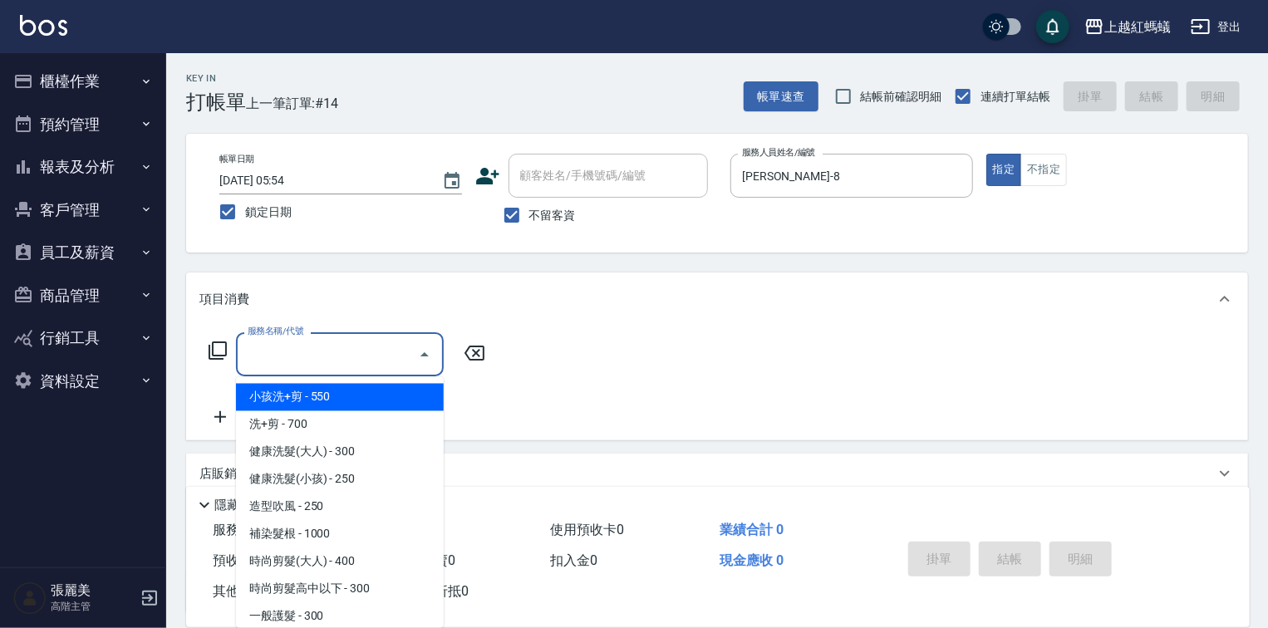
click at [366, 346] on input "服務名稱/代號" at bounding box center [327, 354] width 168 height 29
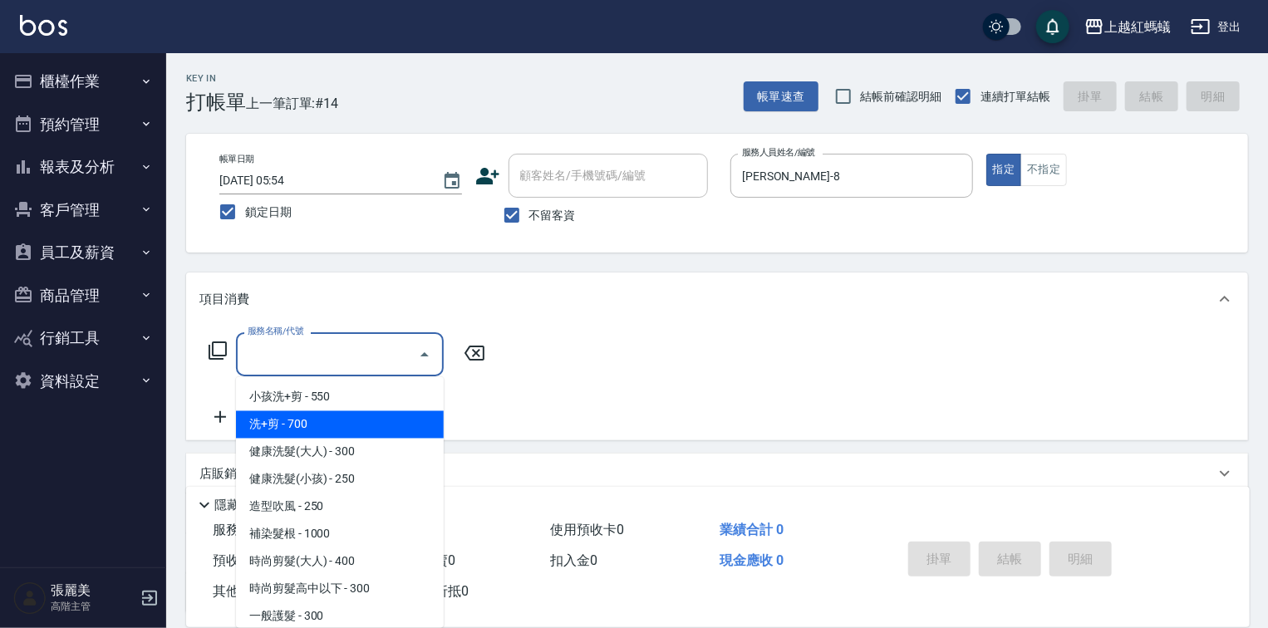
click at [321, 426] on span "洗+剪 - 700" at bounding box center [340, 424] width 208 height 27
type input "洗+剪(200)"
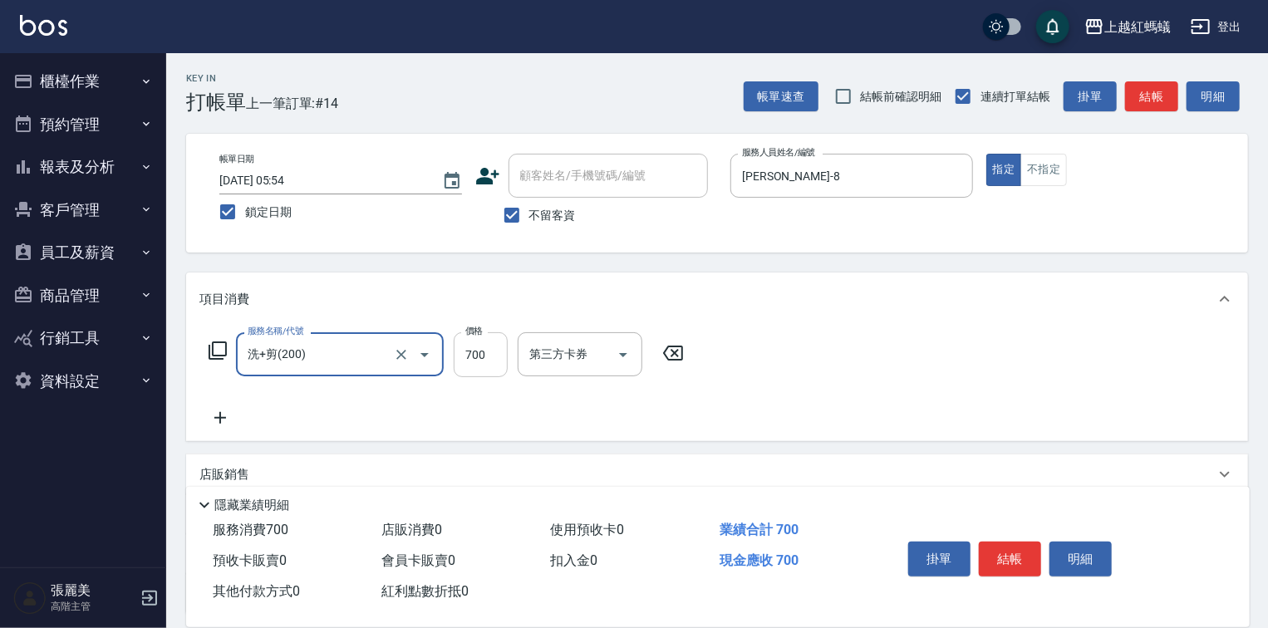
click at [475, 339] on input "700" at bounding box center [481, 354] width 54 height 45
type input "600"
click at [999, 560] on button "結帳" at bounding box center [1010, 559] width 62 height 35
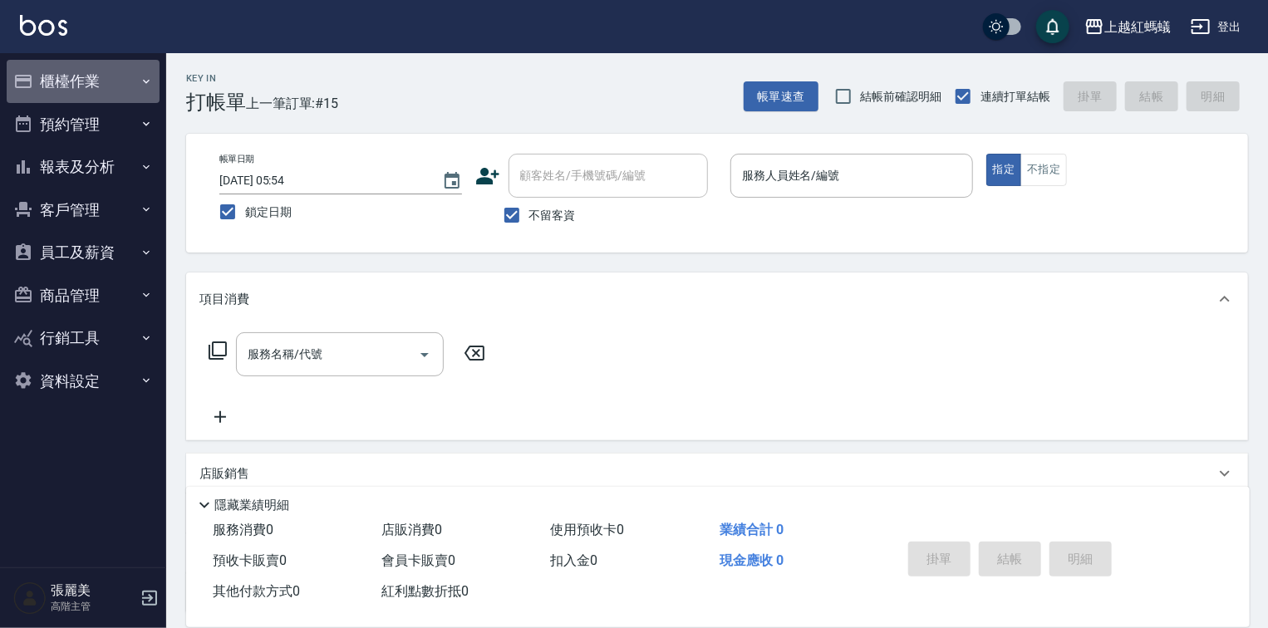
click at [101, 83] on button "櫃檯作業" at bounding box center [83, 81] width 153 height 43
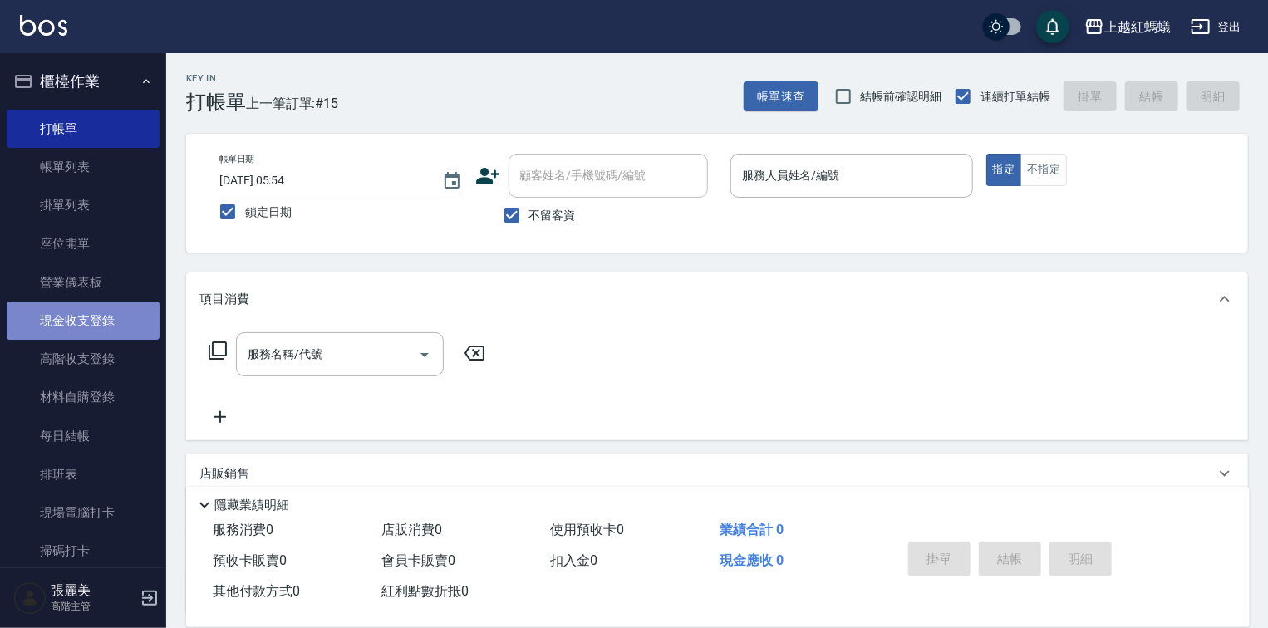
click at [95, 322] on link "現金收支登錄" at bounding box center [83, 321] width 153 height 38
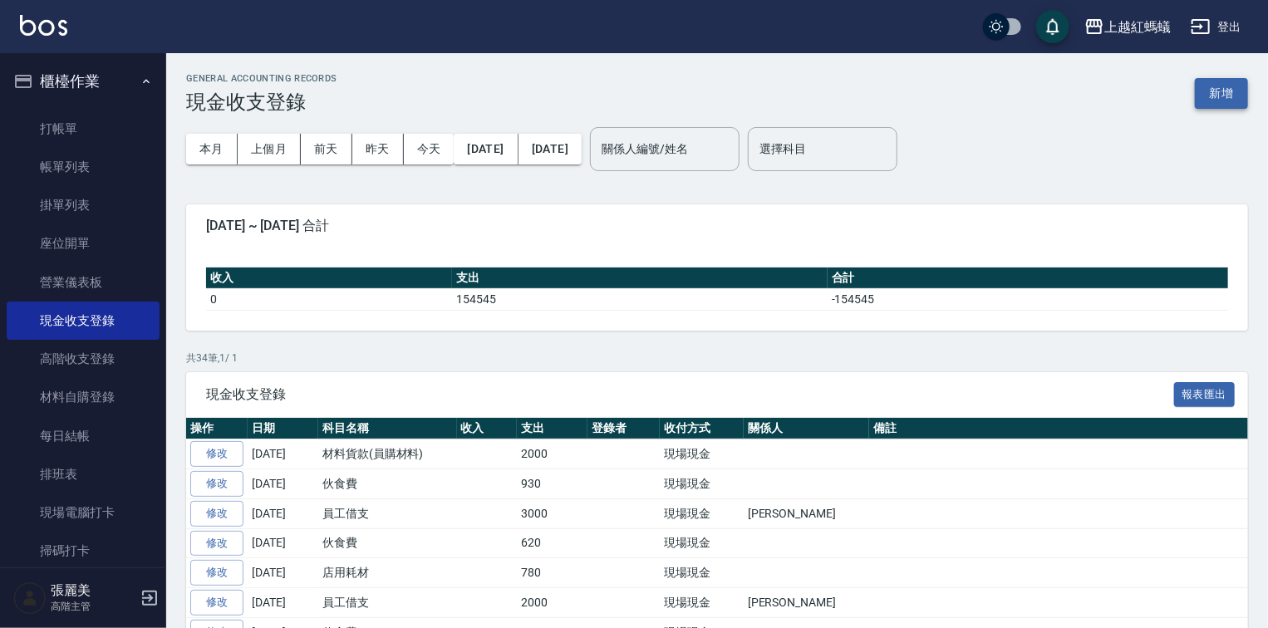
click at [1201, 92] on button "新增" at bounding box center [1221, 93] width 53 height 31
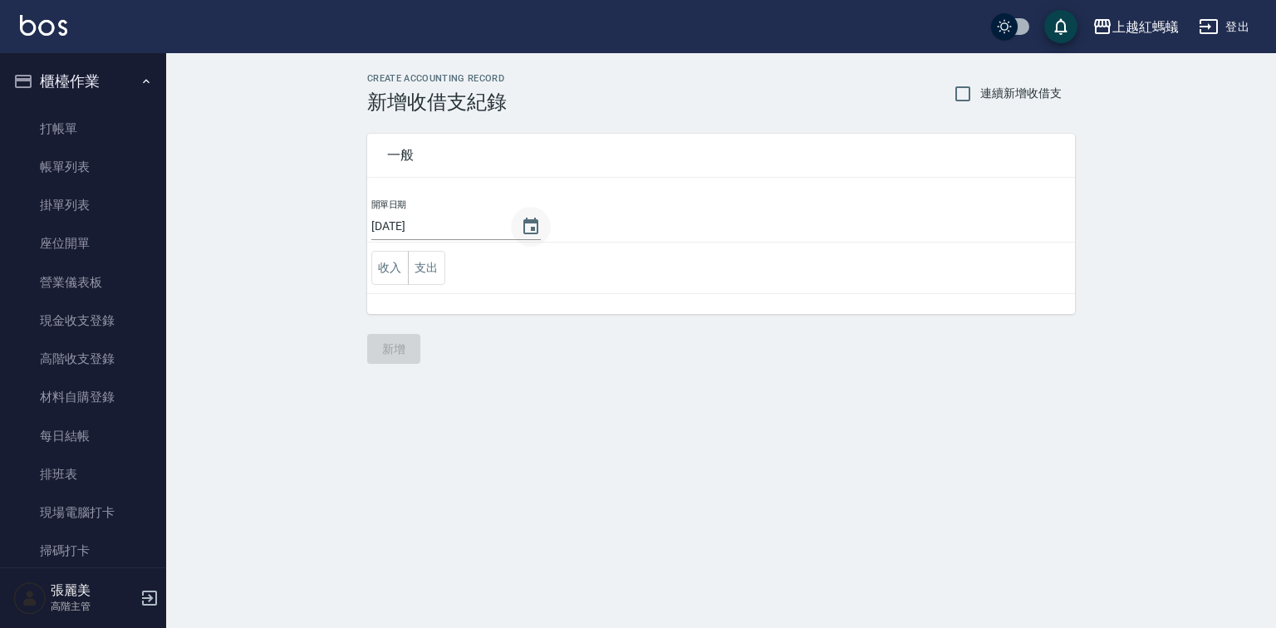
click at [529, 221] on icon "Choose date, selected date is 2025-08-17" at bounding box center [530, 226] width 15 height 17
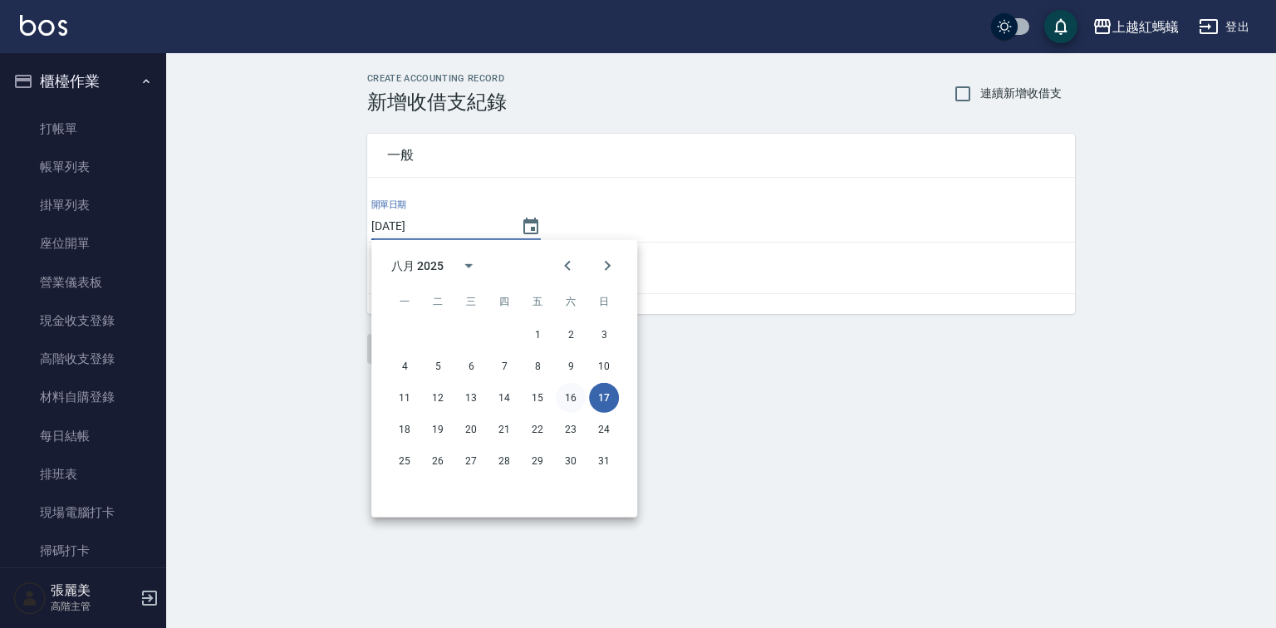
click at [572, 396] on button "16" at bounding box center [571, 398] width 30 height 30
type input "[DATE]"
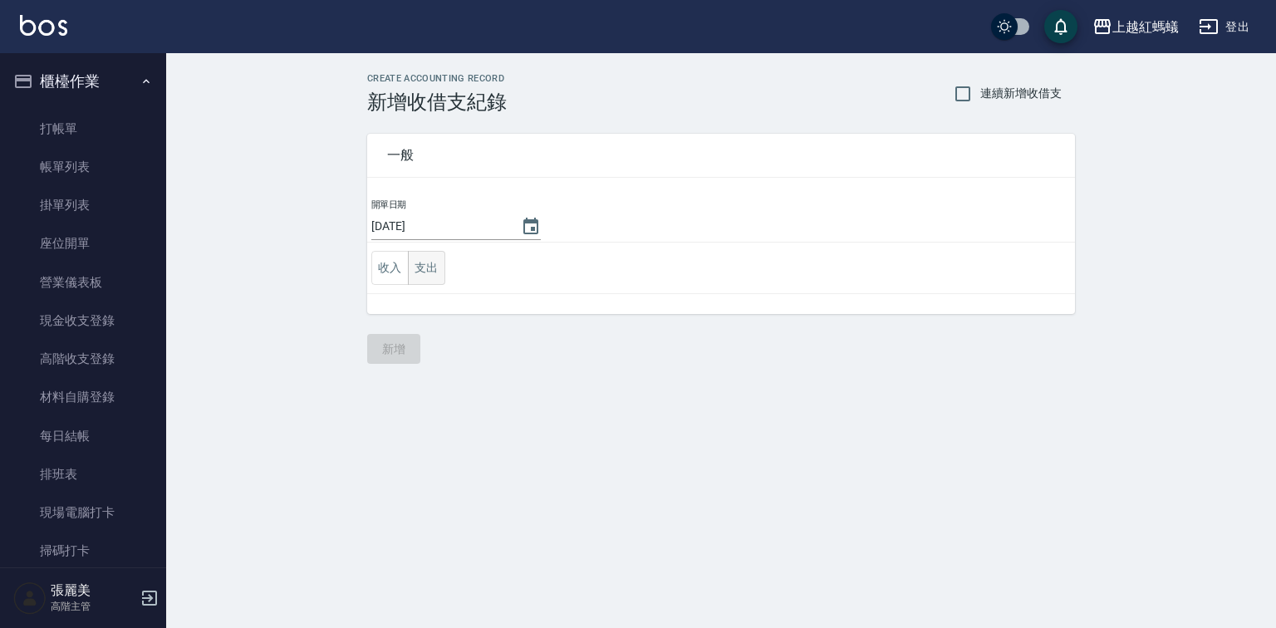
click at [415, 266] on button "支出" at bounding box center [426, 268] width 37 height 34
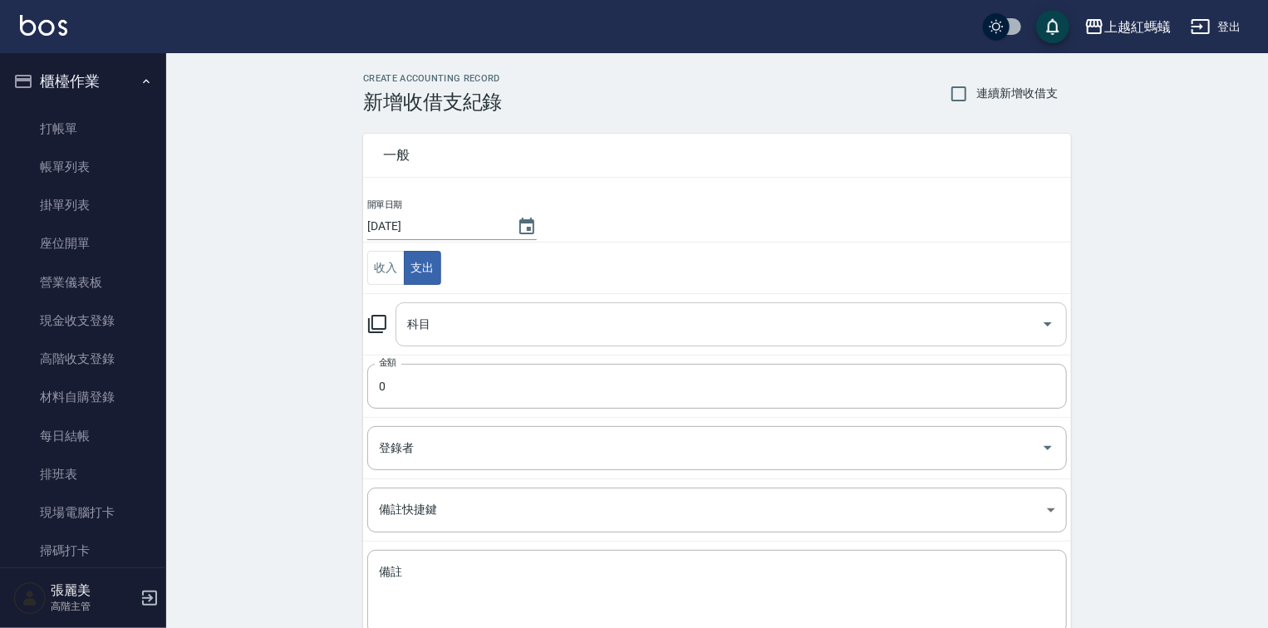
click at [426, 318] on input "科目" at bounding box center [718, 324] width 631 height 29
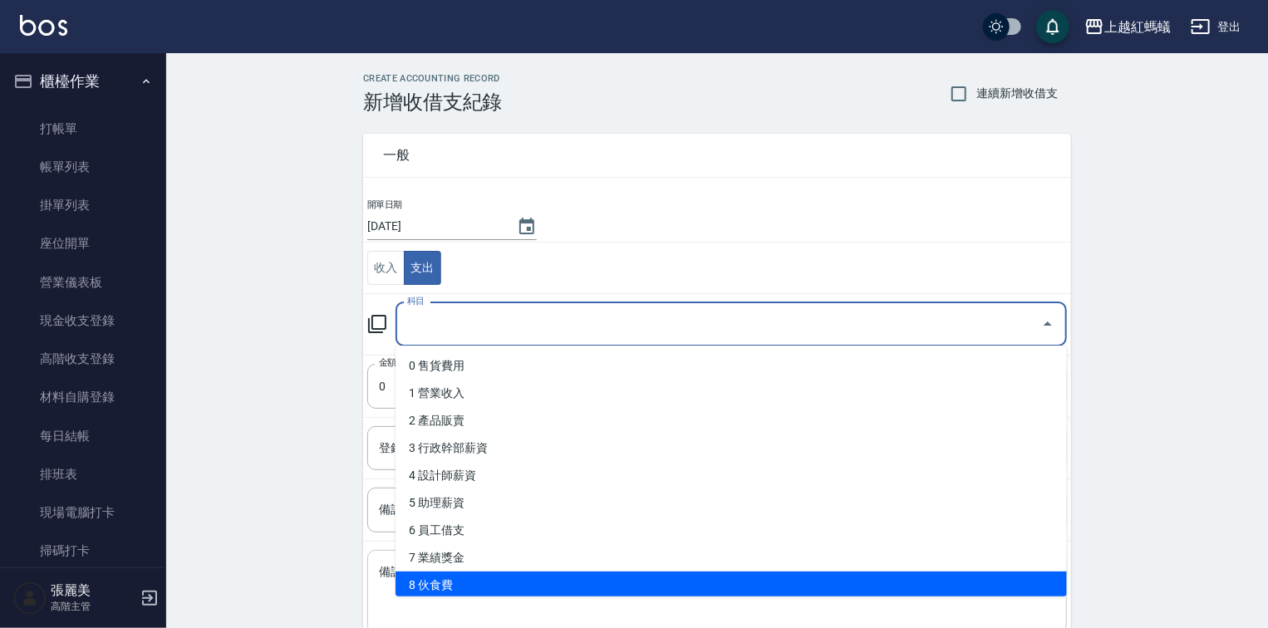
drag, startPoint x: 442, startPoint y: 583, endPoint x: 450, endPoint y: 574, distance: 12.4
click at [445, 578] on li "8 伙食費" at bounding box center [730, 585] width 671 height 27
type input "8 伙食費"
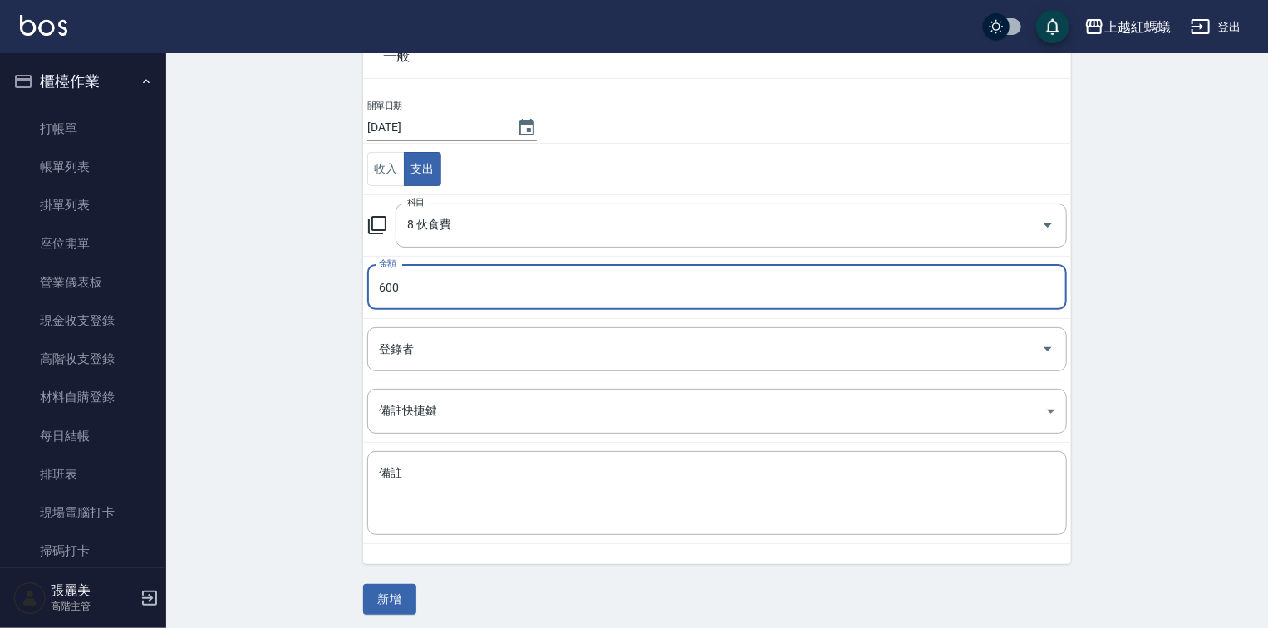
scroll to position [103, 0]
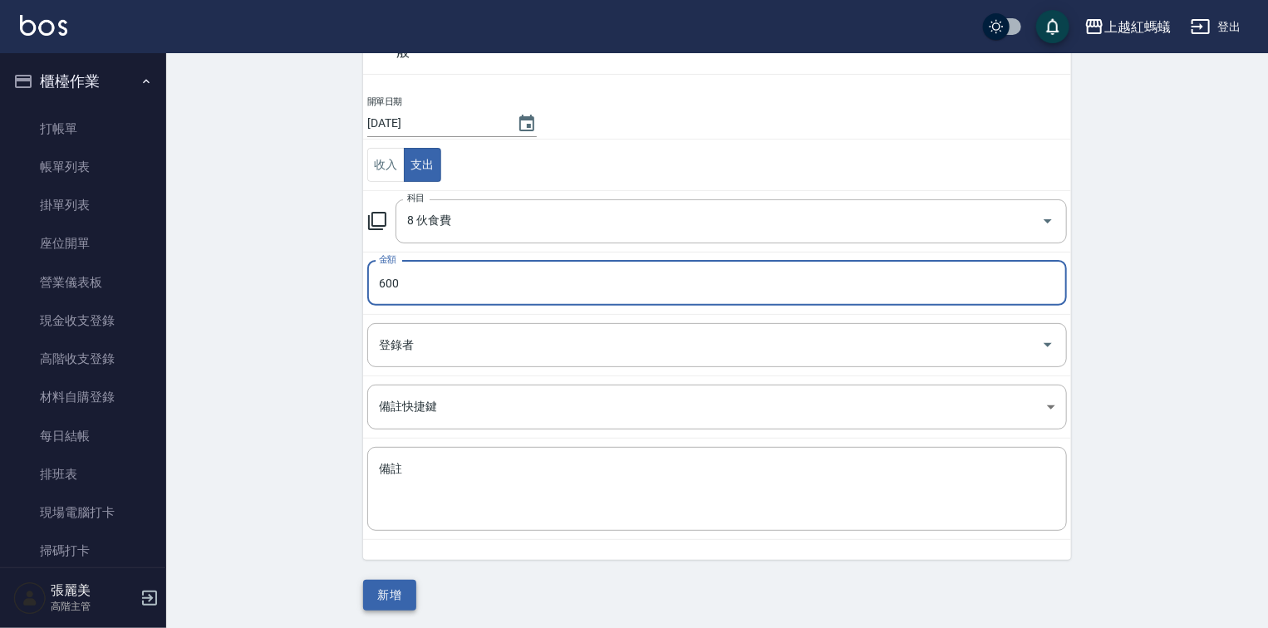
type input "600"
click at [383, 594] on button "新增" at bounding box center [389, 595] width 53 height 31
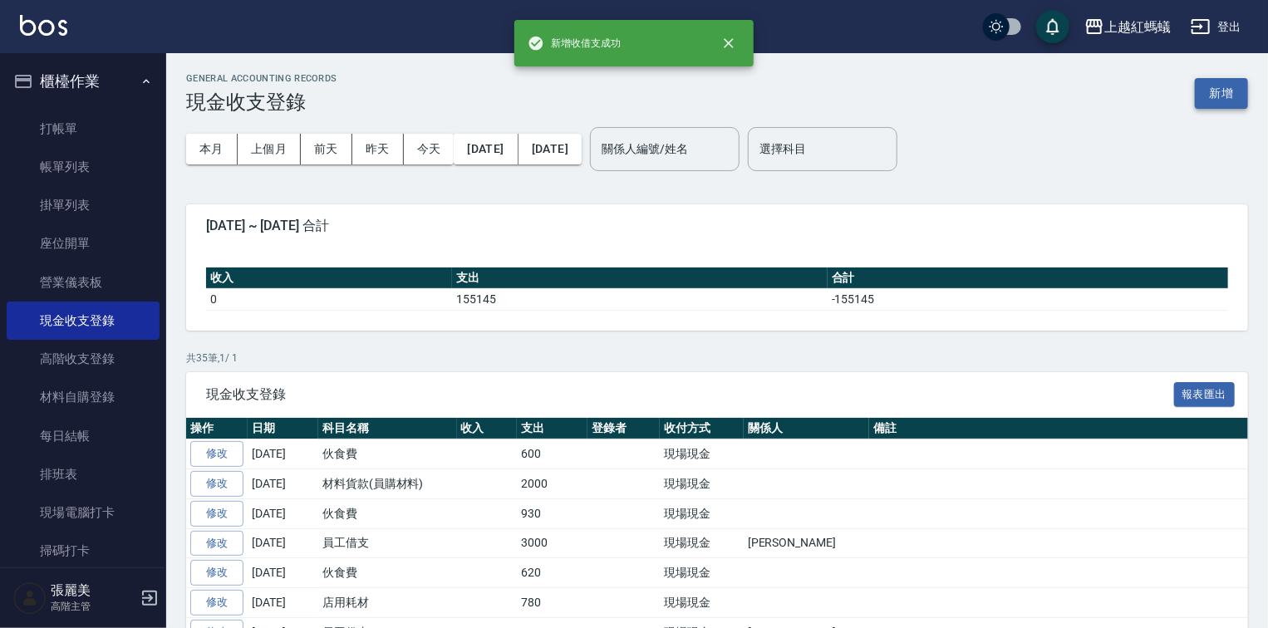
click at [1209, 89] on button "新增" at bounding box center [1221, 93] width 53 height 31
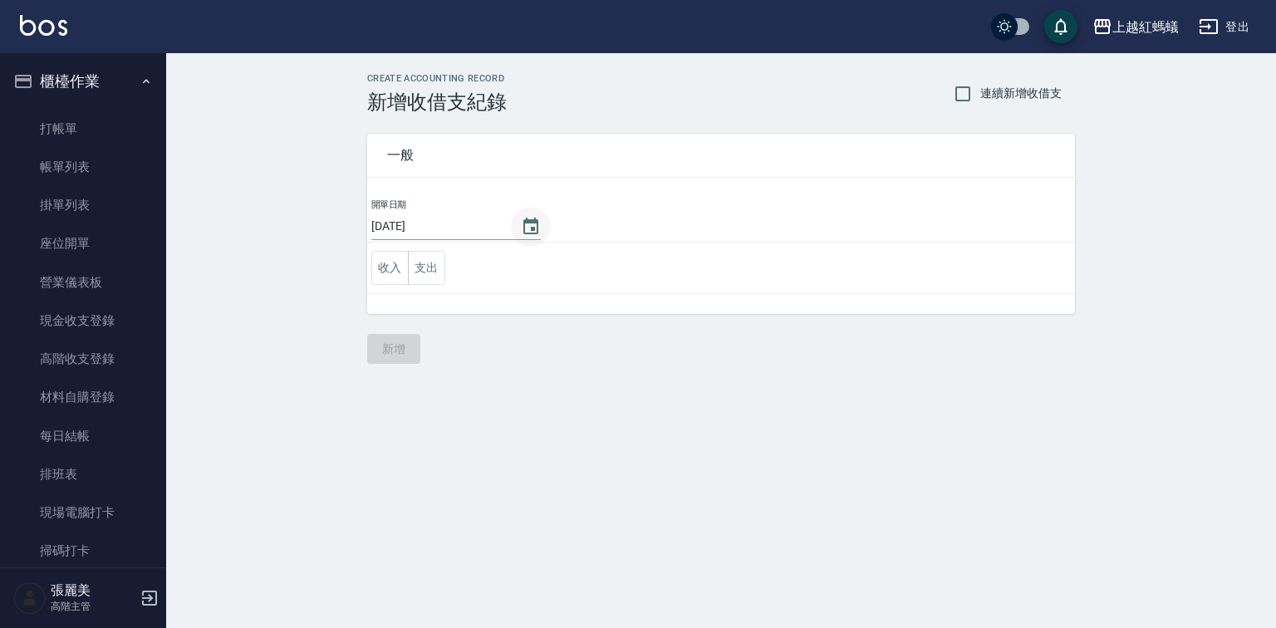
click at [525, 228] on icon "Choose date, selected date is 2025-08-17" at bounding box center [531, 227] width 20 height 20
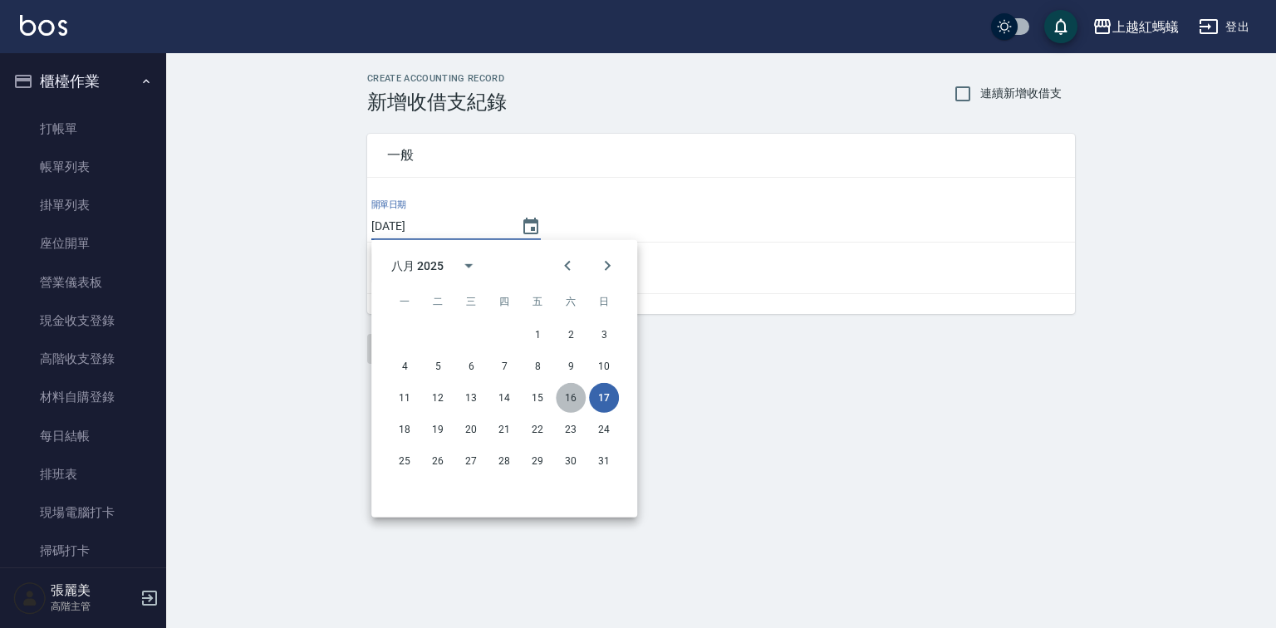
click at [572, 392] on button "16" at bounding box center [571, 398] width 30 height 30
type input "[DATE]"
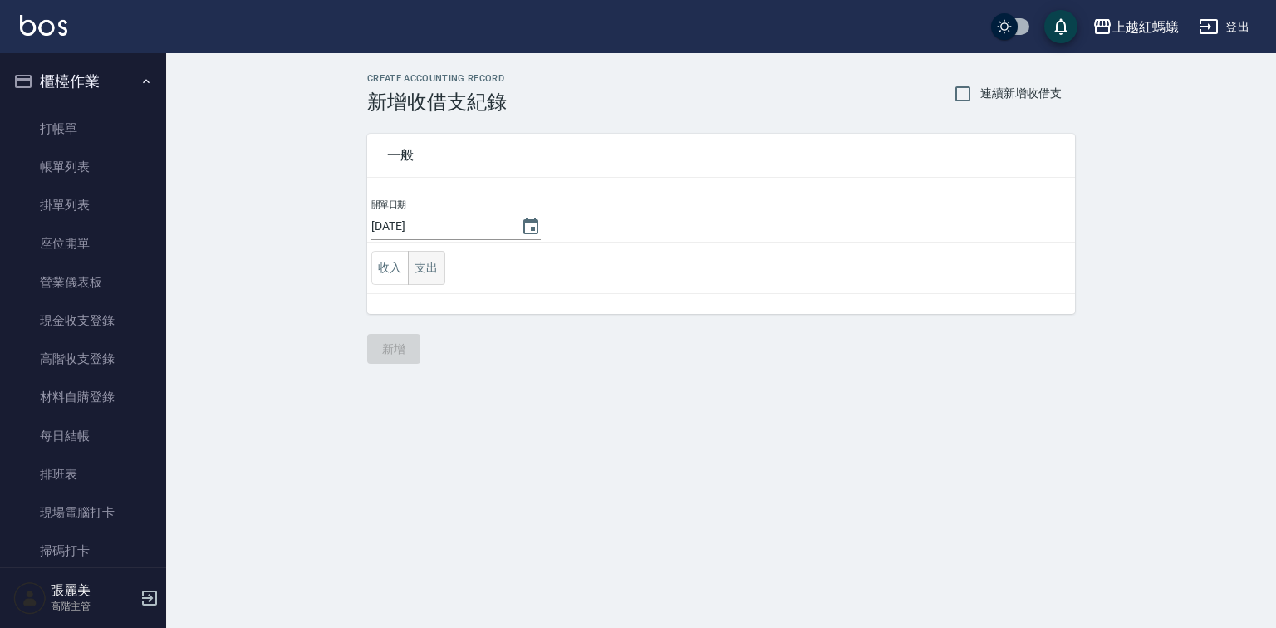
click at [427, 251] on td "收入 支出" at bounding box center [721, 269] width 708 height 52
click at [424, 269] on button "支出" at bounding box center [426, 268] width 37 height 34
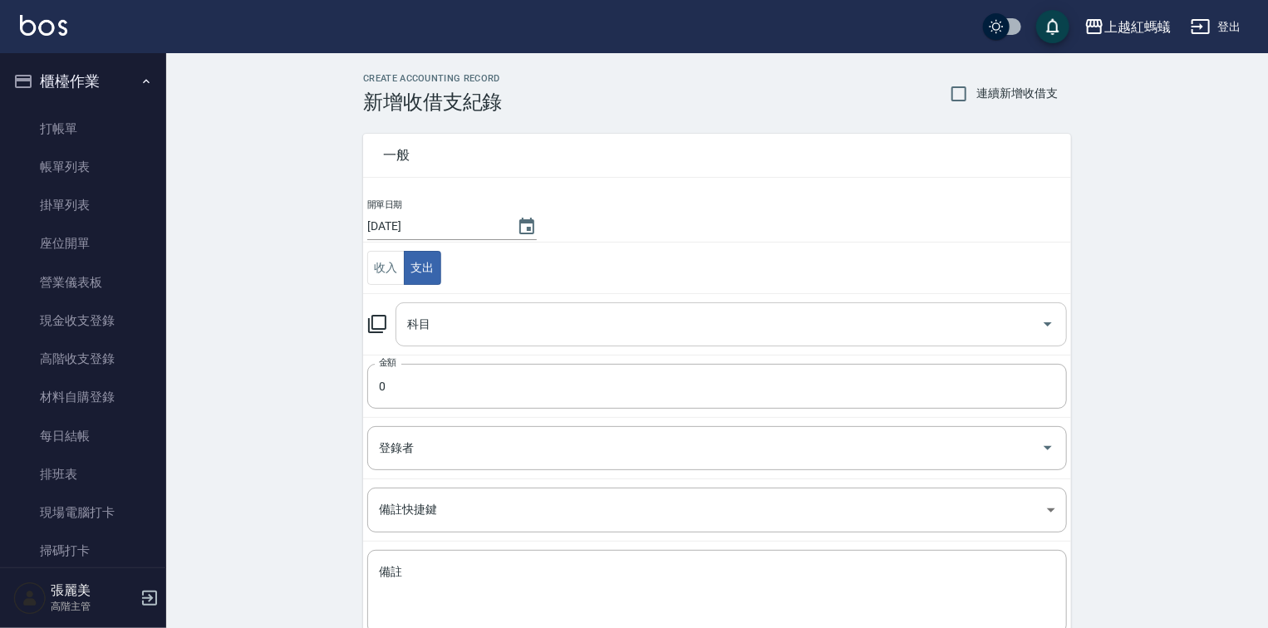
click at [464, 330] on input "科目" at bounding box center [718, 324] width 631 height 29
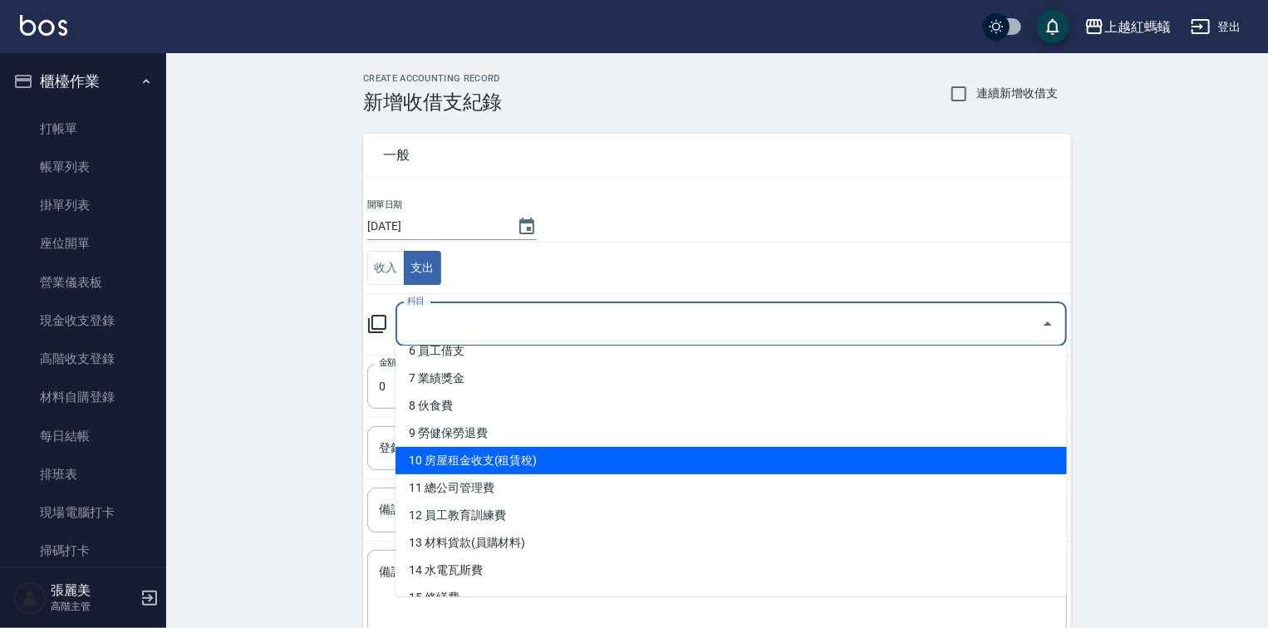
scroll to position [199, 0]
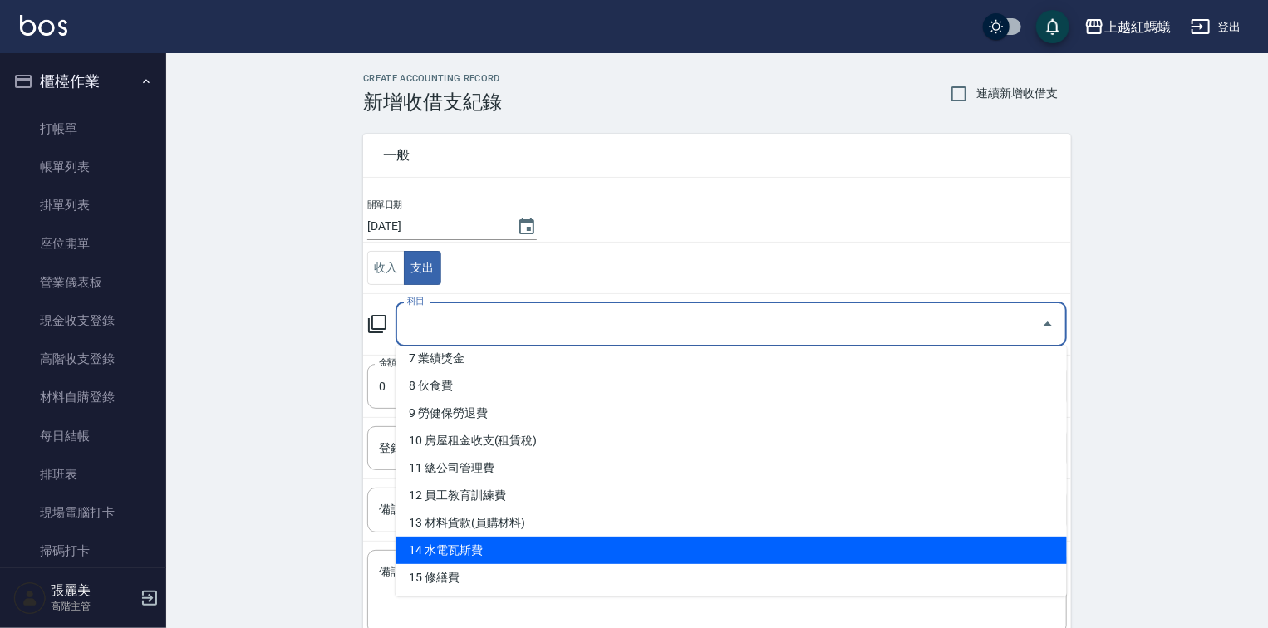
click at [472, 554] on li "14 水電瓦斯費" at bounding box center [730, 550] width 671 height 27
type input "14 水電瓦斯費"
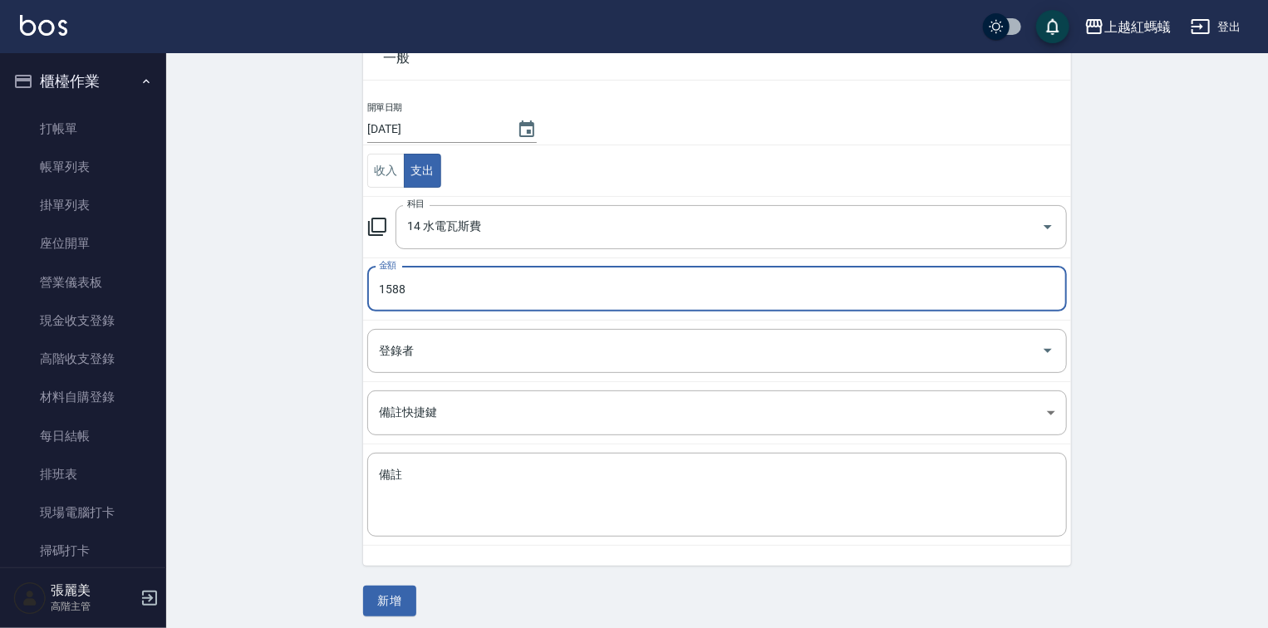
scroll to position [103, 0]
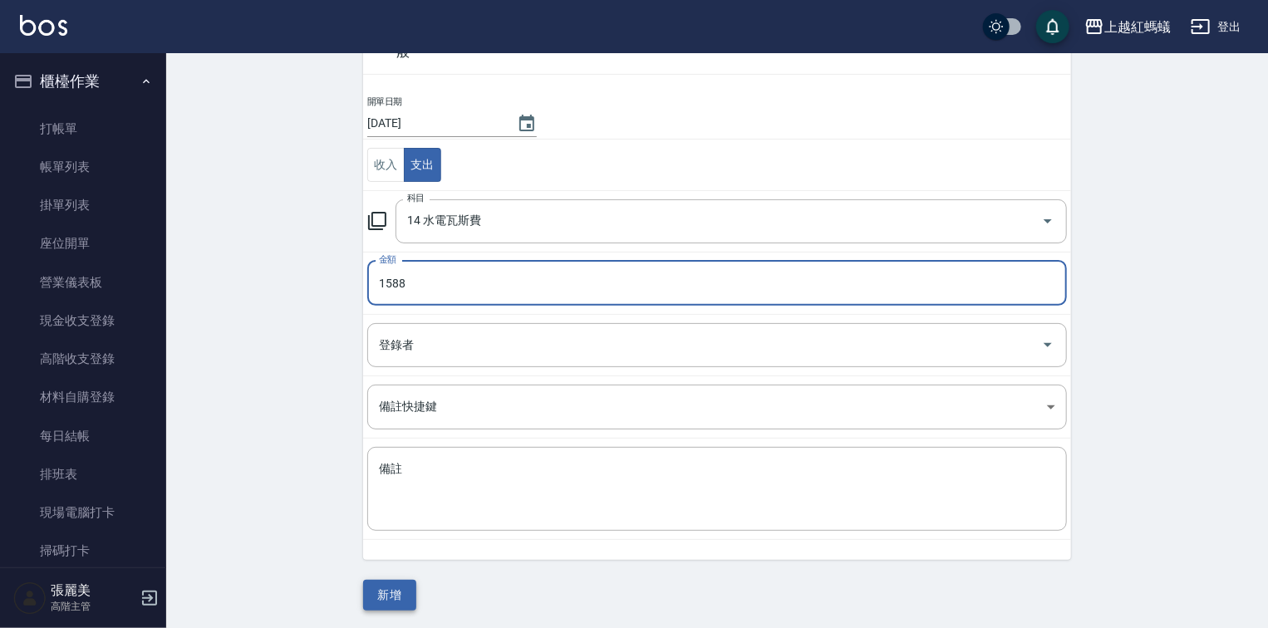
type input "1588"
click at [395, 583] on button "新增" at bounding box center [389, 595] width 53 height 31
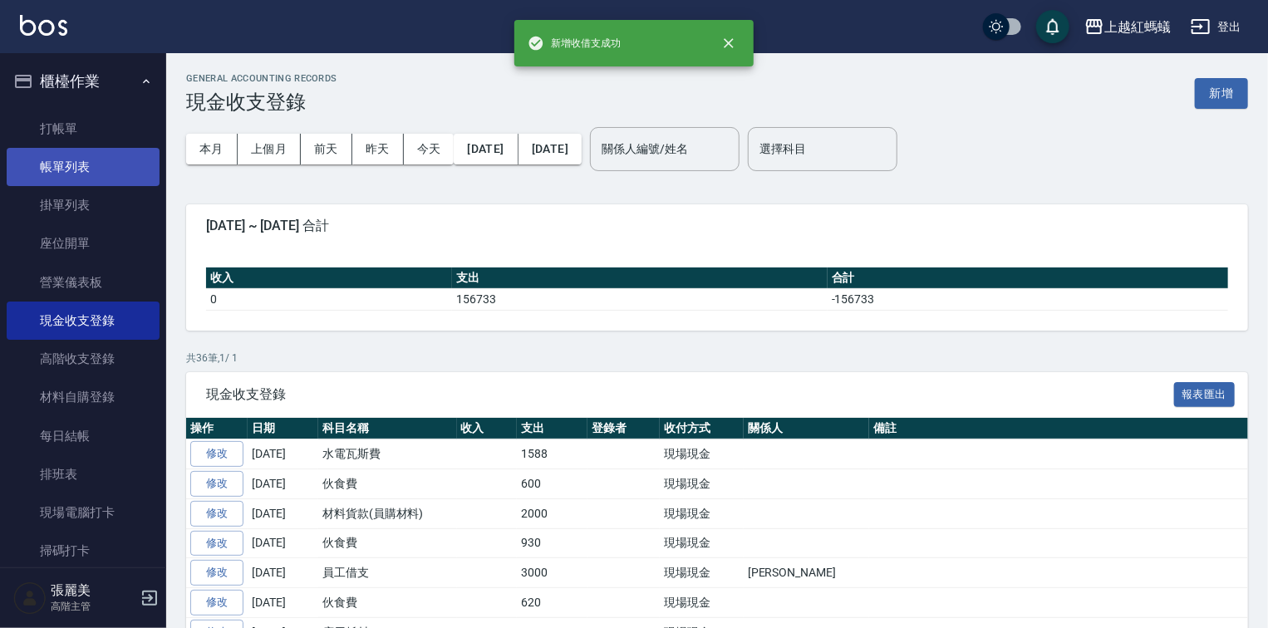
click at [47, 169] on link "帳單列表" at bounding box center [83, 167] width 153 height 38
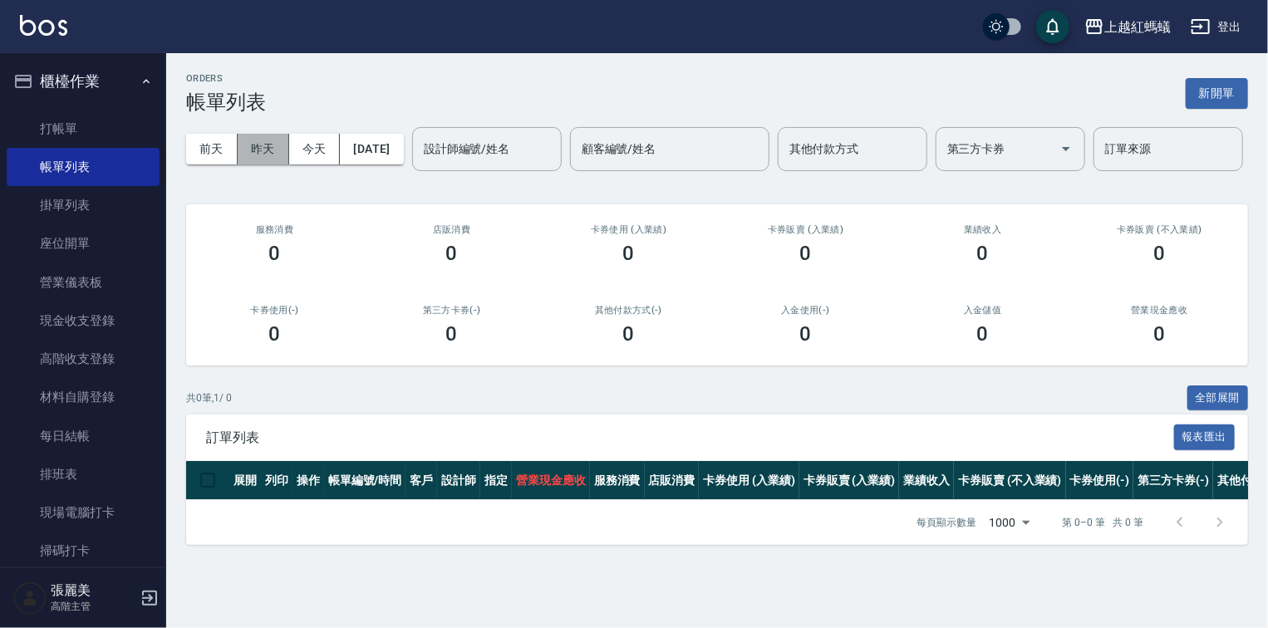
click at [266, 138] on button "昨天" at bounding box center [264, 149] width 52 height 31
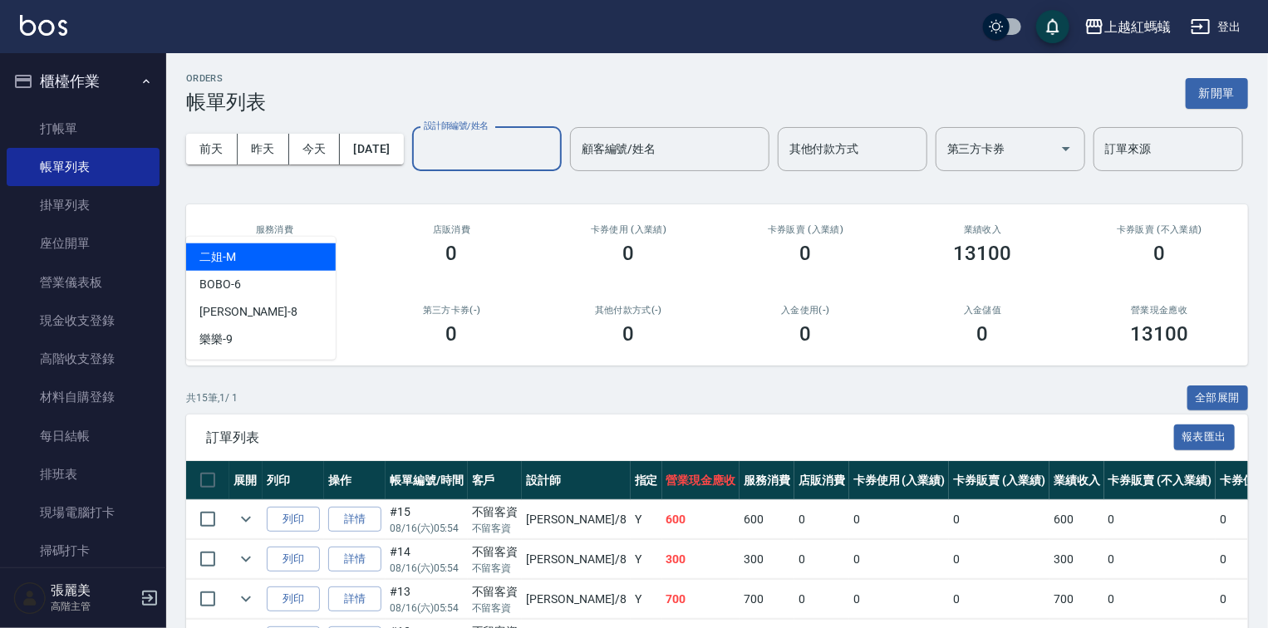
click at [420, 164] on input "設計師編號/姓名" at bounding box center [487, 149] width 135 height 29
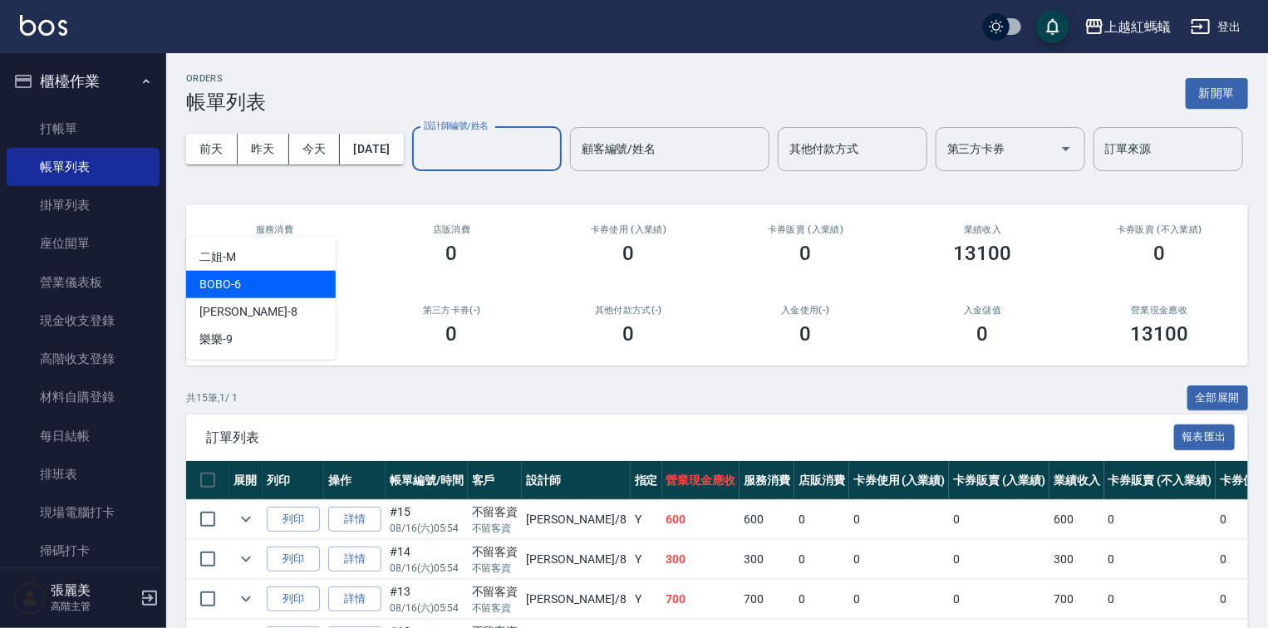
click at [253, 287] on div "BOBO -6" at bounding box center [261, 284] width 150 height 27
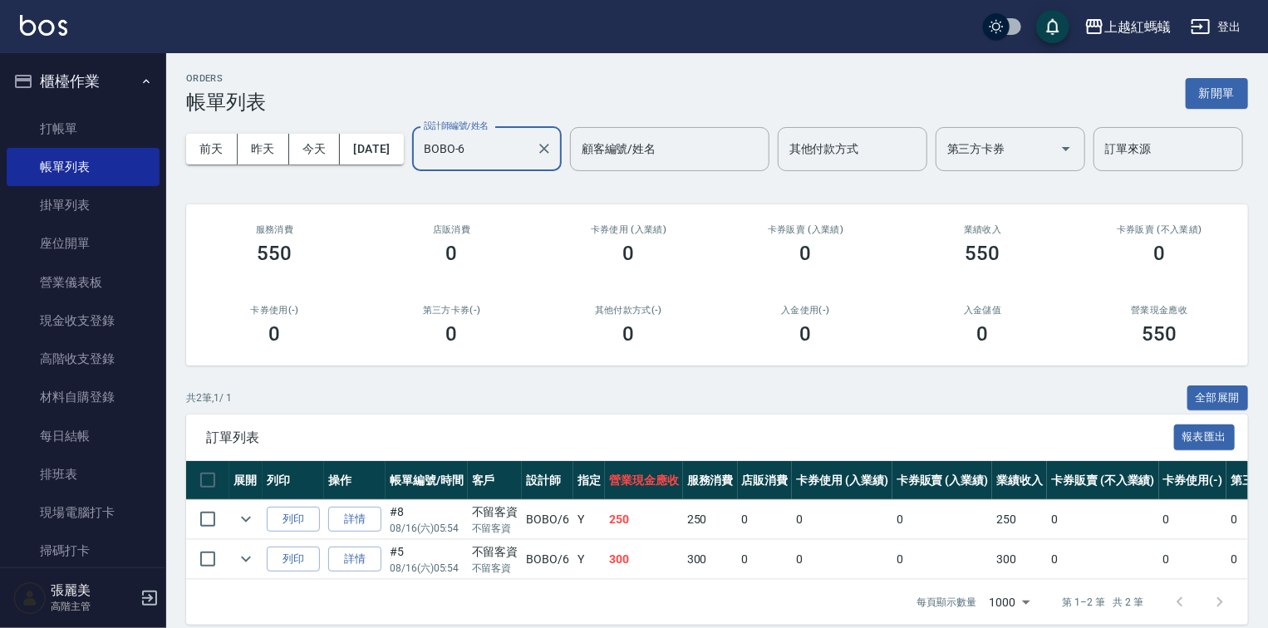
click at [420, 164] on input "BOBO-6" at bounding box center [475, 149] width 110 height 29
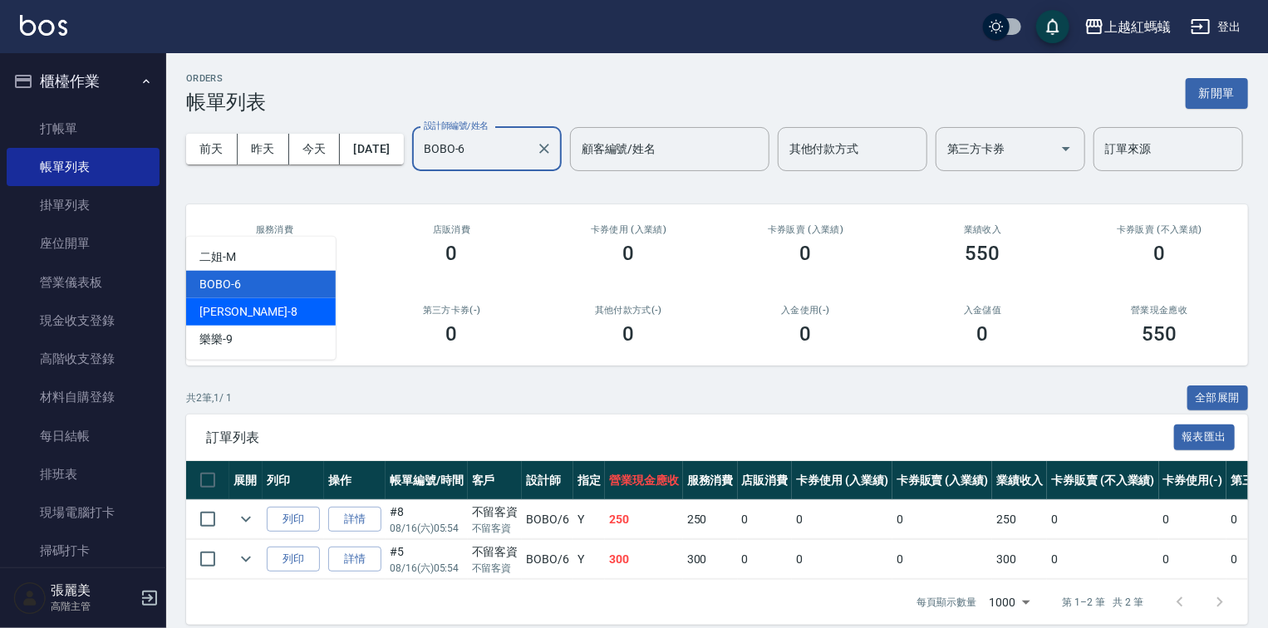
click at [233, 304] on div "[PERSON_NAME] -8" at bounding box center [261, 311] width 150 height 27
type input "[PERSON_NAME]-8"
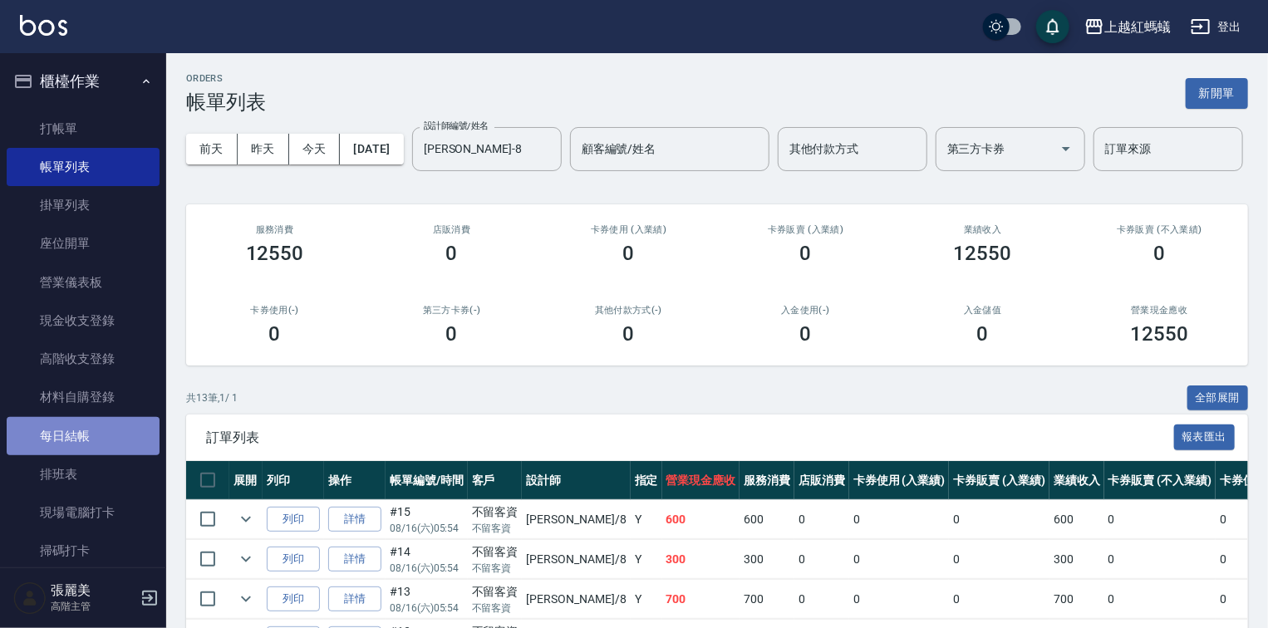
click at [91, 442] on link "每日結帳" at bounding box center [83, 436] width 153 height 38
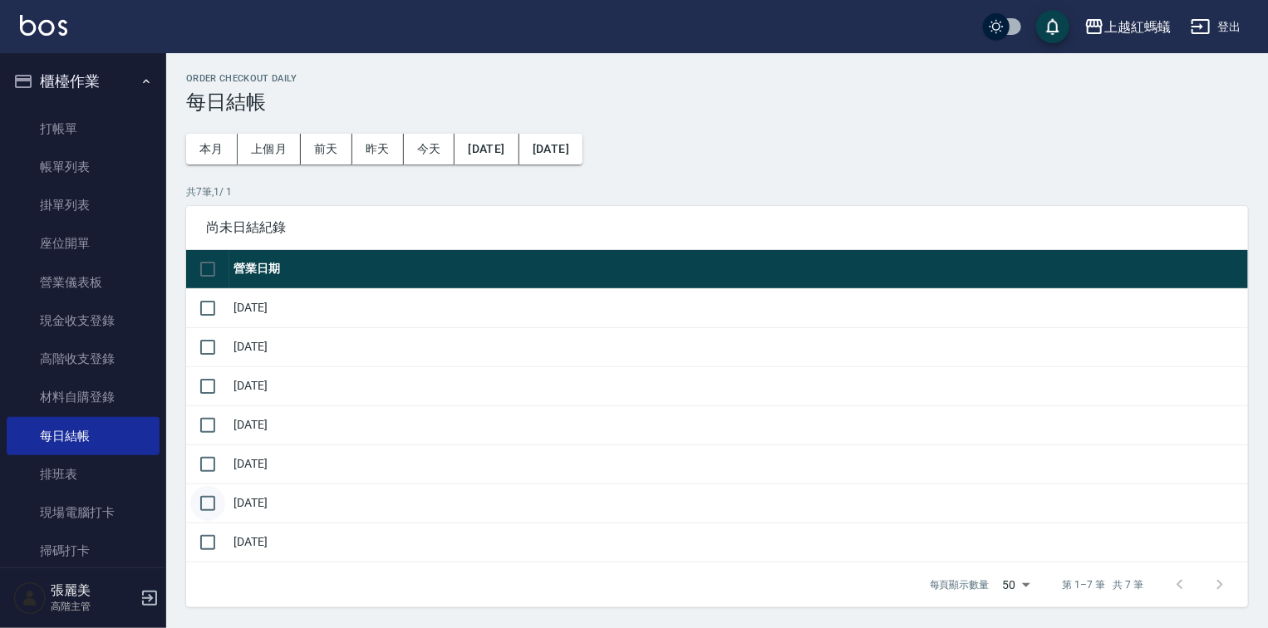
click at [206, 501] on input "checkbox" at bounding box center [207, 503] width 35 height 35
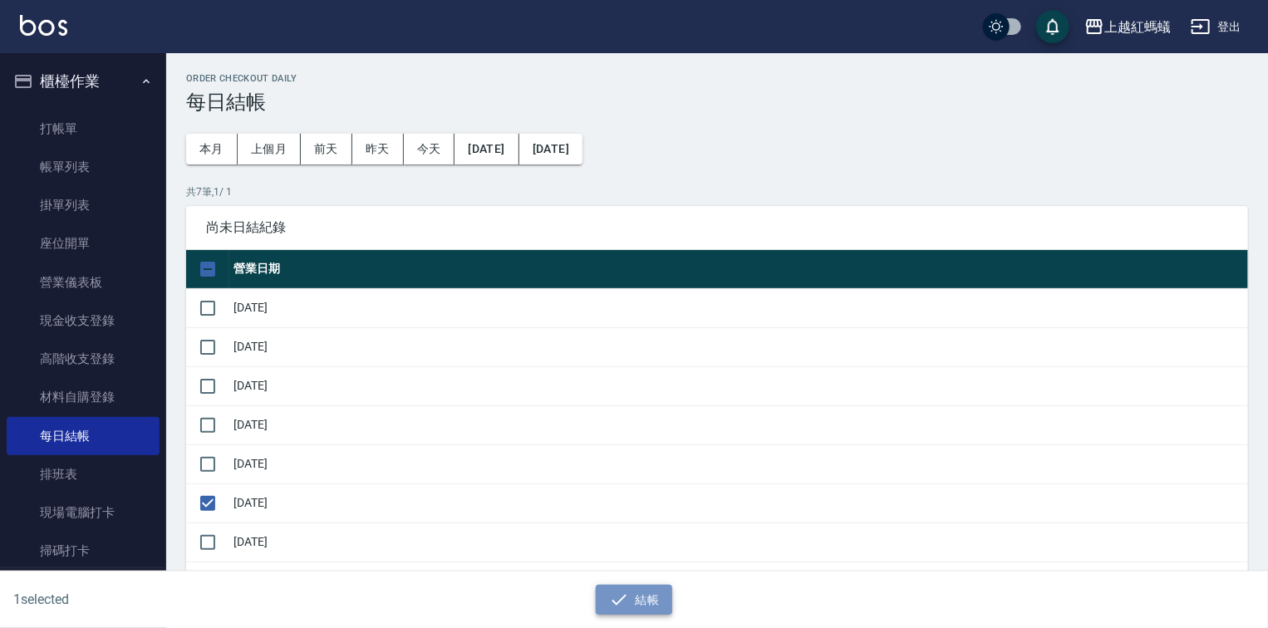
click at [645, 605] on button "結帳" at bounding box center [634, 600] width 77 height 31
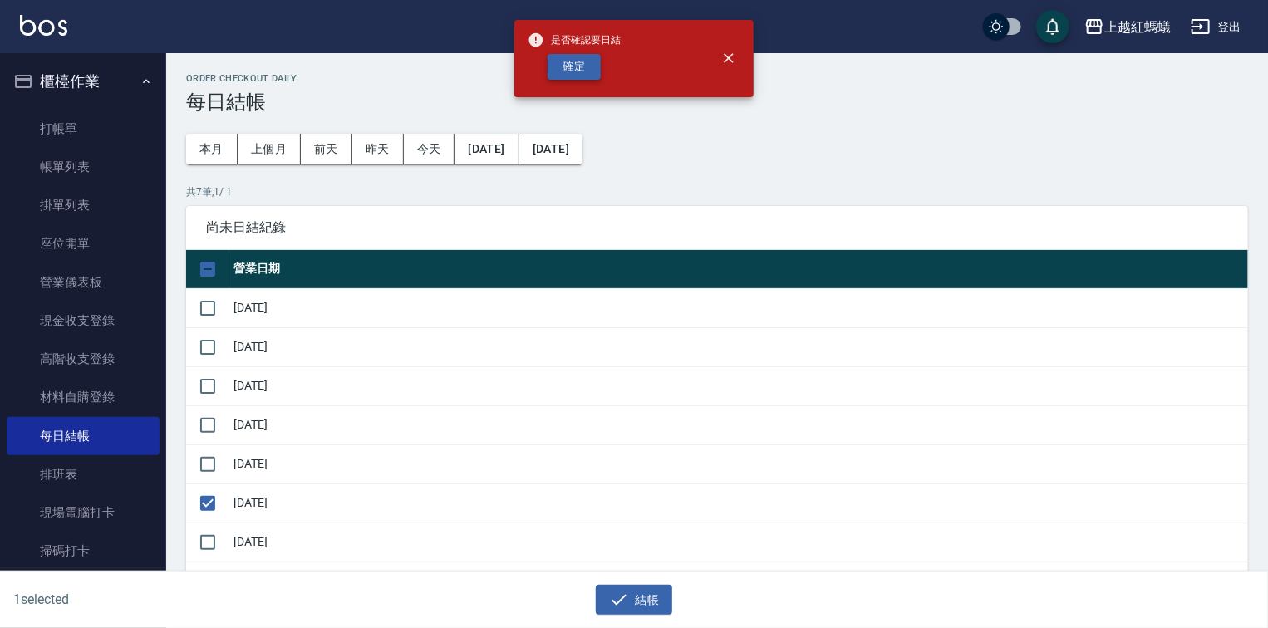
click at [555, 63] on button "確定" at bounding box center [574, 67] width 53 height 26
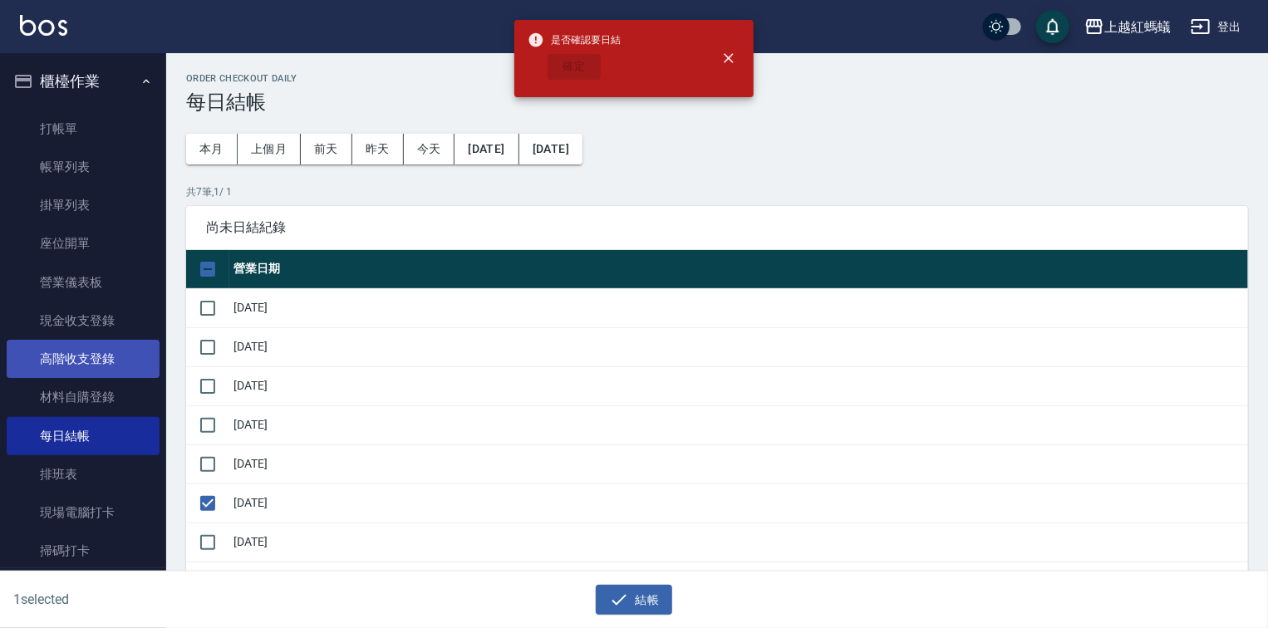
checkbox input "false"
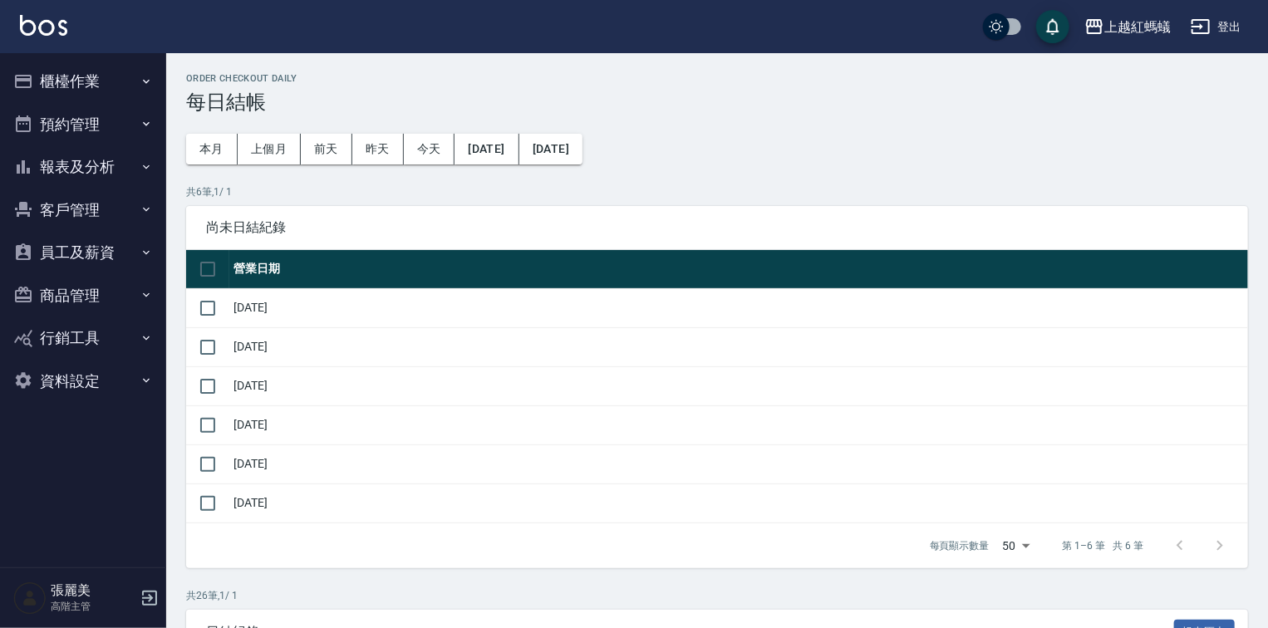
click at [63, 176] on button "報表及分析" at bounding box center [83, 166] width 153 height 43
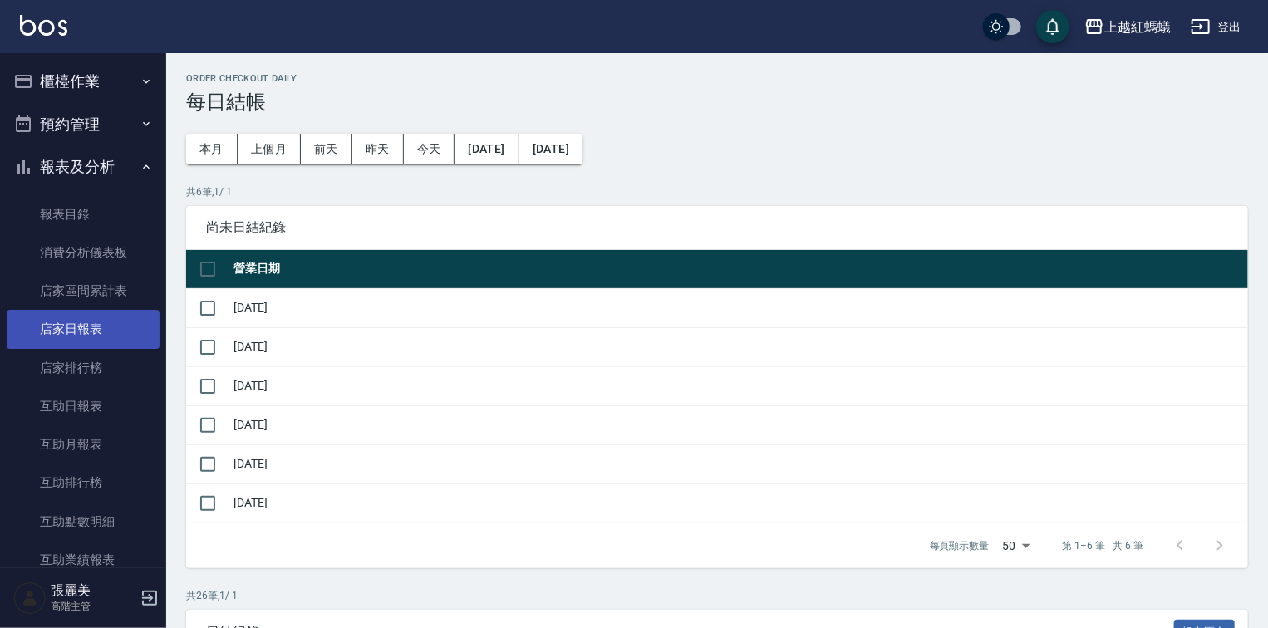
click at [96, 324] on link "店家日報表" at bounding box center [83, 329] width 153 height 38
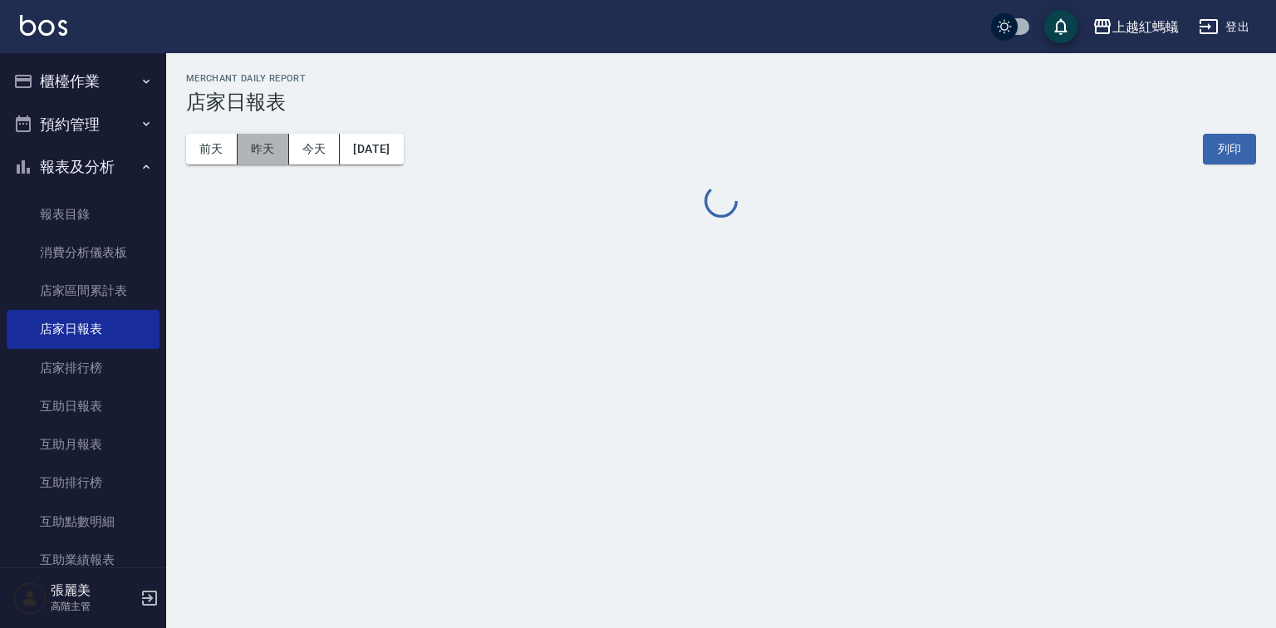
click at [268, 143] on button "昨天" at bounding box center [264, 149] width 52 height 31
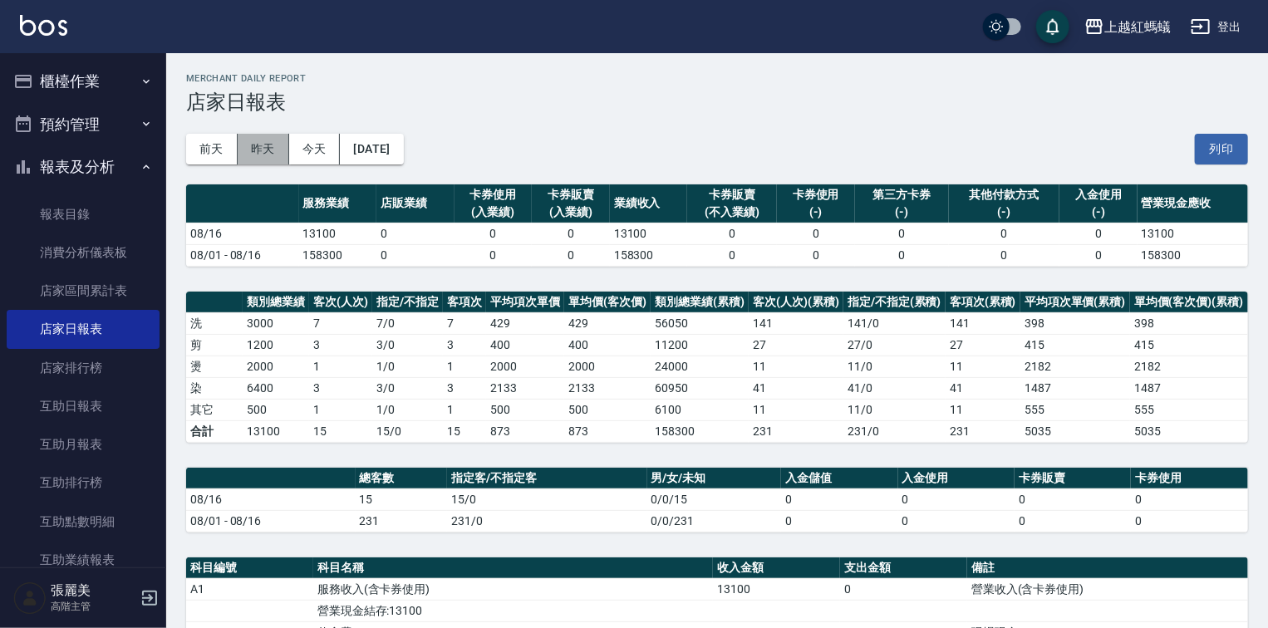
click at [269, 150] on button "昨天" at bounding box center [264, 149] width 52 height 31
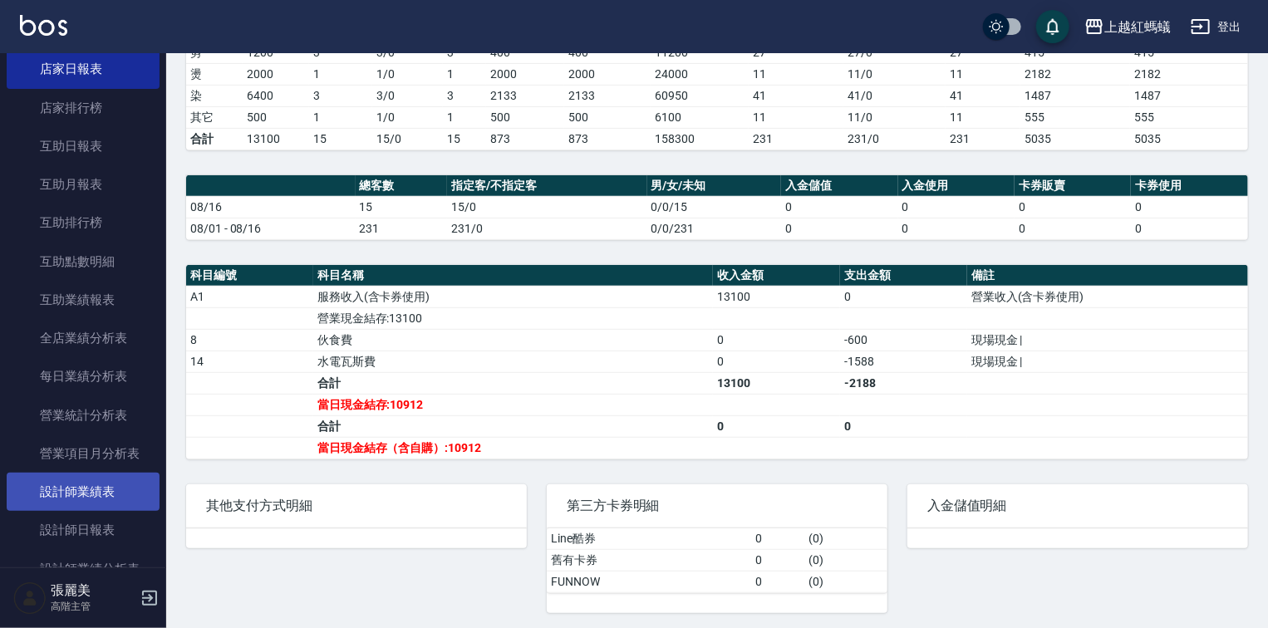
scroll to position [266, 0]
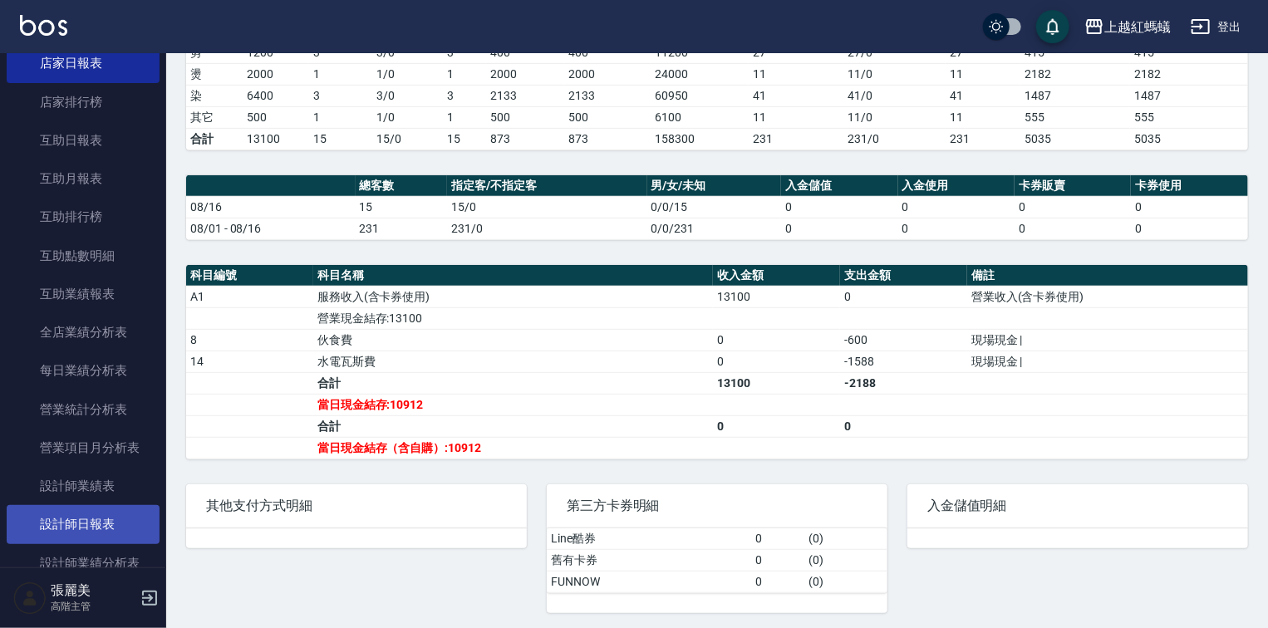
click at [93, 527] on link "設計師日報表" at bounding box center [83, 524] width 153 height 38
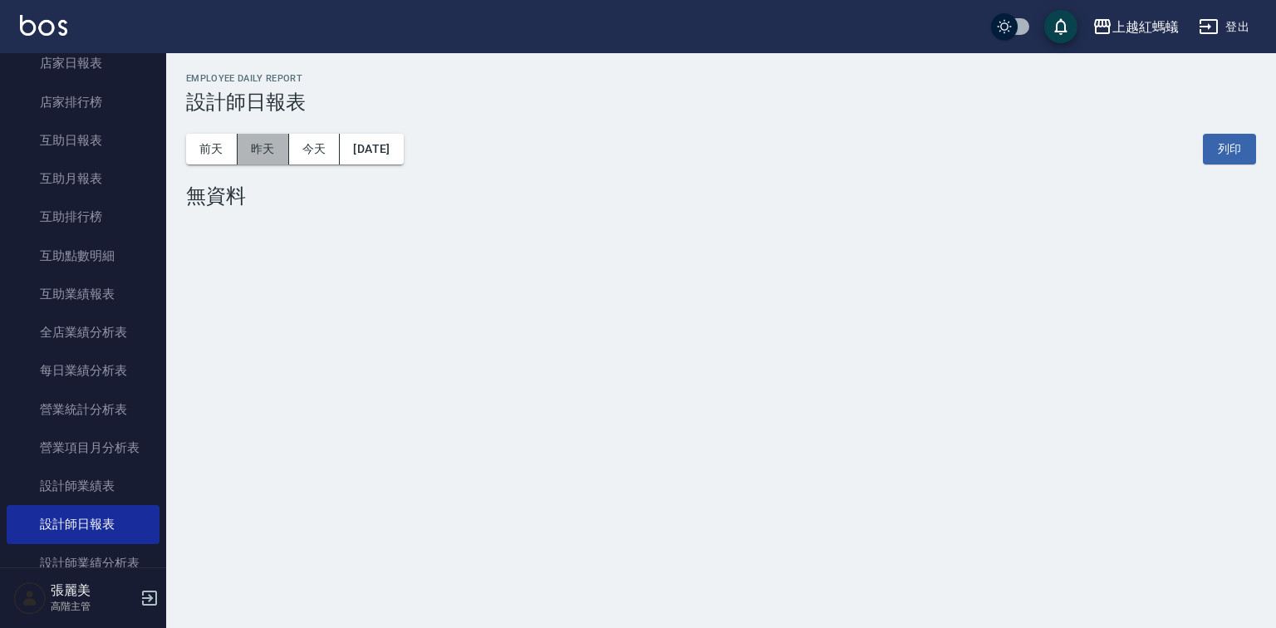
click at [268, 150] on button "昨天" at bounding box center [264, 149] width 52 height 31
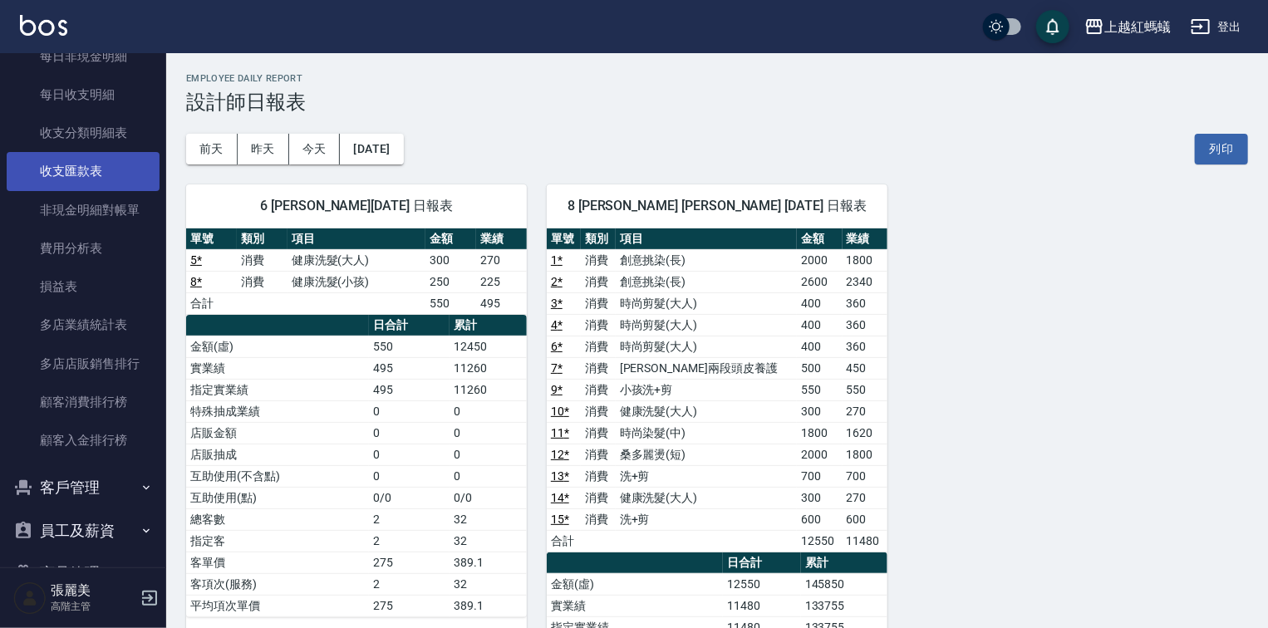
scroll to position [1396, 0]
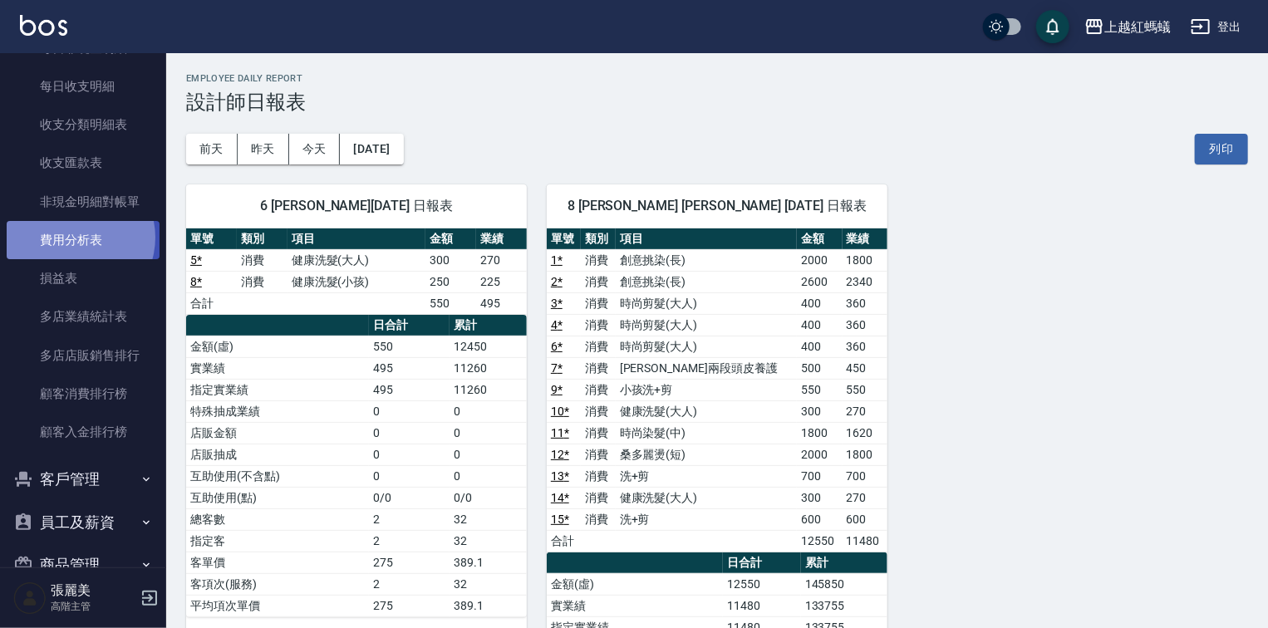
click at [75, 238] on link "費用分析表" at bounding box center [83, 240] width 153 height 38
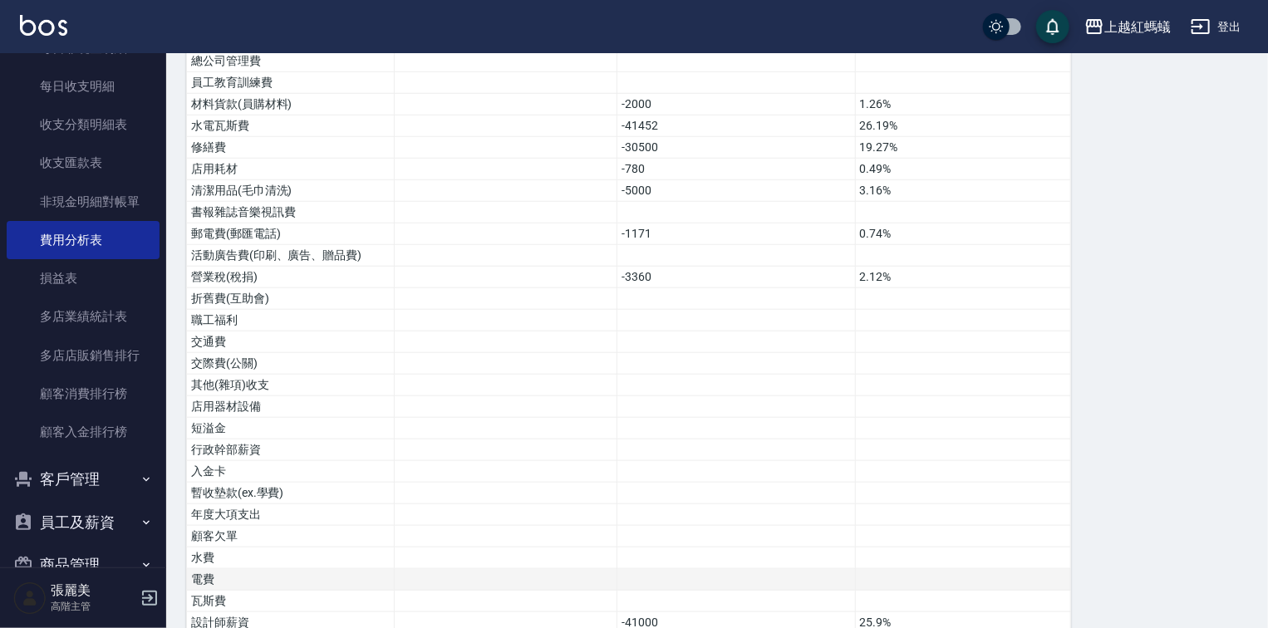
scroll to position [798, 0]
